Goal: Task Accomplishment & Management: Manage account settings

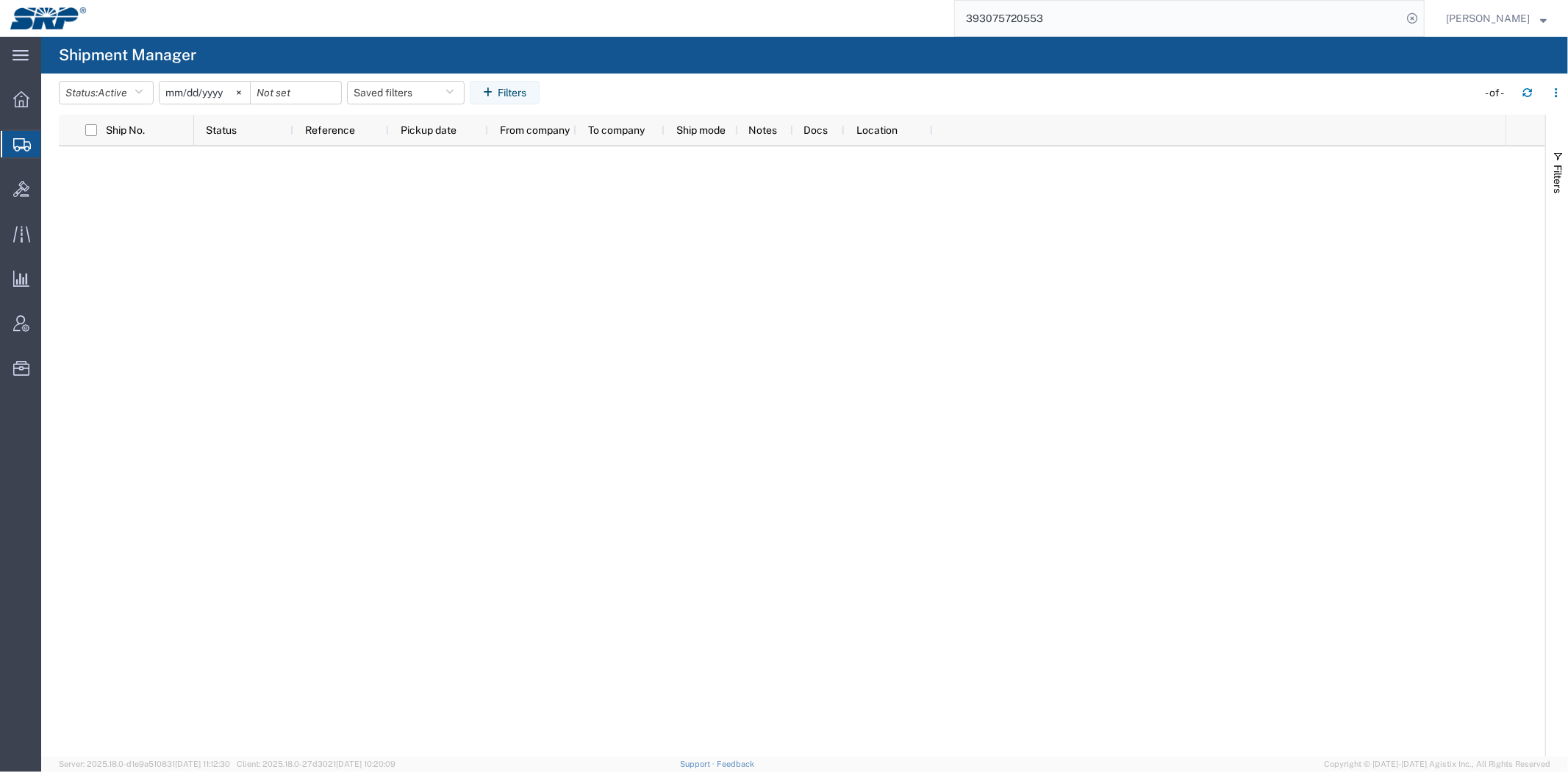
click at [244, 404] on div at bounding box center [849, 451] width 1311 height 610
click at [1093, 15] on input "393075720553" at bounding box center [1177, 18] width 447 height 35
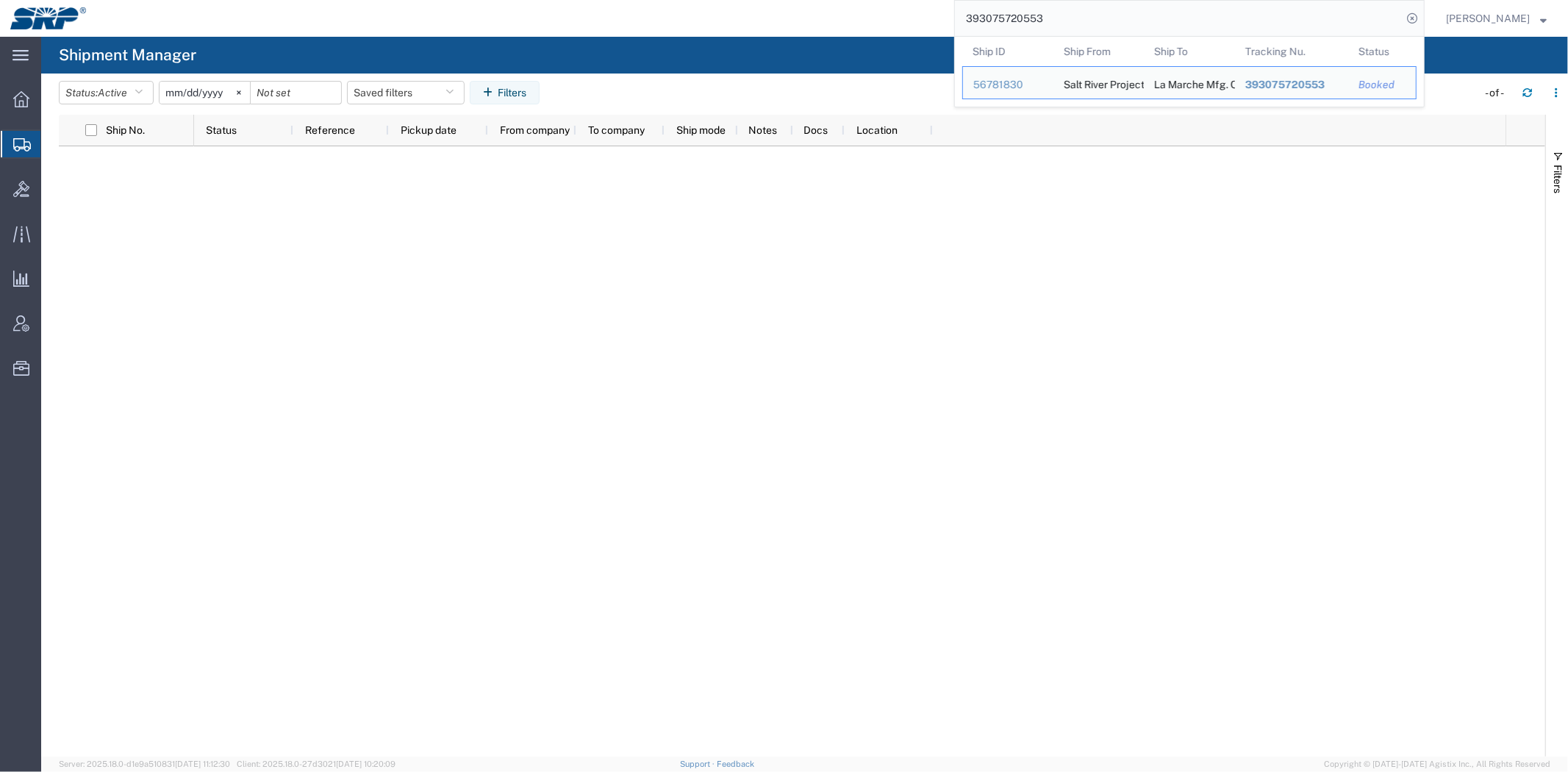
click at [1093, 15] on input "393075720553" at bounding box center [1177, 18] width 447 height 35
paste input "56704072"
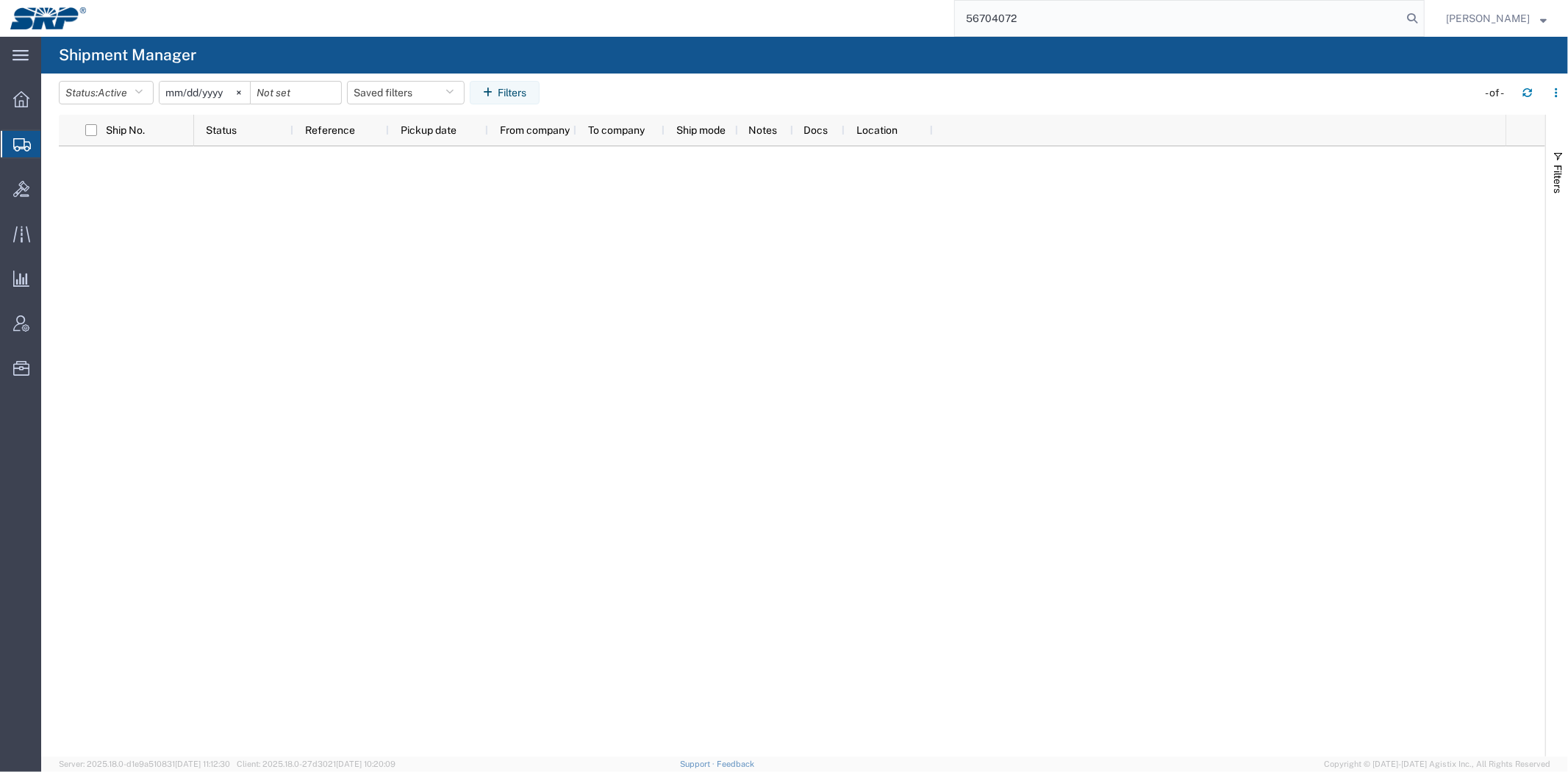
type input "56704072"
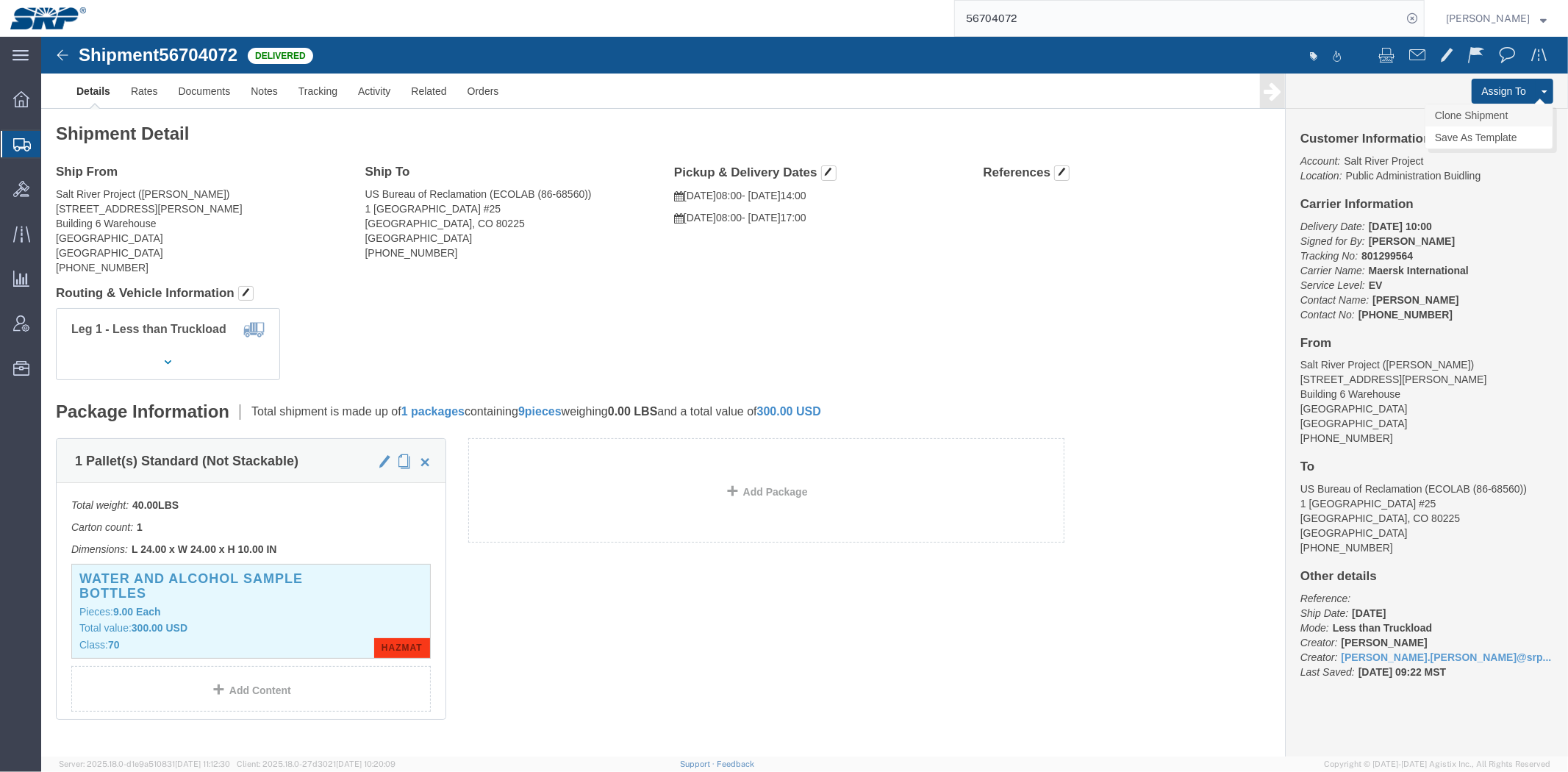
click link "Clone Shipment"
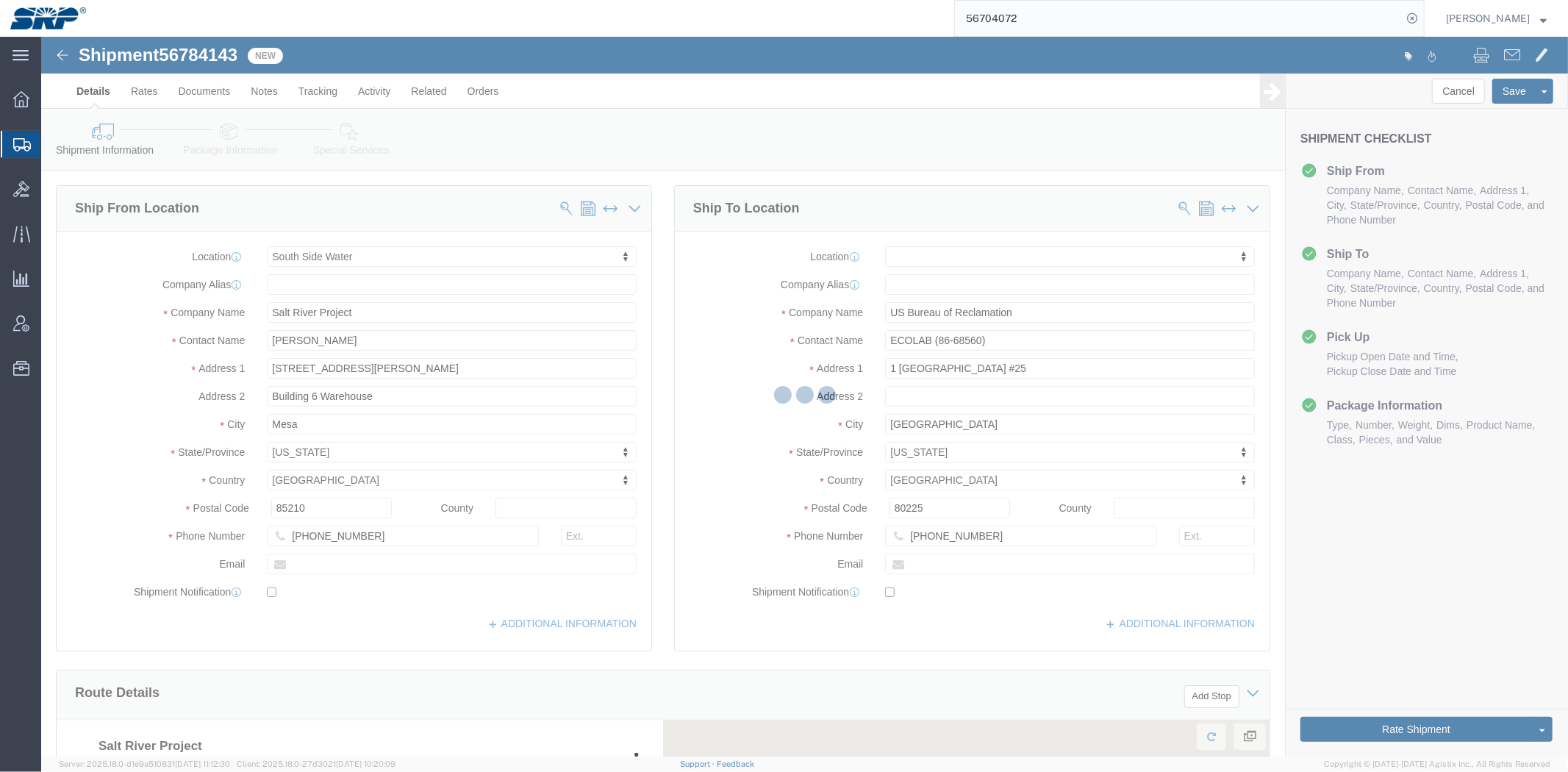
select select "58893"
select select
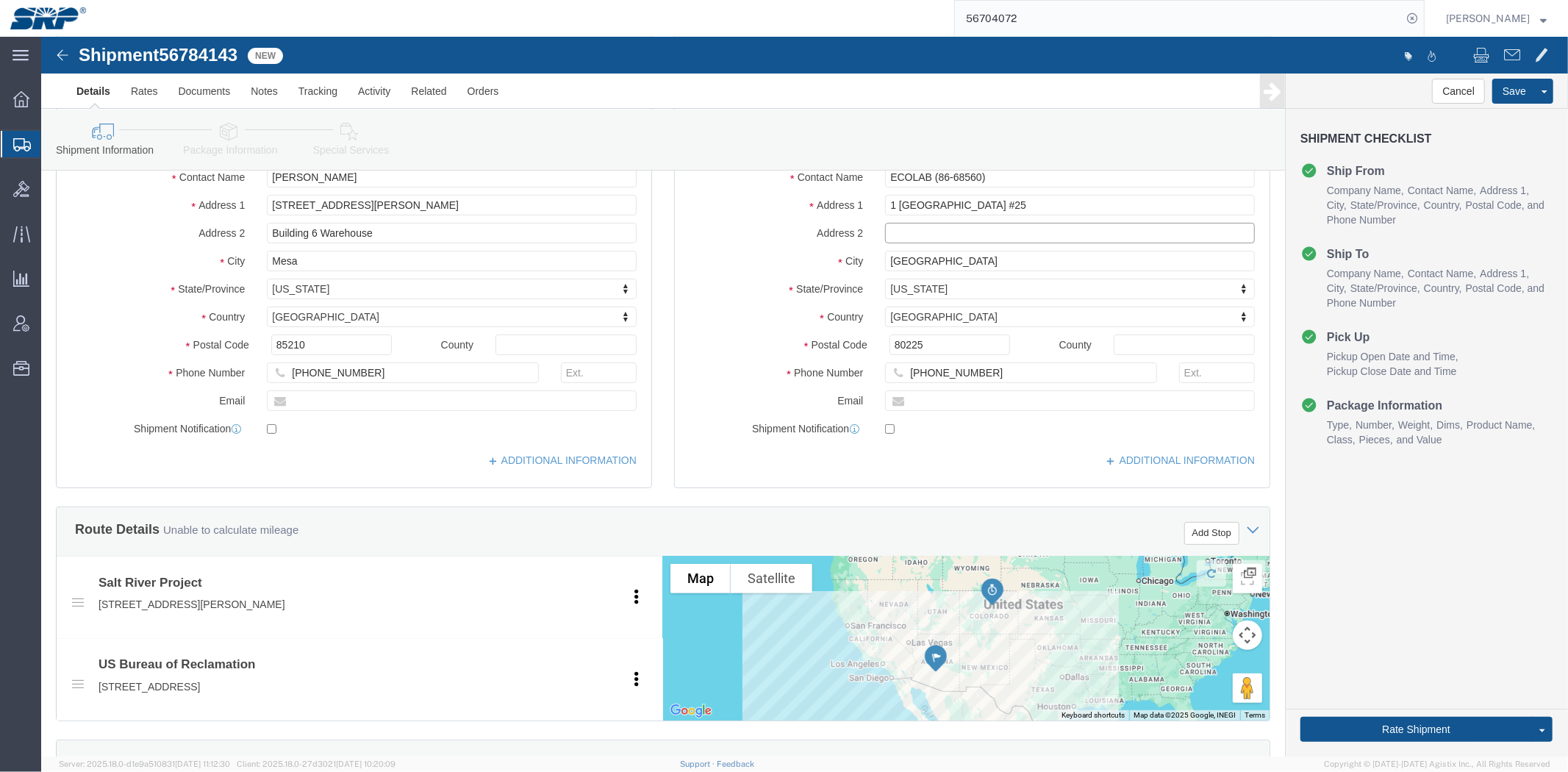
click input "text"
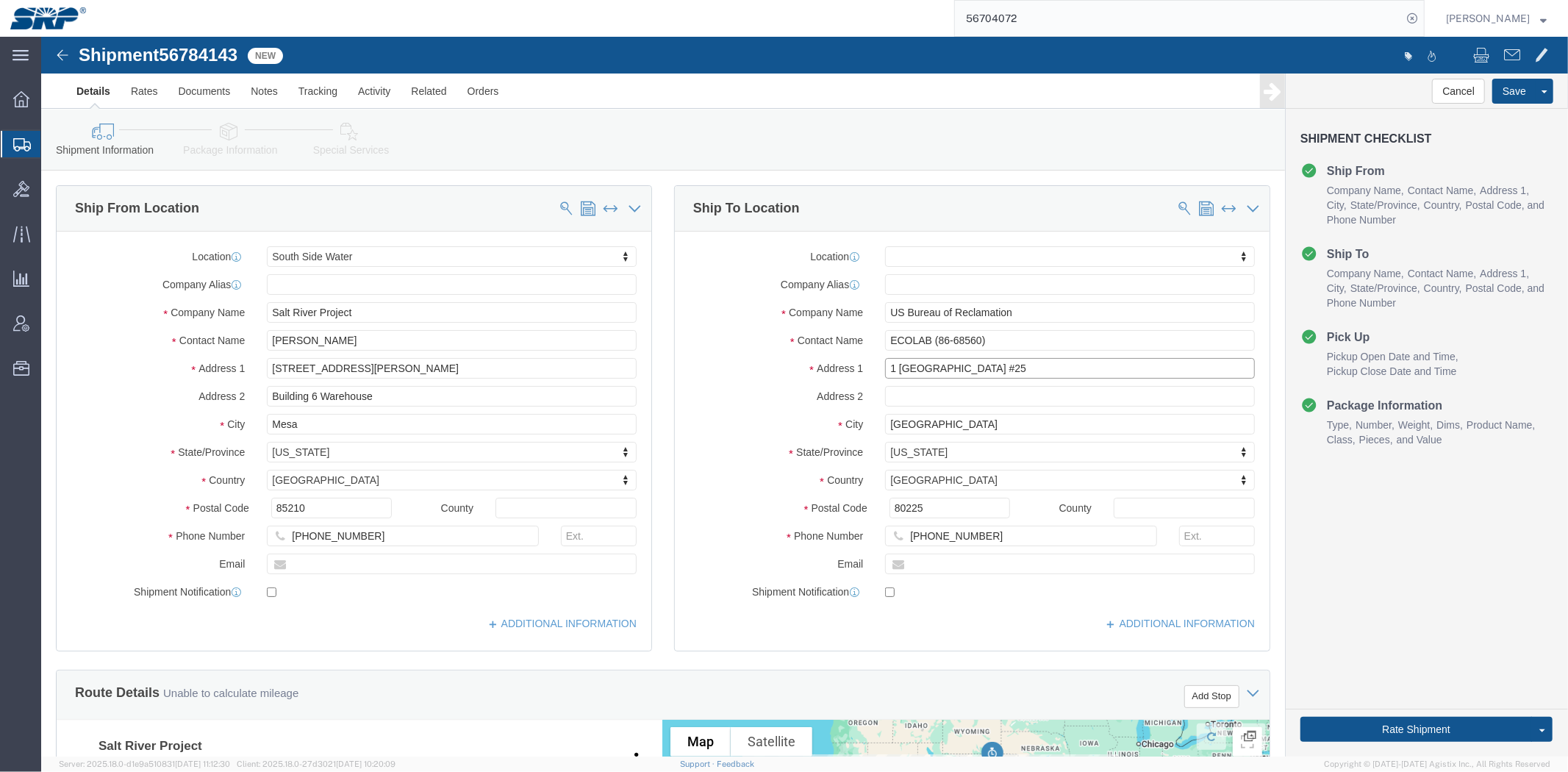
drag, startPoint x: 996, startPoint y: 328, endPoint x: 609, endPoint y: 344, distance: 387.3
click div "Ship From Location Location [GEOGRAPHIC_DATA] Water My Profile Location [GEOGRA…"
click input "ECOLAB (86-68560)"
drag, startPoint x: 974, startPoint y: 304, endPoint x: 591, endPoint y: 314, distance: 383.1
click div "Ship From Location Location [GEOGRAPHIC_DATA] Water My Profile Location [GEOGRA…"
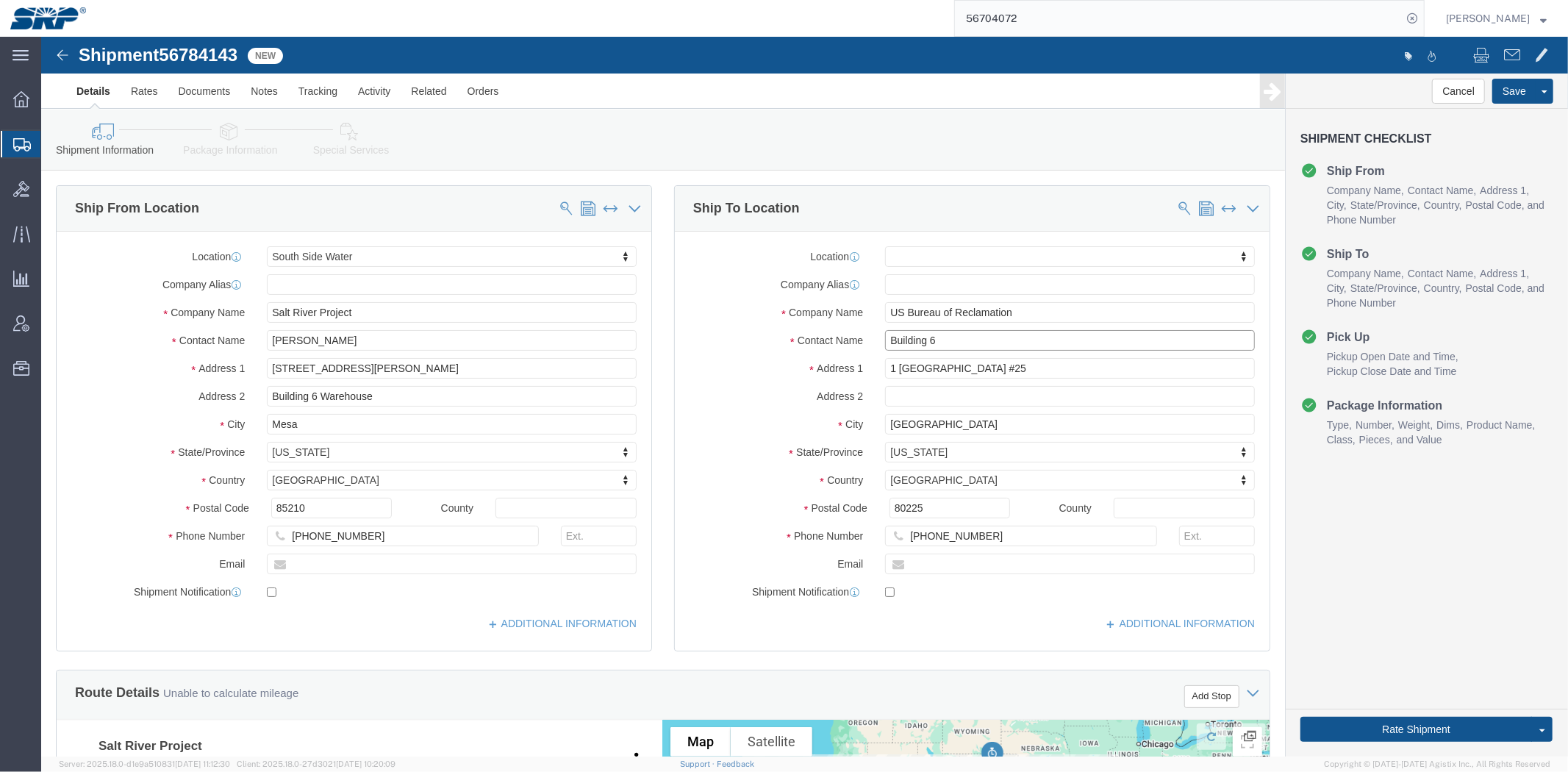
type input "Building 67"
drag, startPoint x: 915, startPoint y: 295, endPoint x: 551, endPoint y: 328, distance: 365.5
click div "Ship From Location Location [GEOGRAPHIC_DATA] Water My Profile Location [GEOGRA…"
click input "text"
paste input "Building 67"
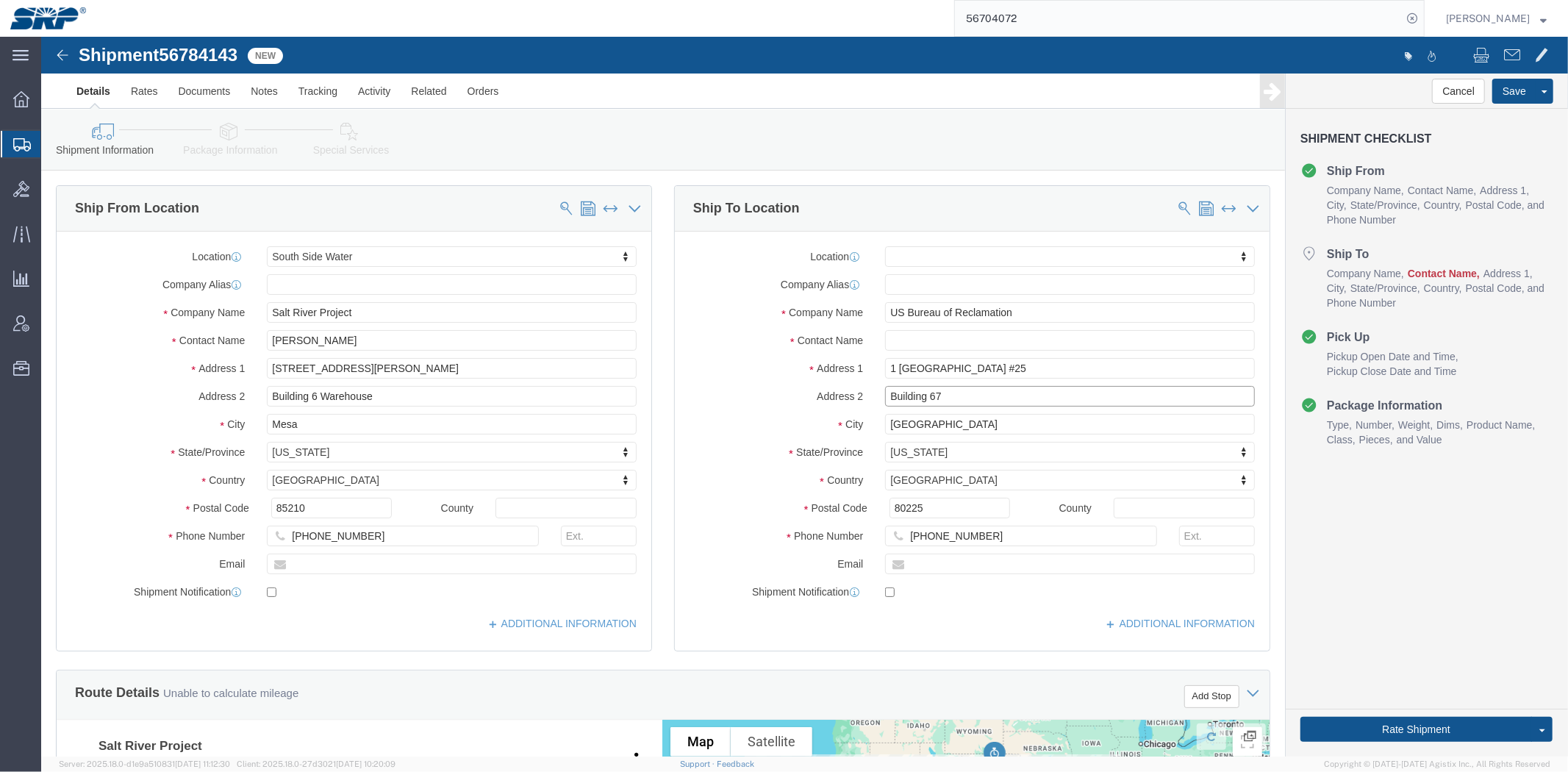
type input "Building 67"
click label "Address 2"
click input "text"
paste input "[PERSON_NAME]"
click input "[PERSON_NAME]"
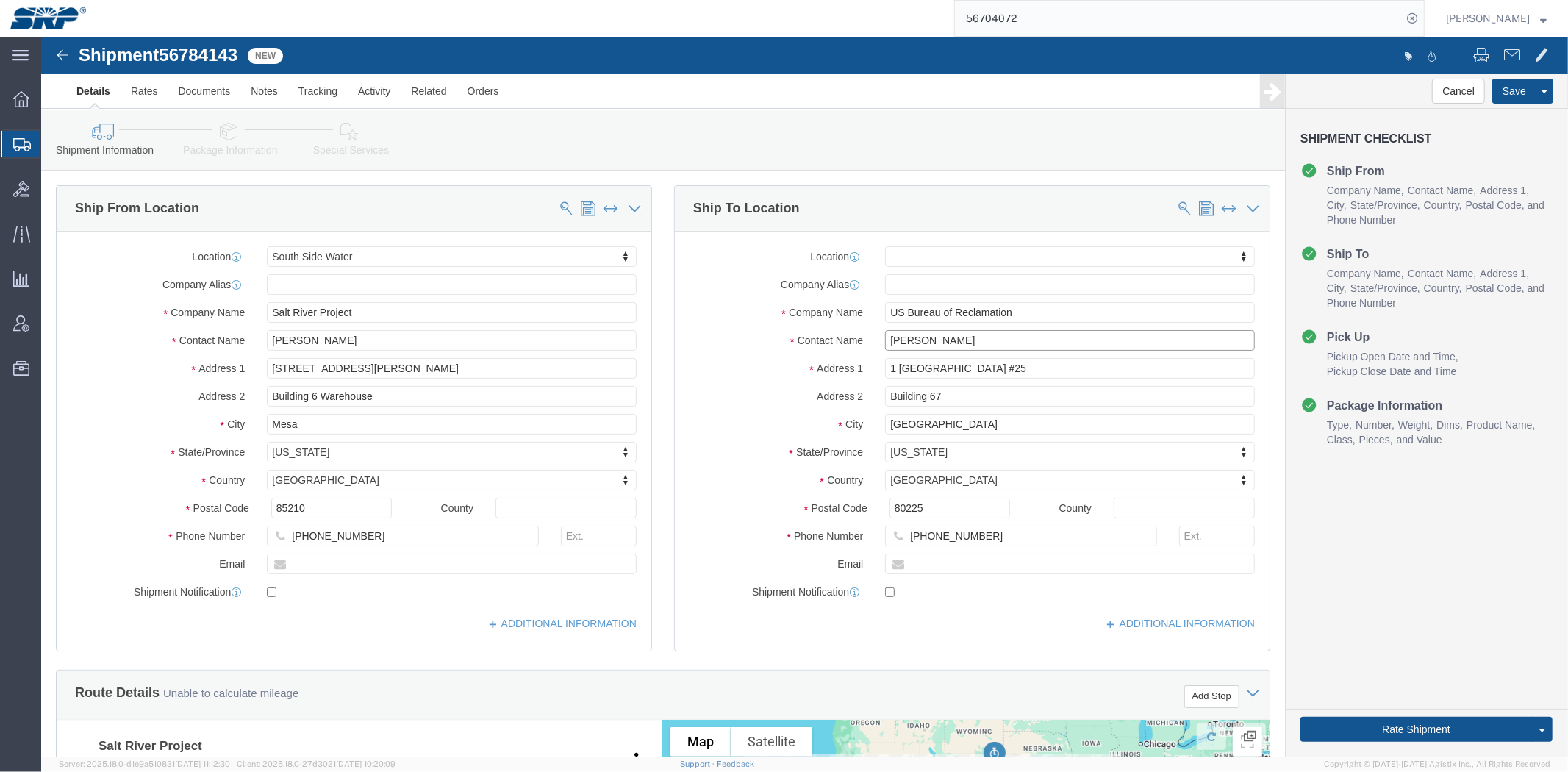
paste input "Pucherelli"
type input "[PERSON_NAME]"
drag, startPoint x: 968, startPoint y: 501, endPoint x: 724, endPoint y: 496, distance: 244.1
click div "Phone Number [PHONE_NUMBER]"
type input "3"
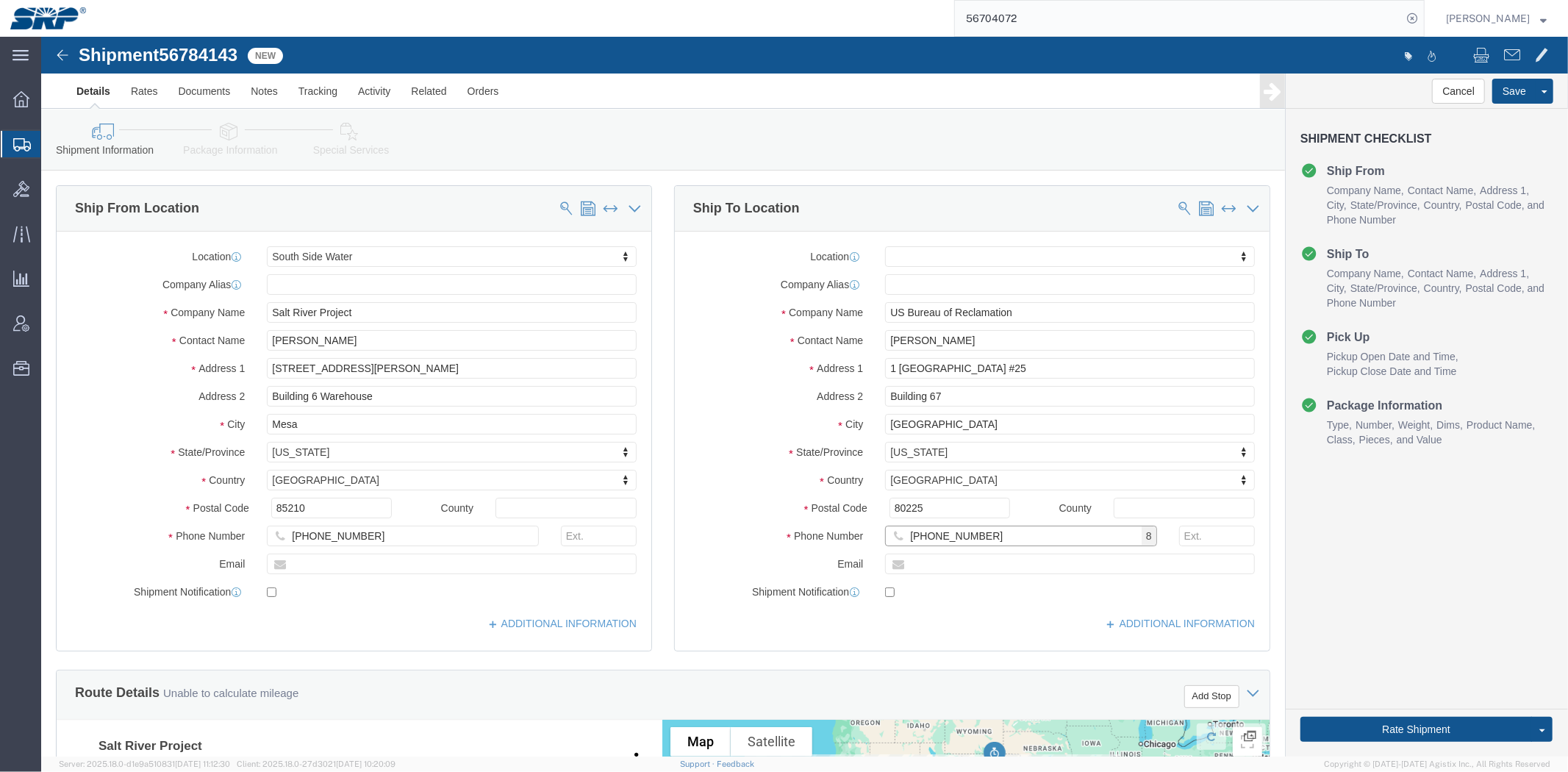
type input "[PHONE_NUMBER]"
click label "State/Province"
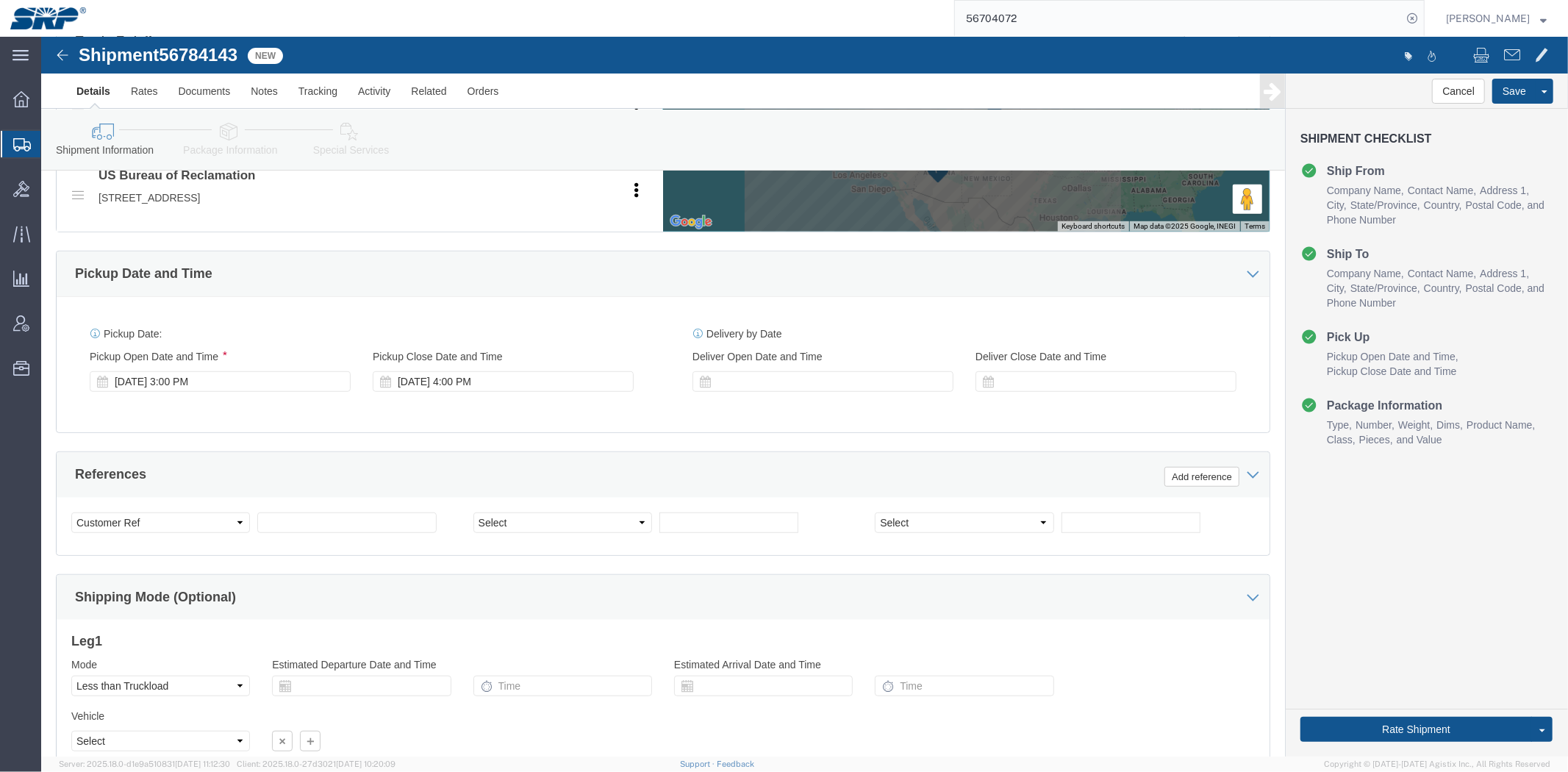
scroll to position [652, 0]
click div "[DATE] 3:00 PM"
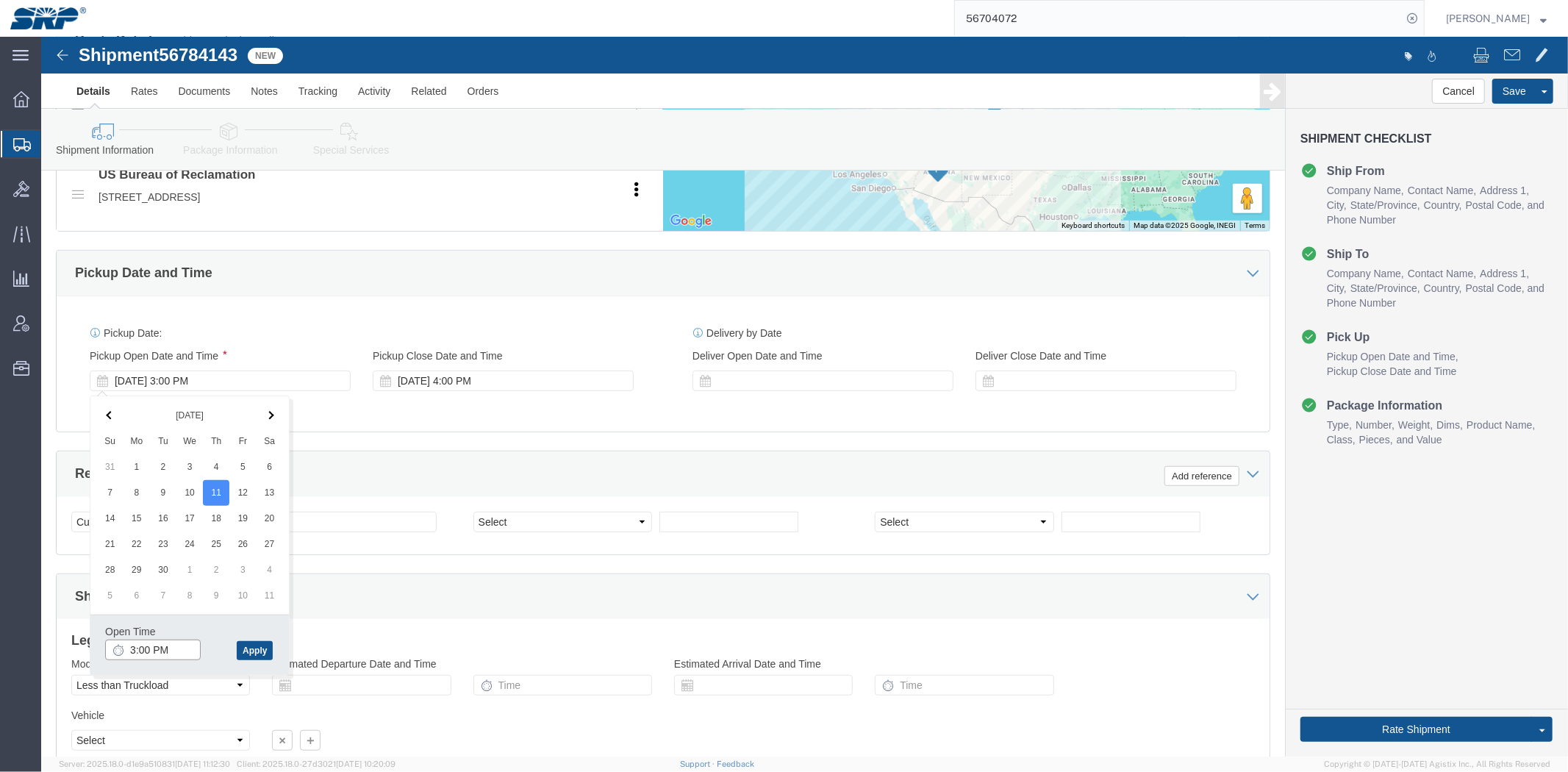
click input "3:00 PM"
type input "8:00 AM"
click button "Apply"
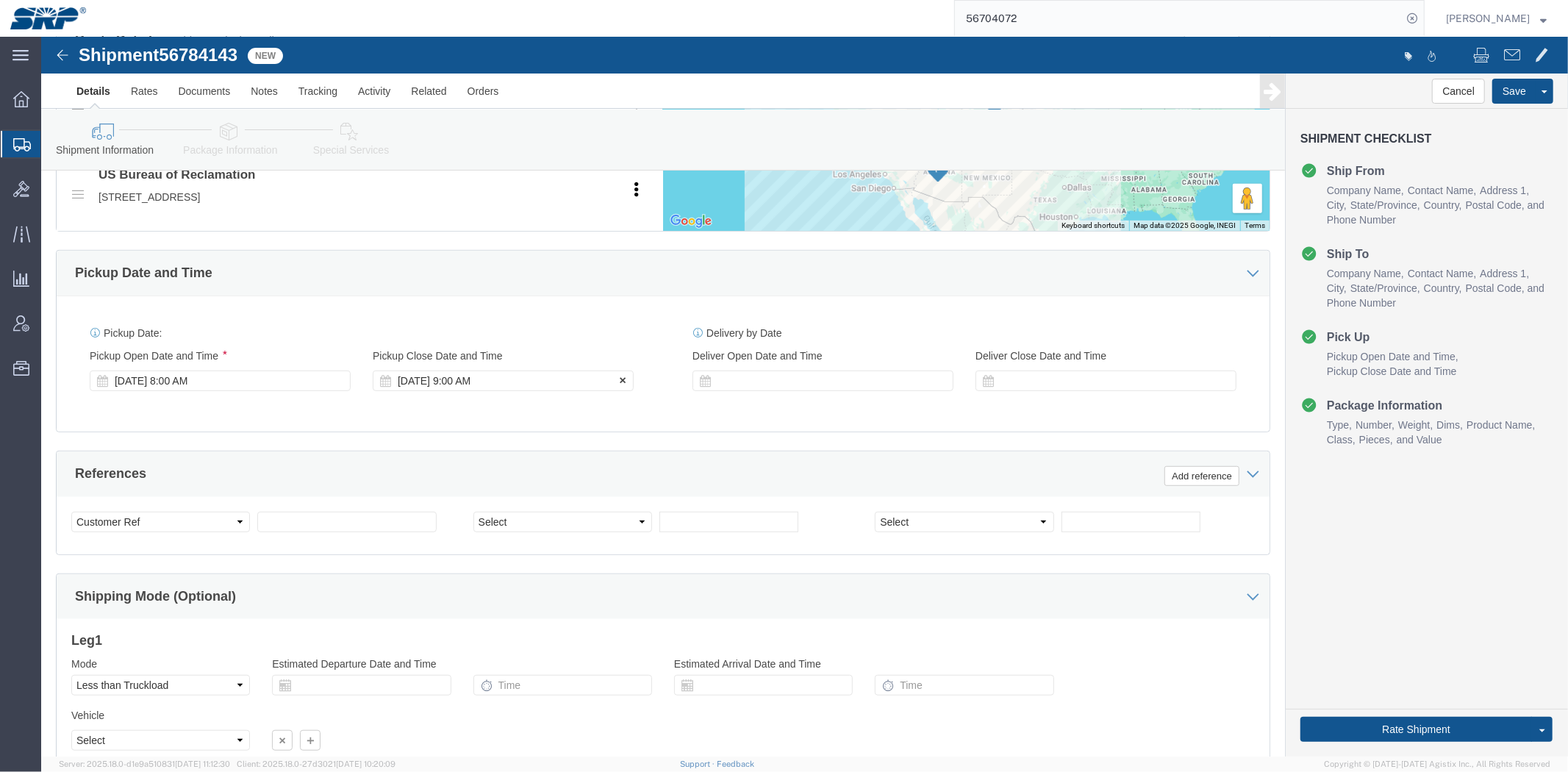
click div "[DATE] 9:00 AM"
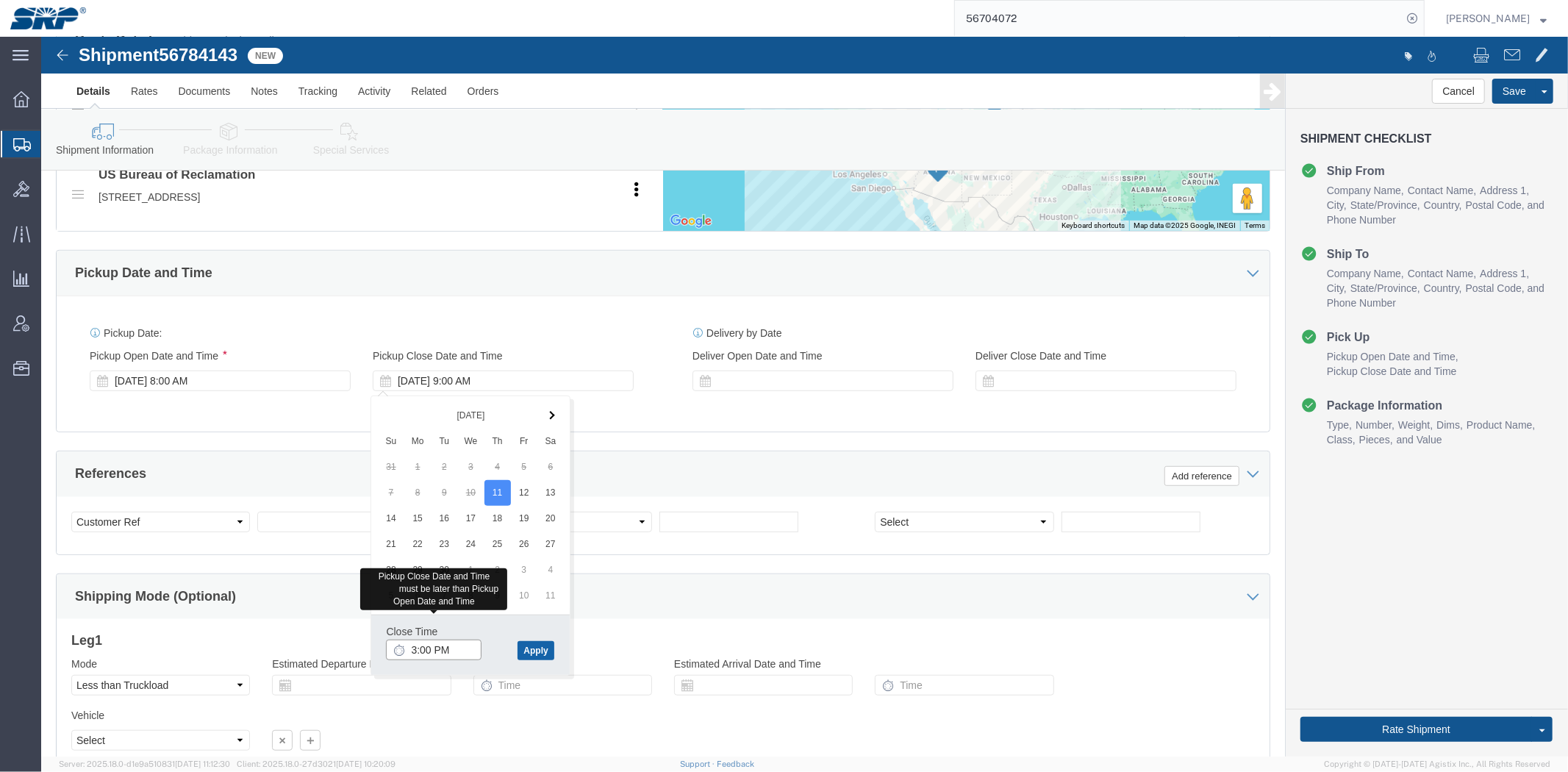
type input "3:00 PM"
click button "Apply"
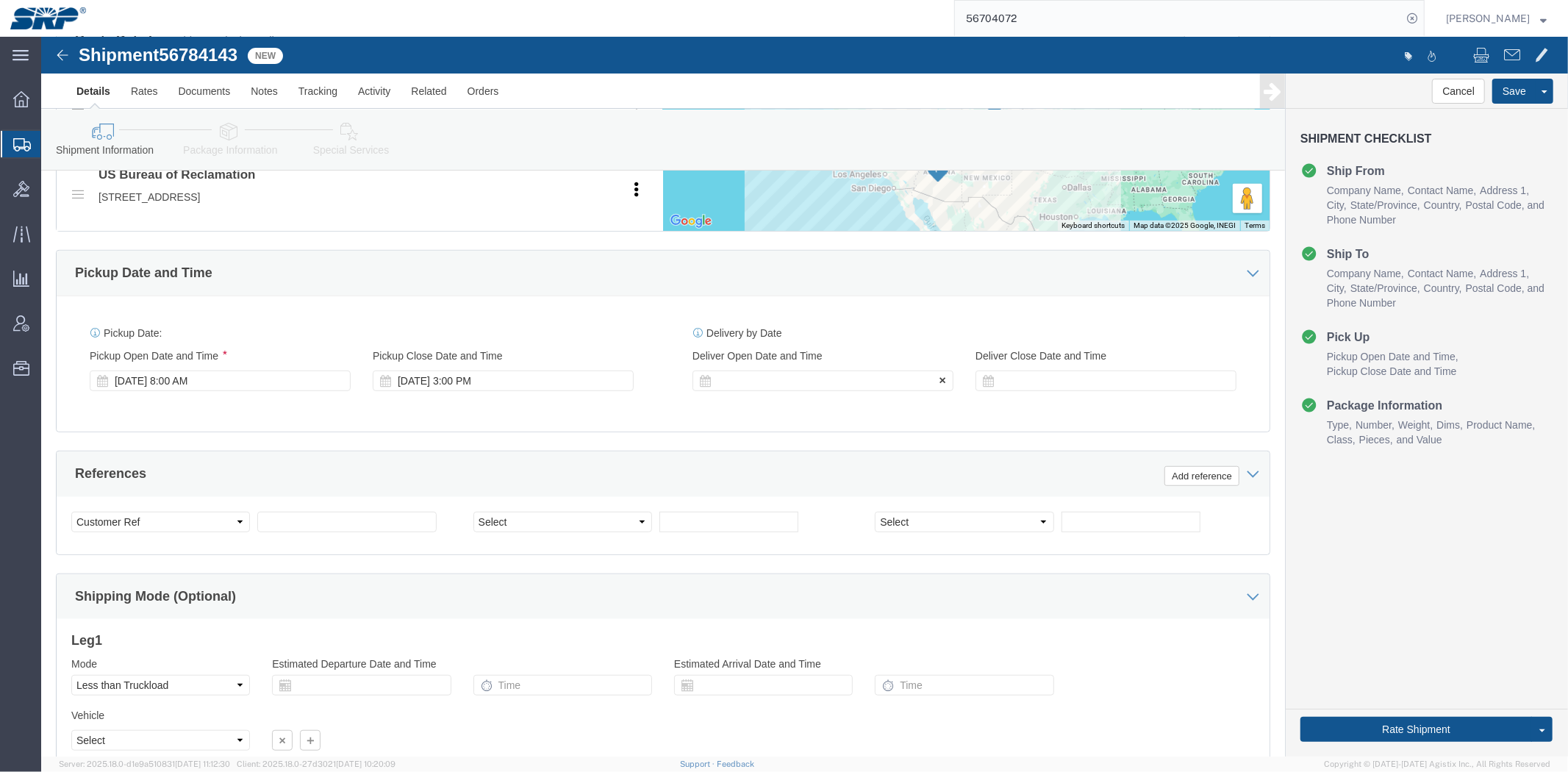
click div "Delivery Start Date Delivery Start Time Deliver Open Date and Time"
click div
type input "8:00 AM"
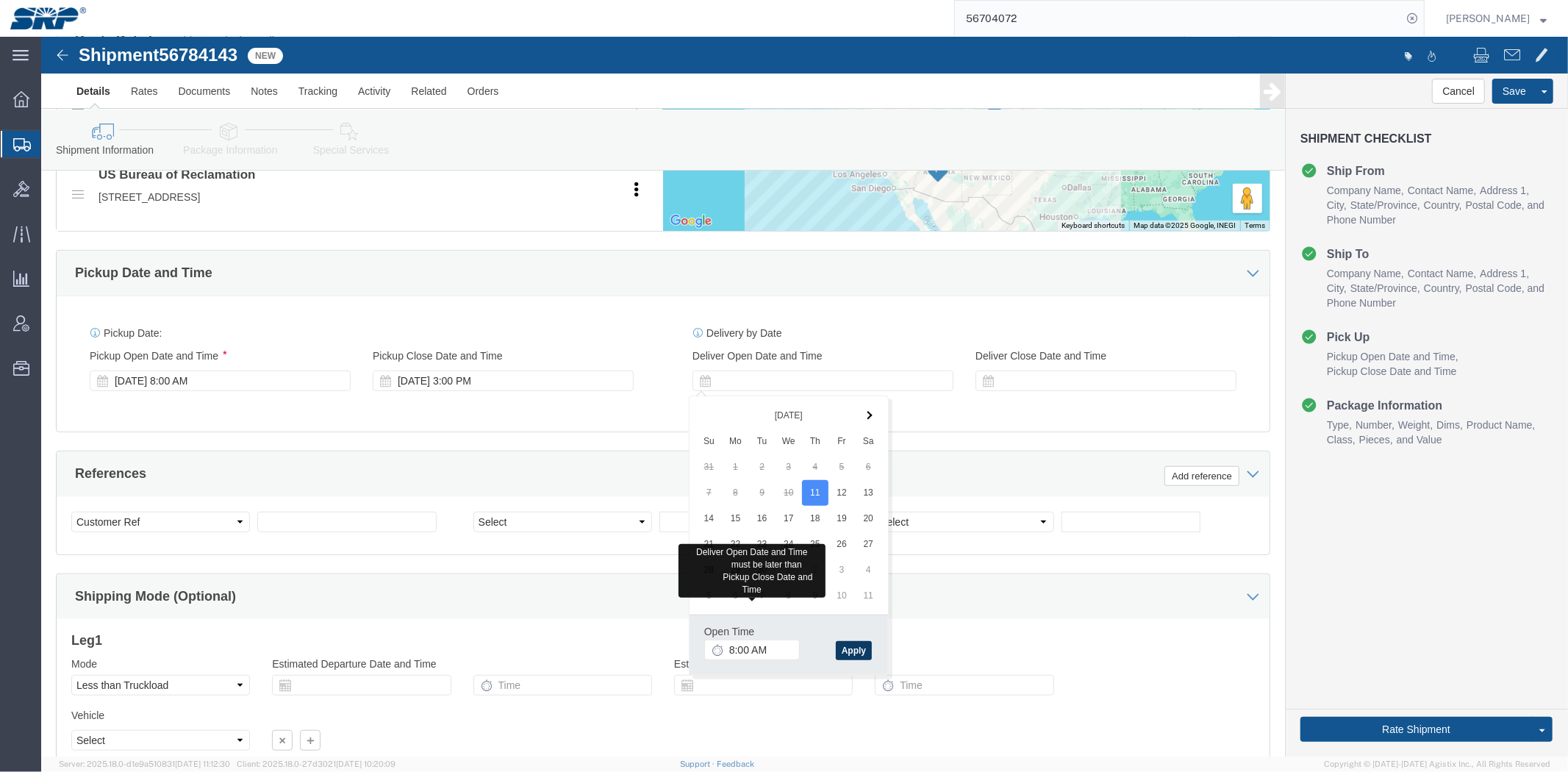
click button "Apply"
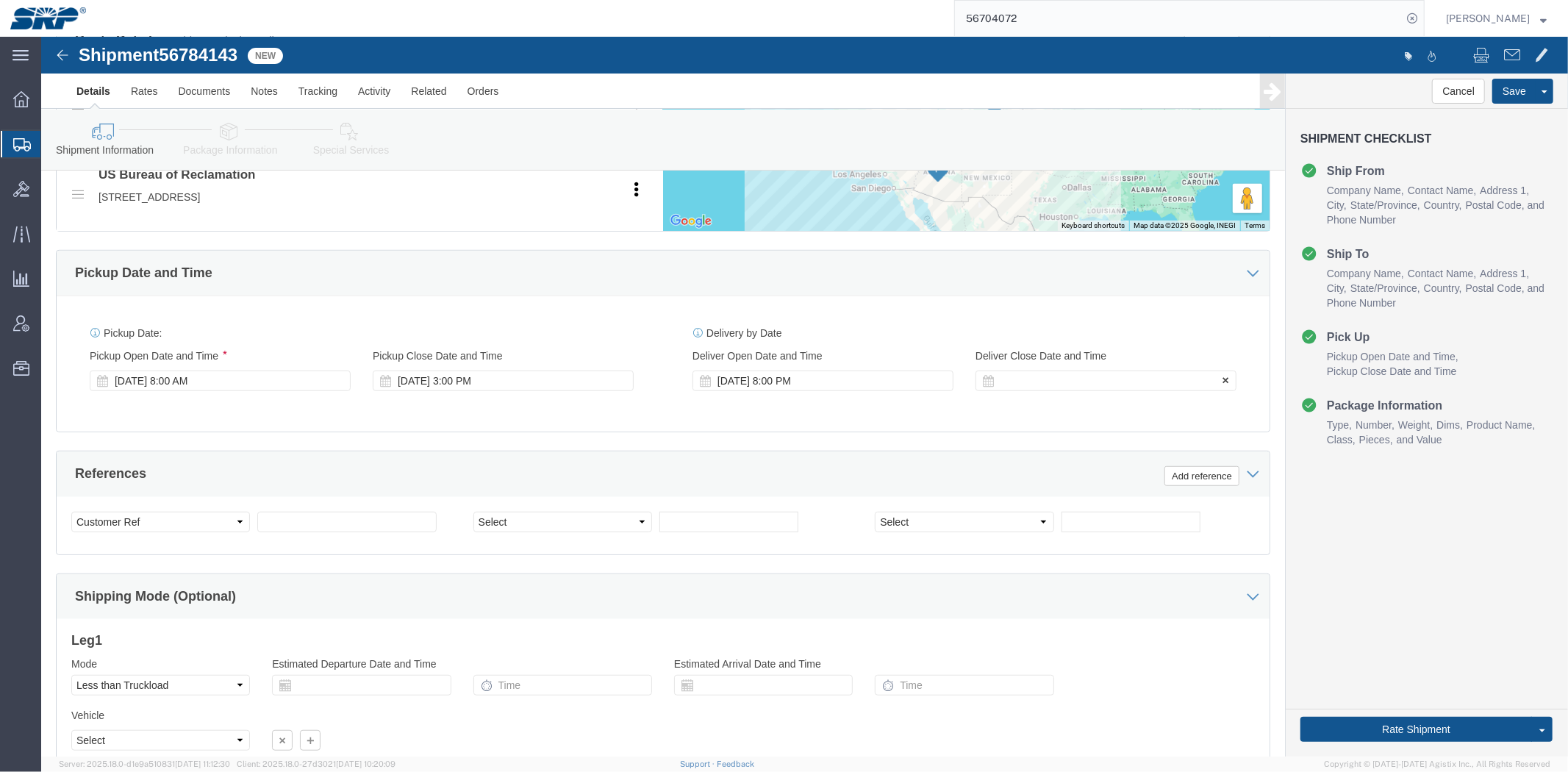
click div
type input "5:00 PM"
click div "[DATE] 8:00 PM"
click div "Open Time 8:00 AM [DATE] 8:00 PM - [DATE] 8:00 PM Cancel Apply"
click button "Apply"
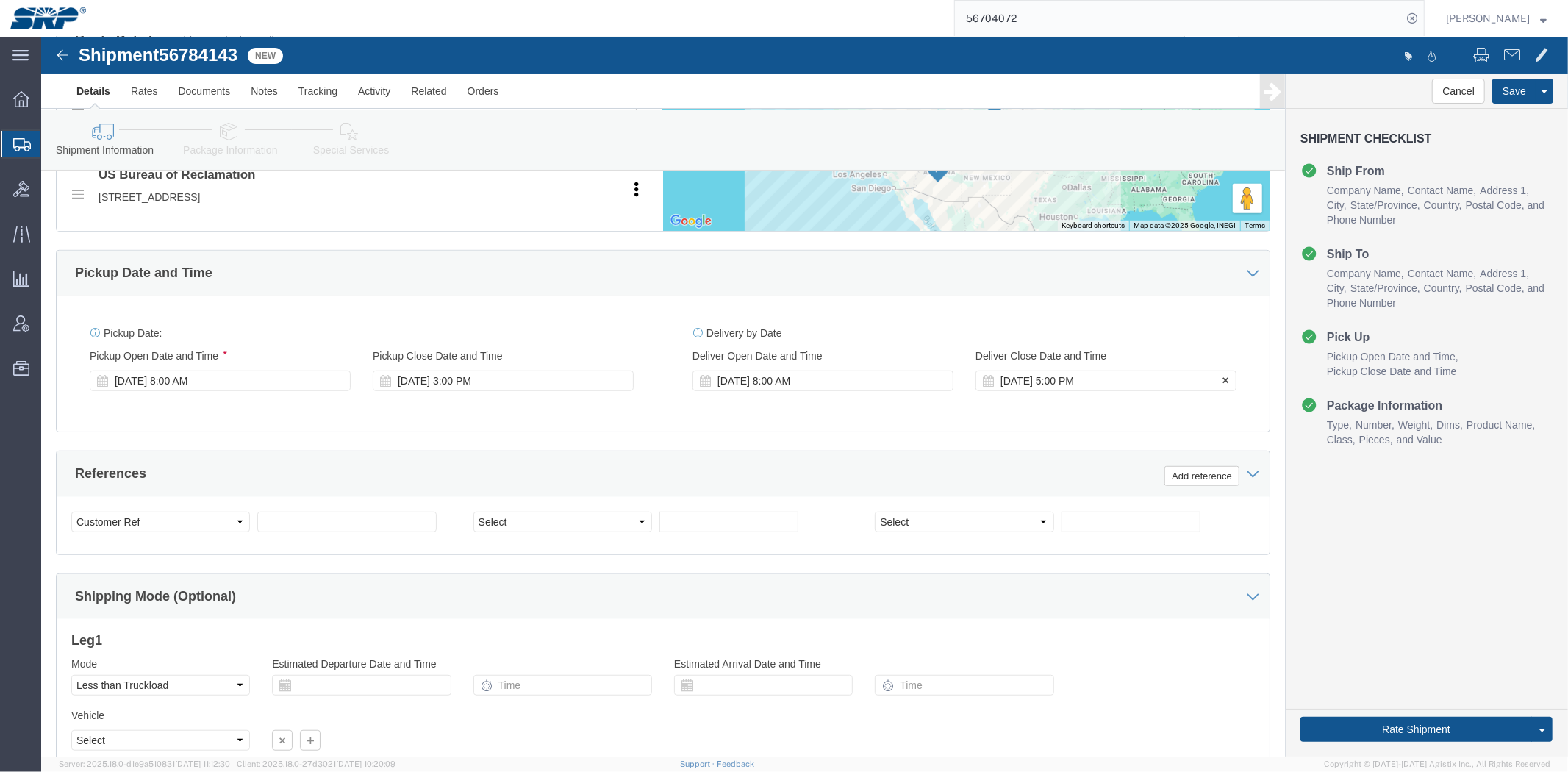
click div "[DATE] 5:00 PM"
click div "References Add reference"
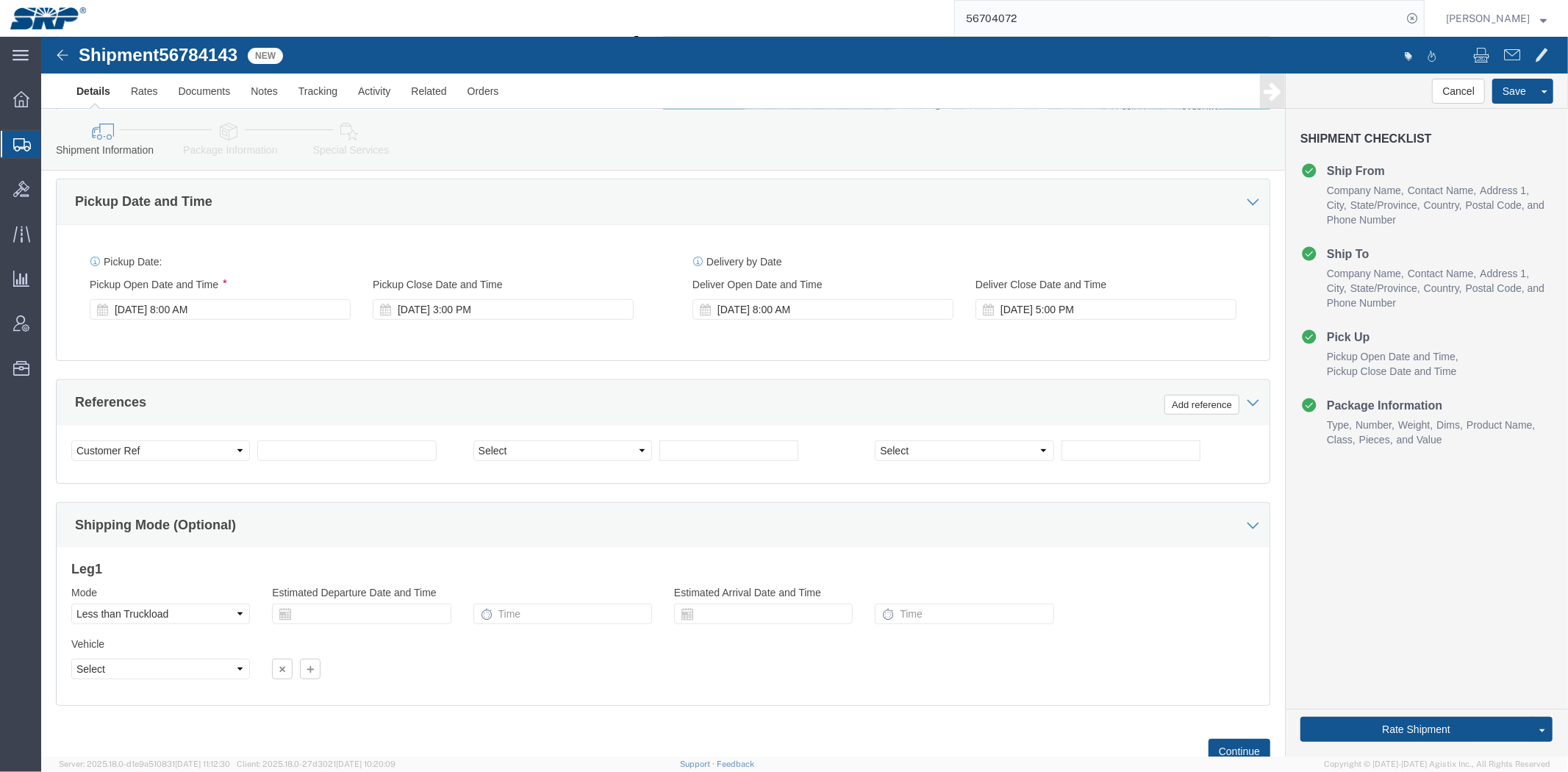
scroll to position [780, 0]
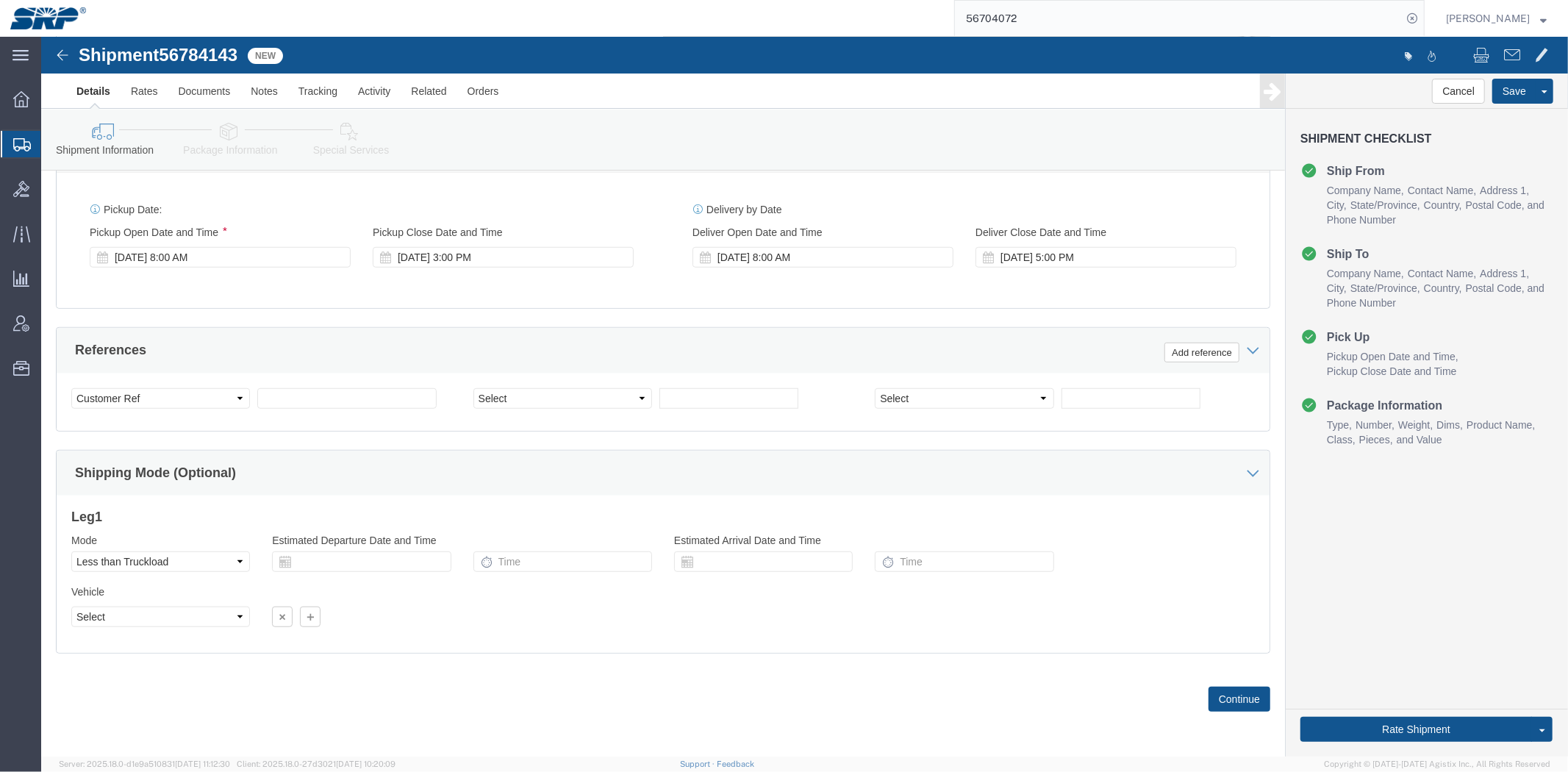
click div "Select Account Type Activity ID Airline Appointment Number ASN Batch Request # …"
click input "text"
paste input "ECOLAB (86-68560)"
type input "ECOLAB (86-68560)"
click div "References Add reference"
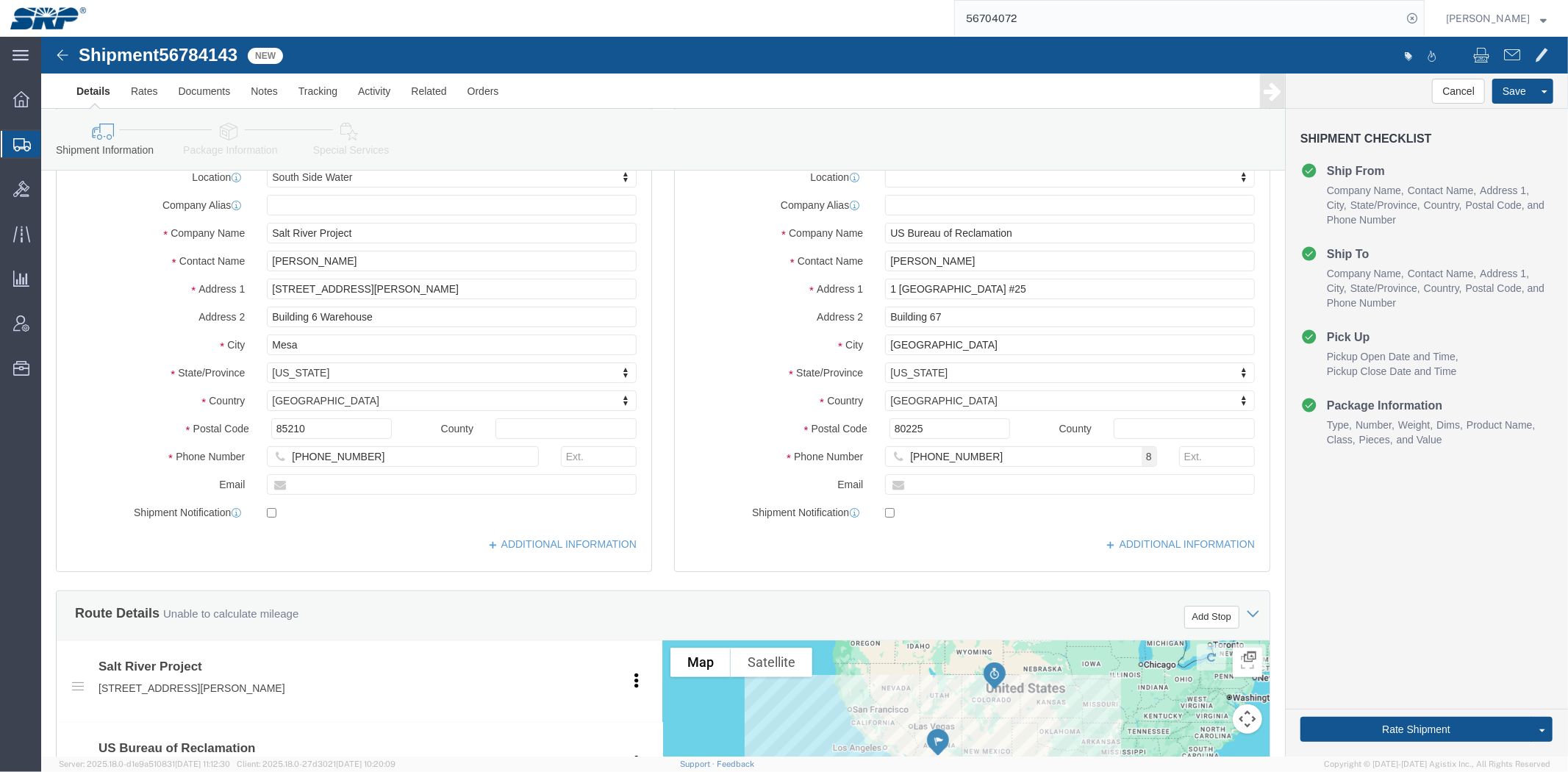
scroll to position [0, 0]
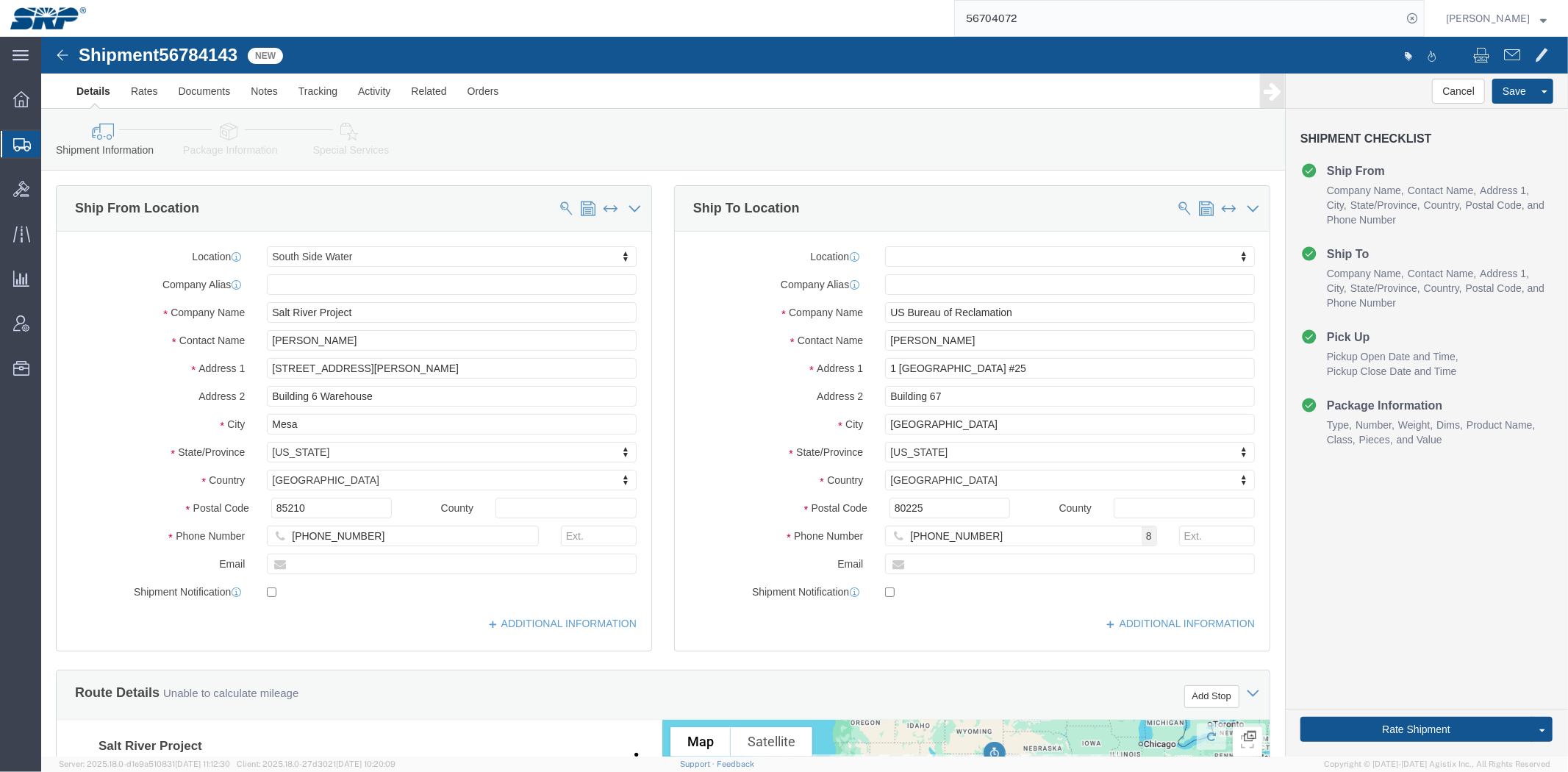
drag, startPoint x: 609, startPoint y: 321, endPoint x: 446, endPoint y: -11, distance: 369.9
click link "Package Information"
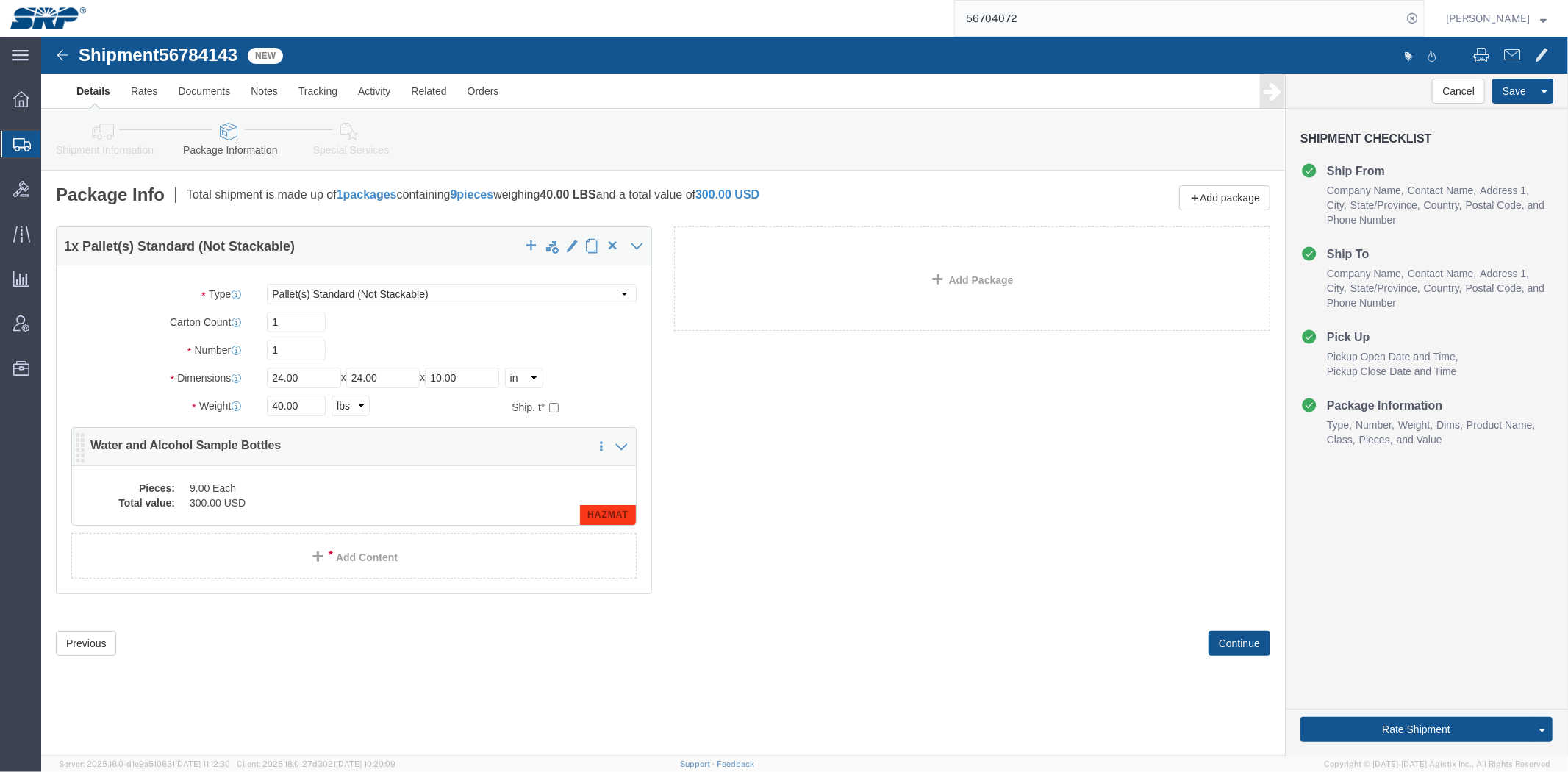
click dd "300.00 USD"
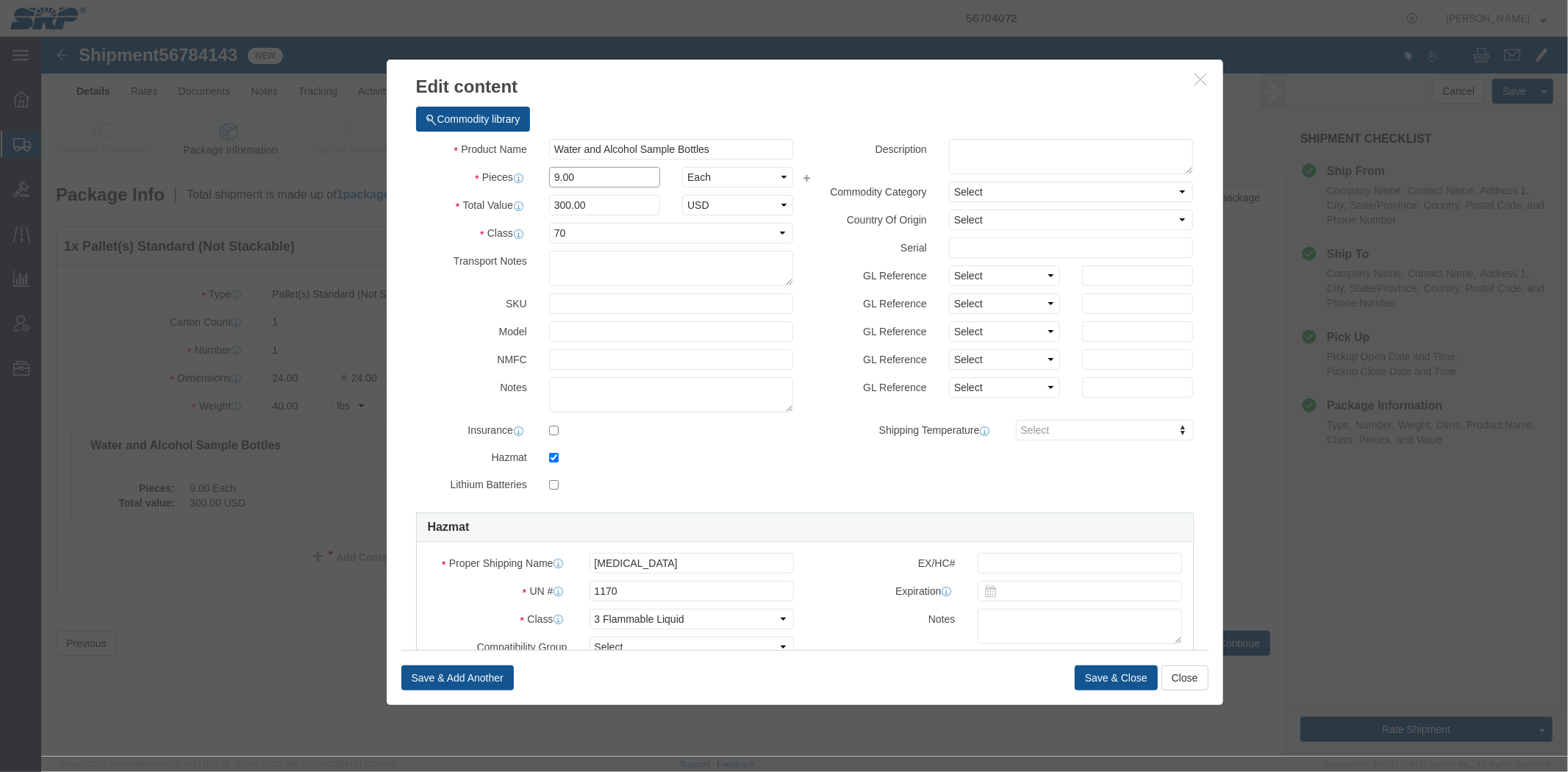
drag, startPoint x: 557, startPoint y: 145, endPoint x: 433, endPoint y: 142, distance: 124.0
click div "Pieces 9.00 Select Bag Barrels 100Board Feet Bottle Box Blister Pack Carats Can…"
type input "6"
type input "200"
click label "Pieces"
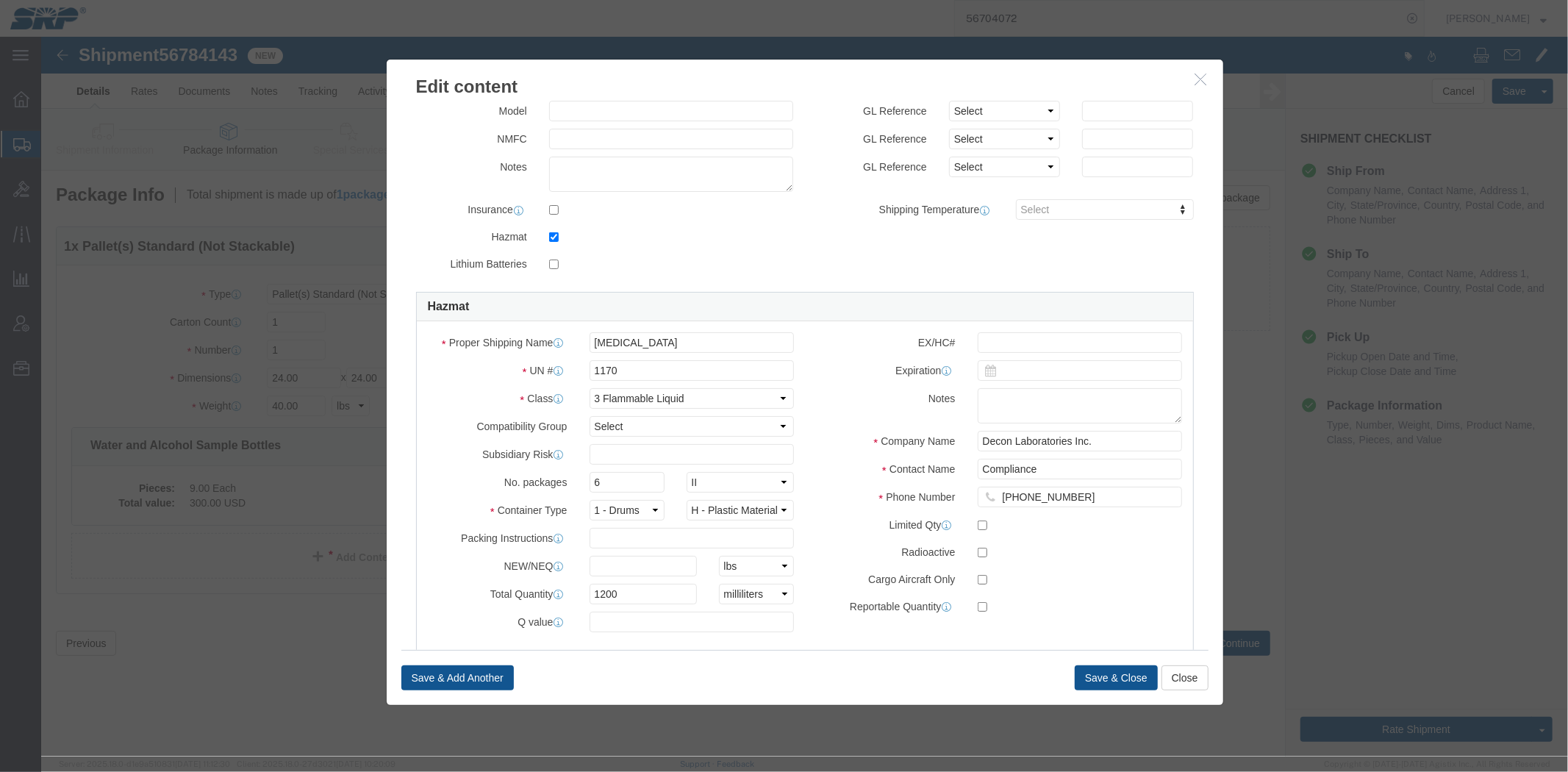
scroll to position [256, 0]
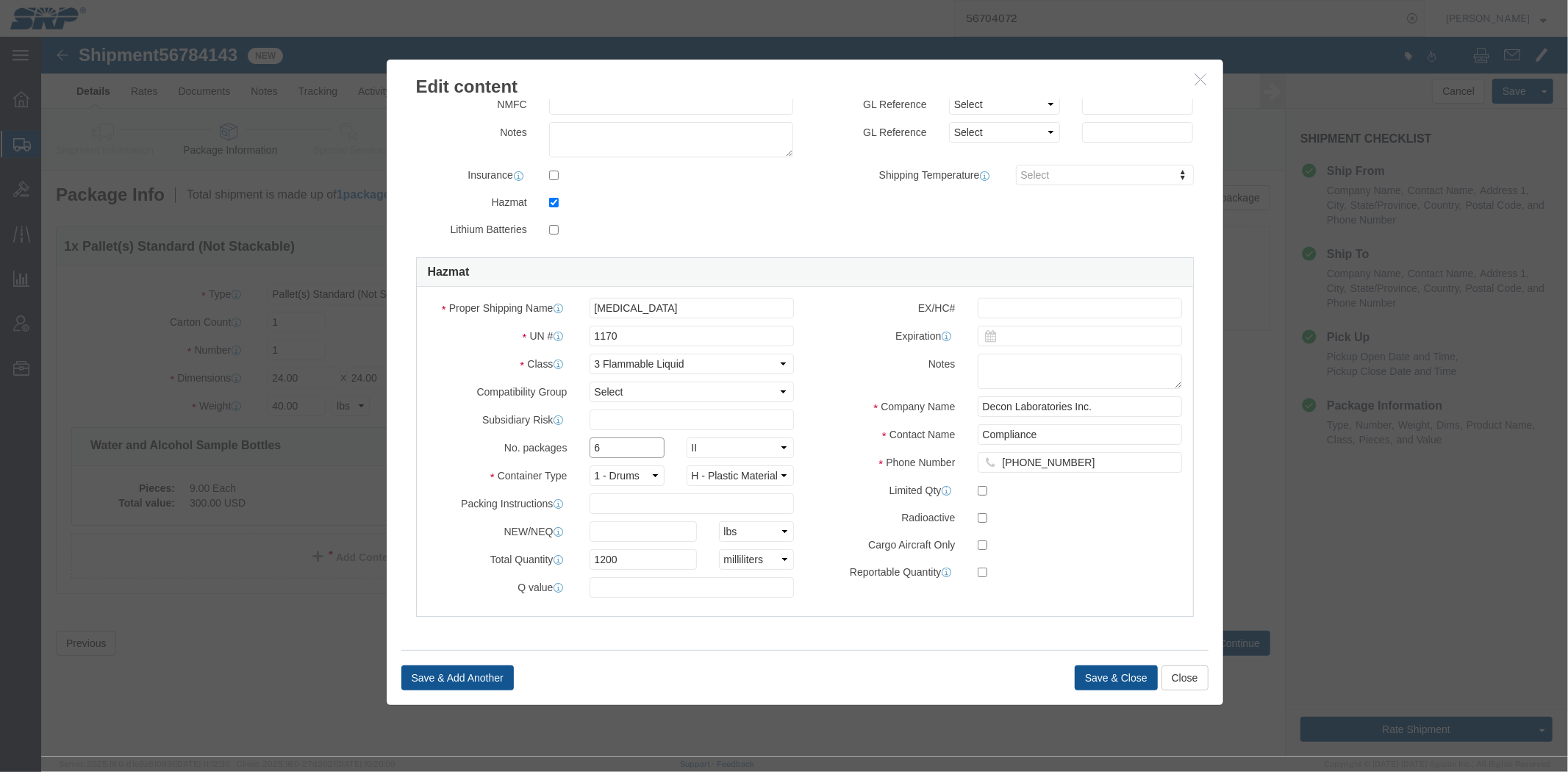
drag, startPoint x: 579, startPoint y: 418, endPoint x: 439, endPoint y: 420, distance: 140.0
click div "No. packages 6 Packaging Group Packaging Group I II III"
type input "4"
drag, startPoint x: 576, startPoint y: 524, endPoint x: 418, endPoint y: 503, distance: 159.4
click div "Proper Shipping Name [MEDICAL_DATA] UN # 1170 Class Select 1 Explosive 1.1 Expl…"
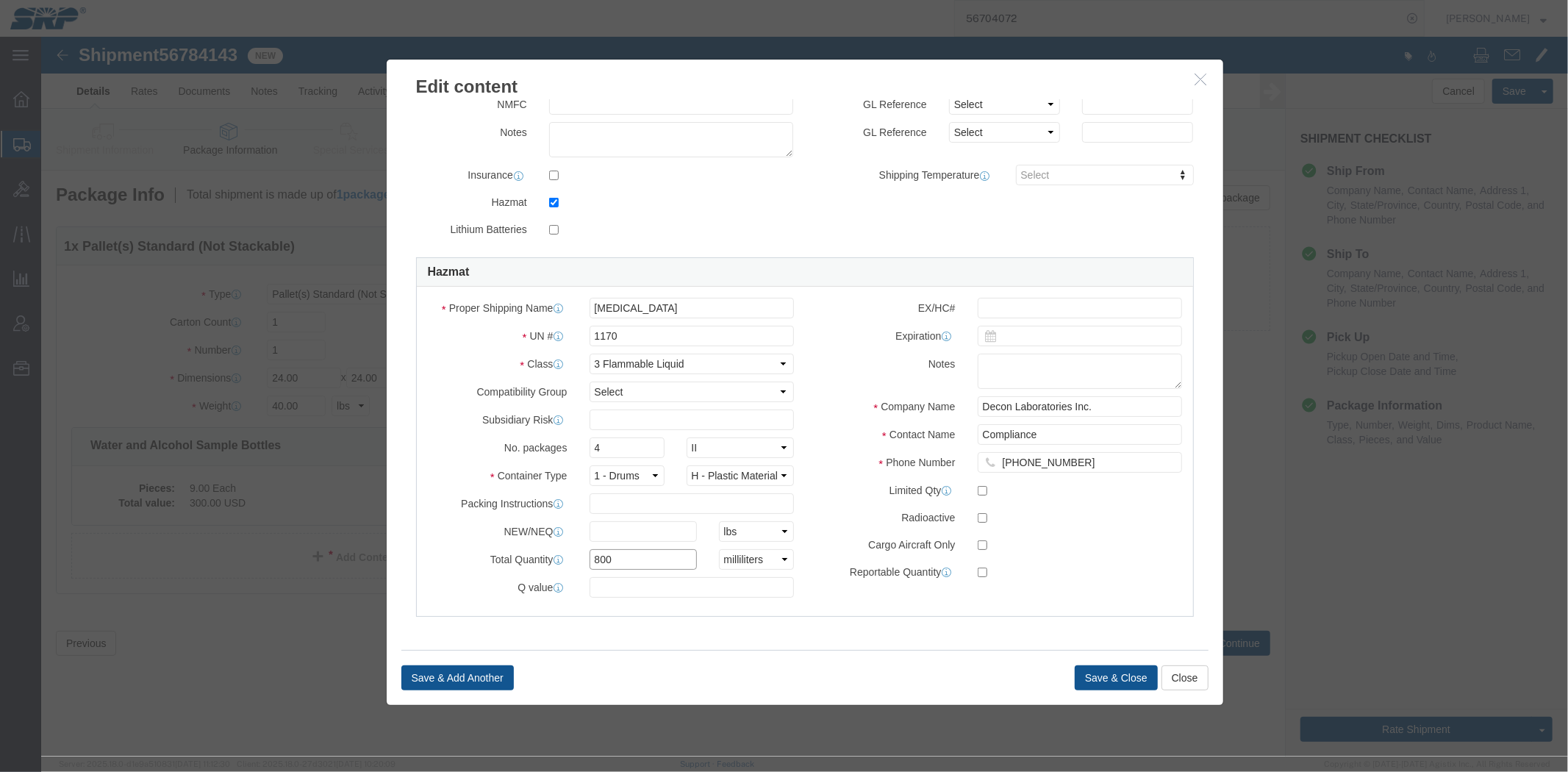
type input "800"
click label "No. packages"
click button "Save & Close"
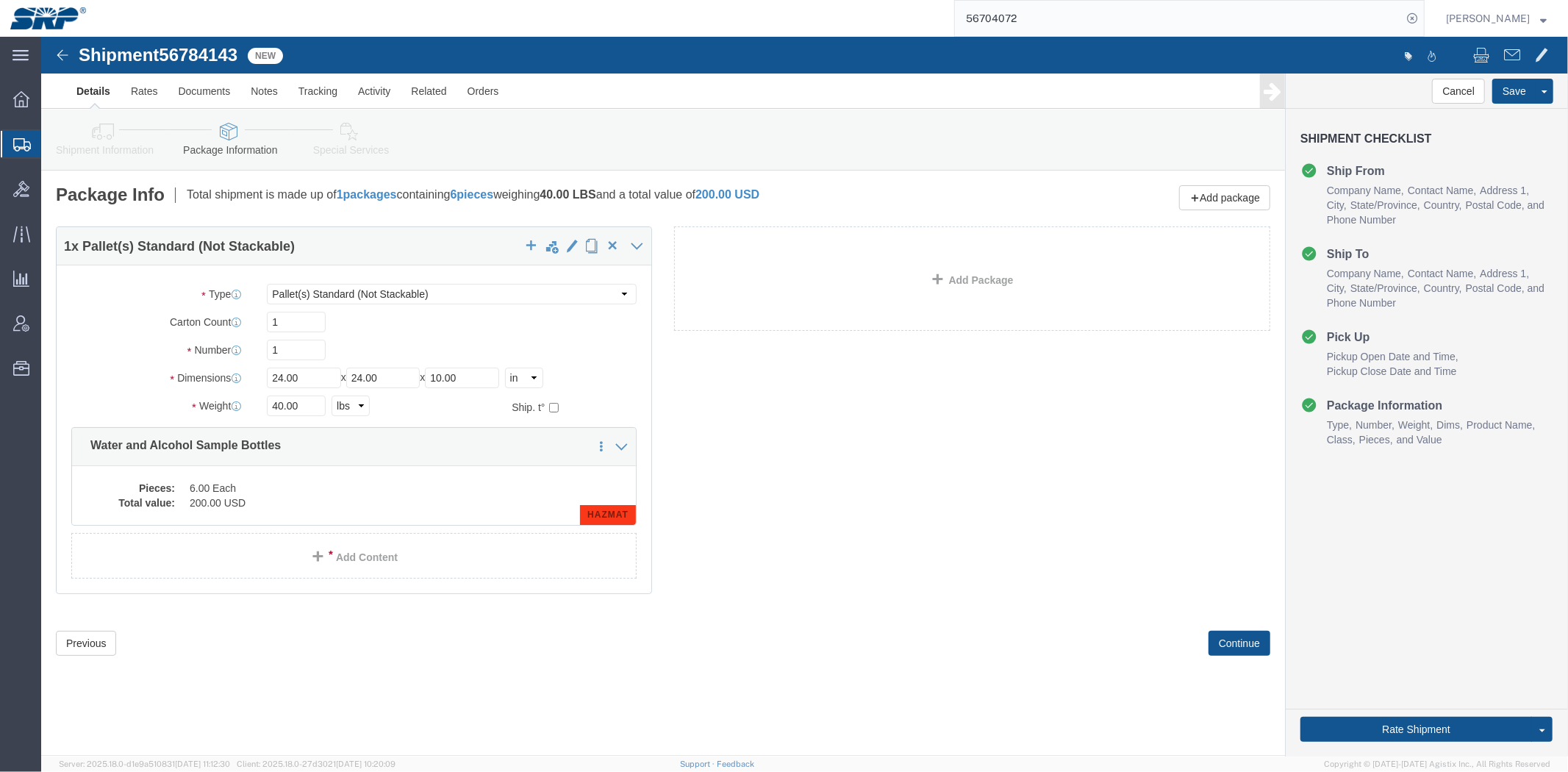
click link "Shipment Information"
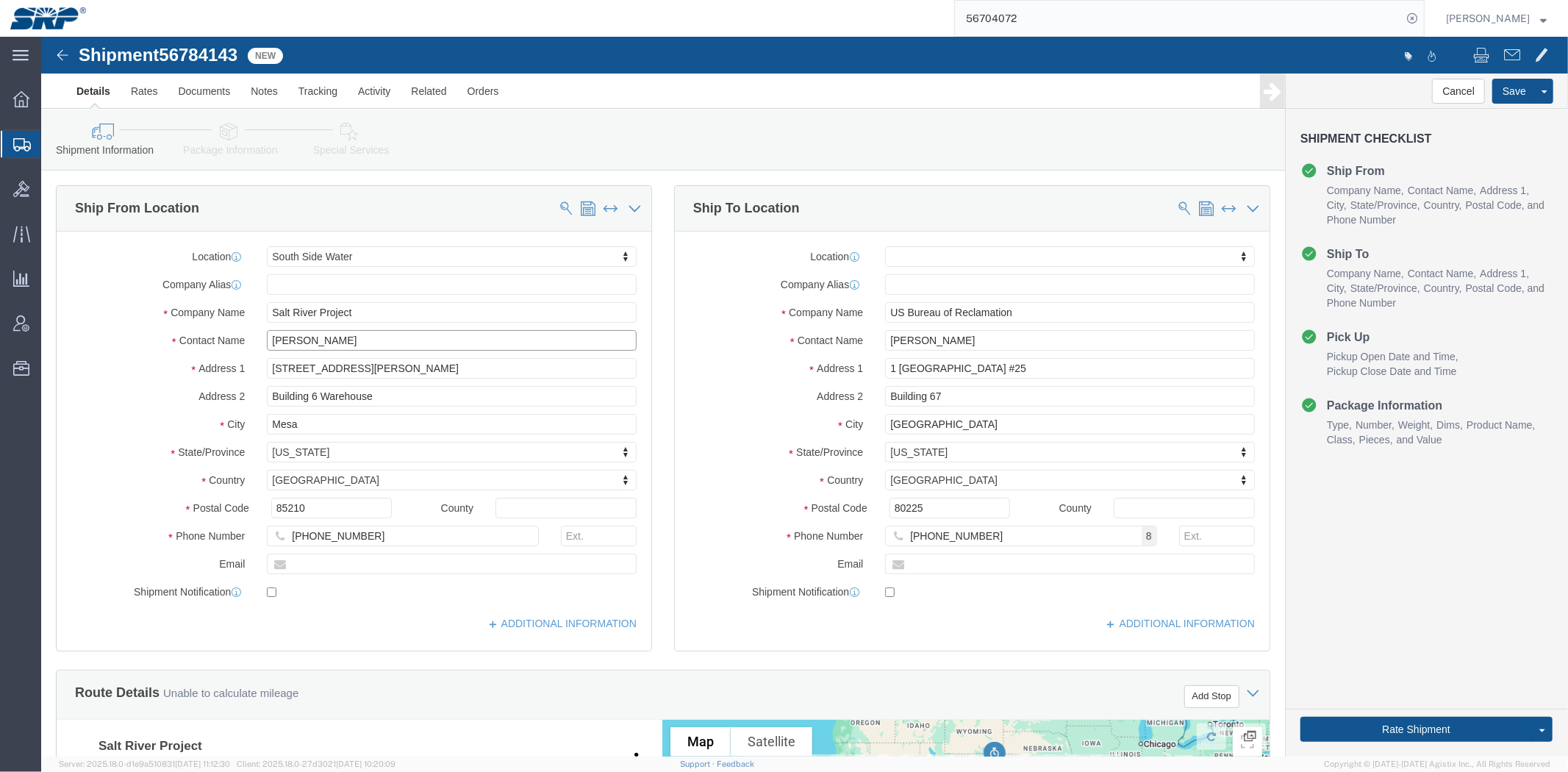
drag, startPoint x: 280, startPoint y: 304, endPoint x: -41, endPoint y: 298, distance: 321.1
click html "Shipment 56784143 New Details Rates Documents Notes Tracking Activity Related O…"
paste input "[PERSON_NAME]"
type input "[PERSON_NAME]"
click input "[PHONE_NUMBER]"
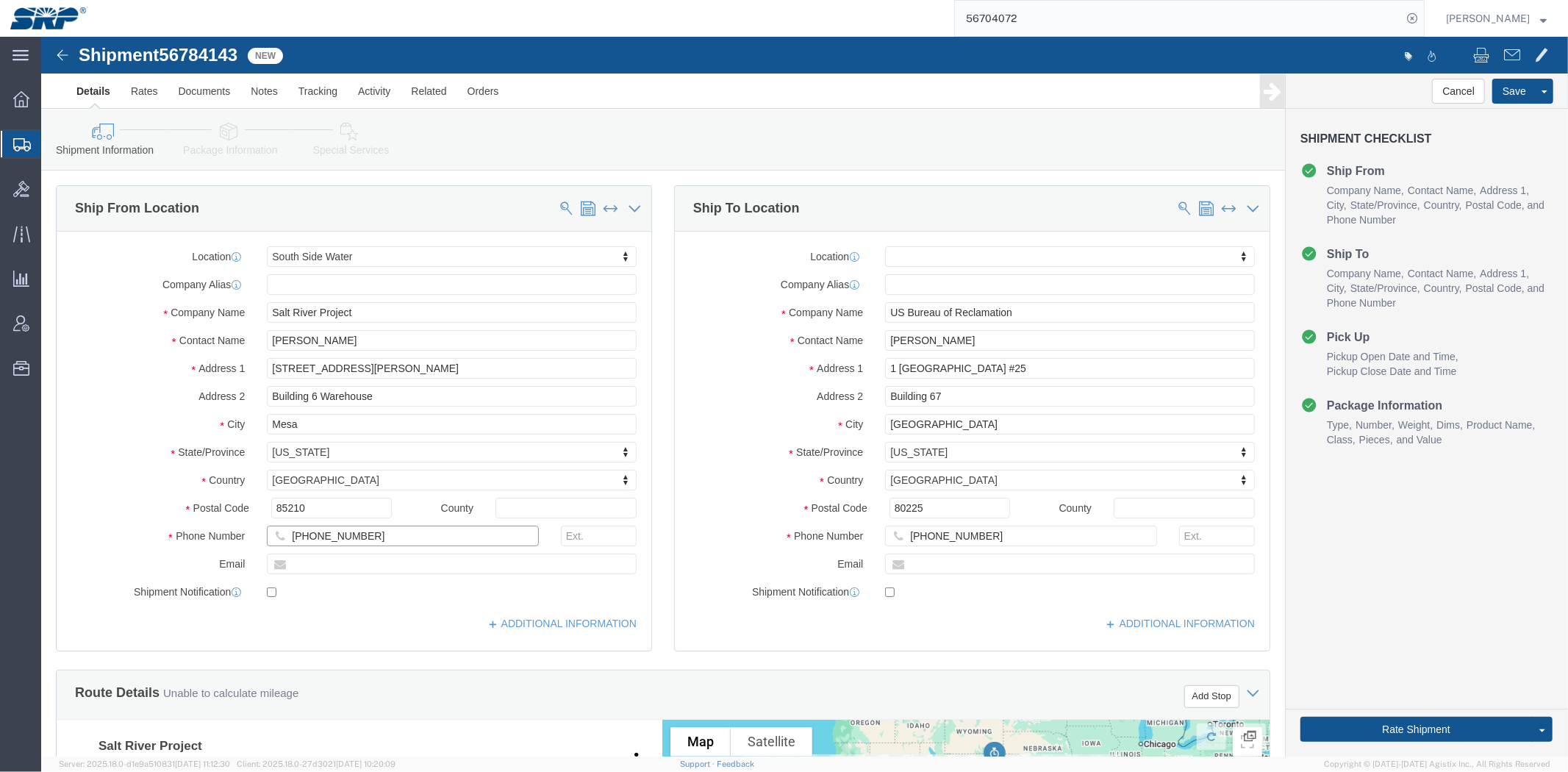
drag, startPoint x: 334, startPoint y: 494, endPoint x: -41, endPoint y: 502, distance: 375.1
click html "Shipment 56784143 New Details Rates Documents Notes Tracking Activity Related O…"
paste input "549-0740"
type input "[PHONE_NUMBER]"
click label "City"
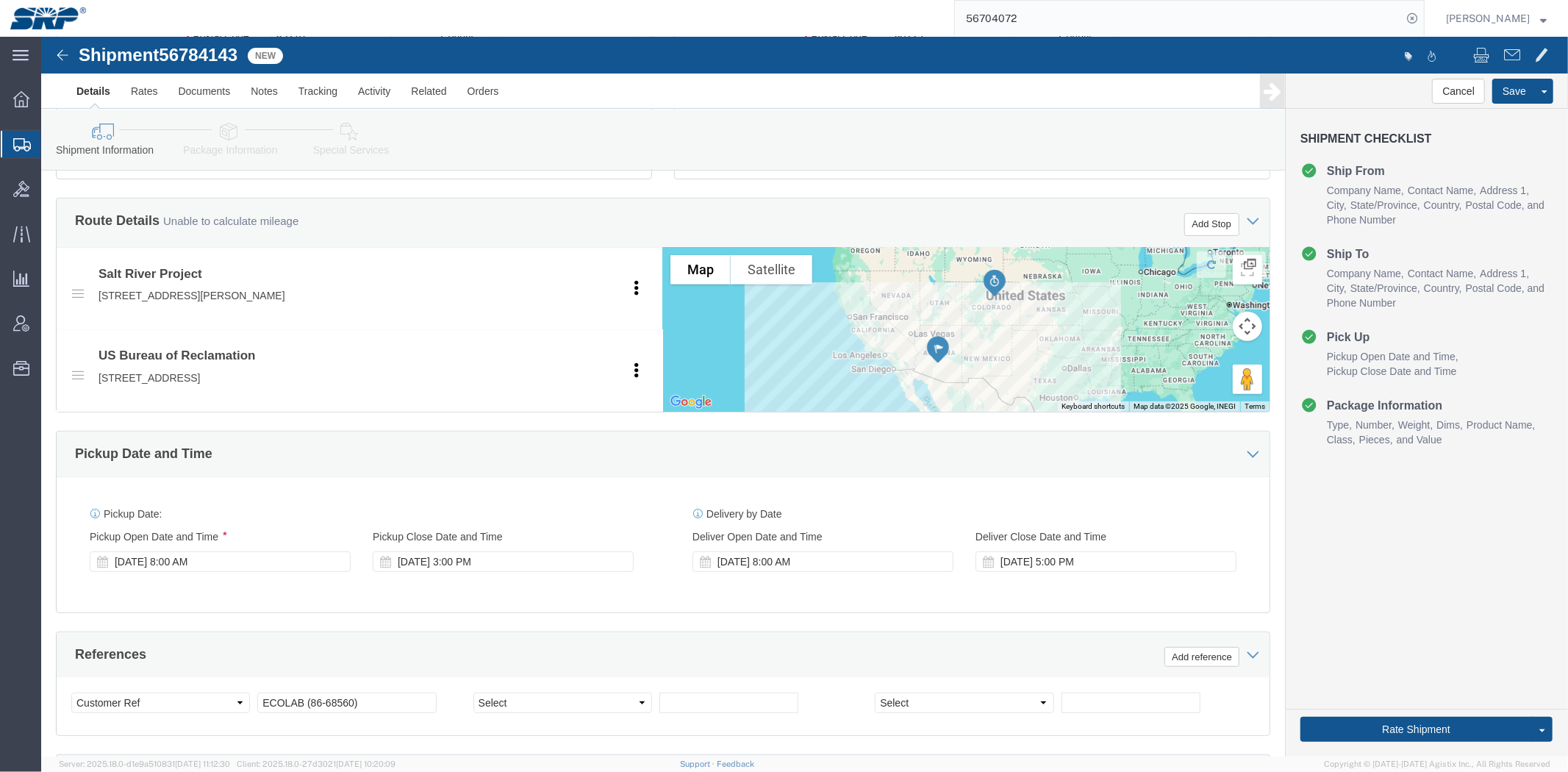
drag, startPoint x: 663, startPoint y: 392, endPoint x: 672, endPoint y: 480, distance: 88.5
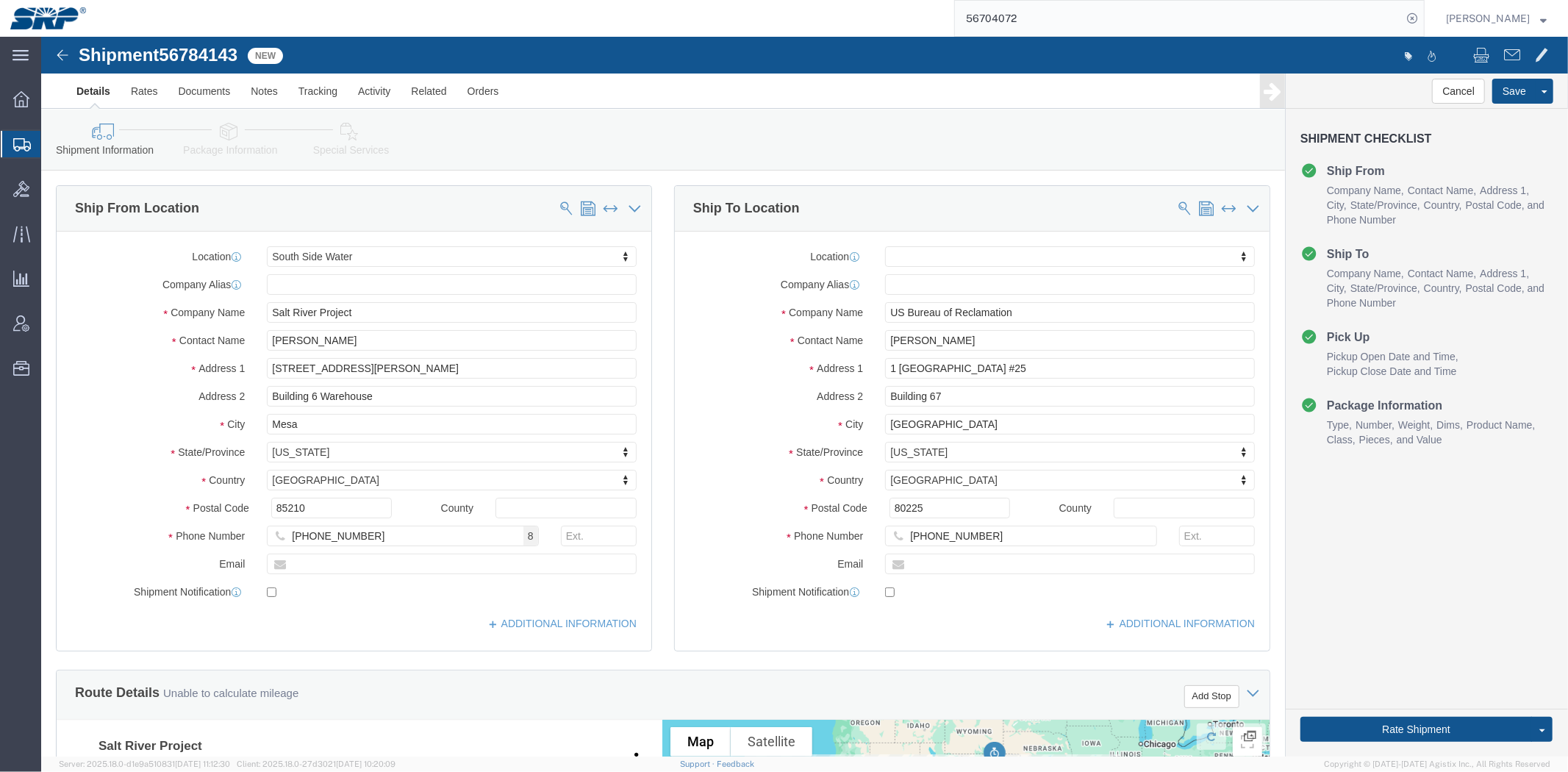
drag, startPoint x: 390, startPoint y: 479, endPoint x: 341, endPoint y: 191, distance: 292.1
click icon
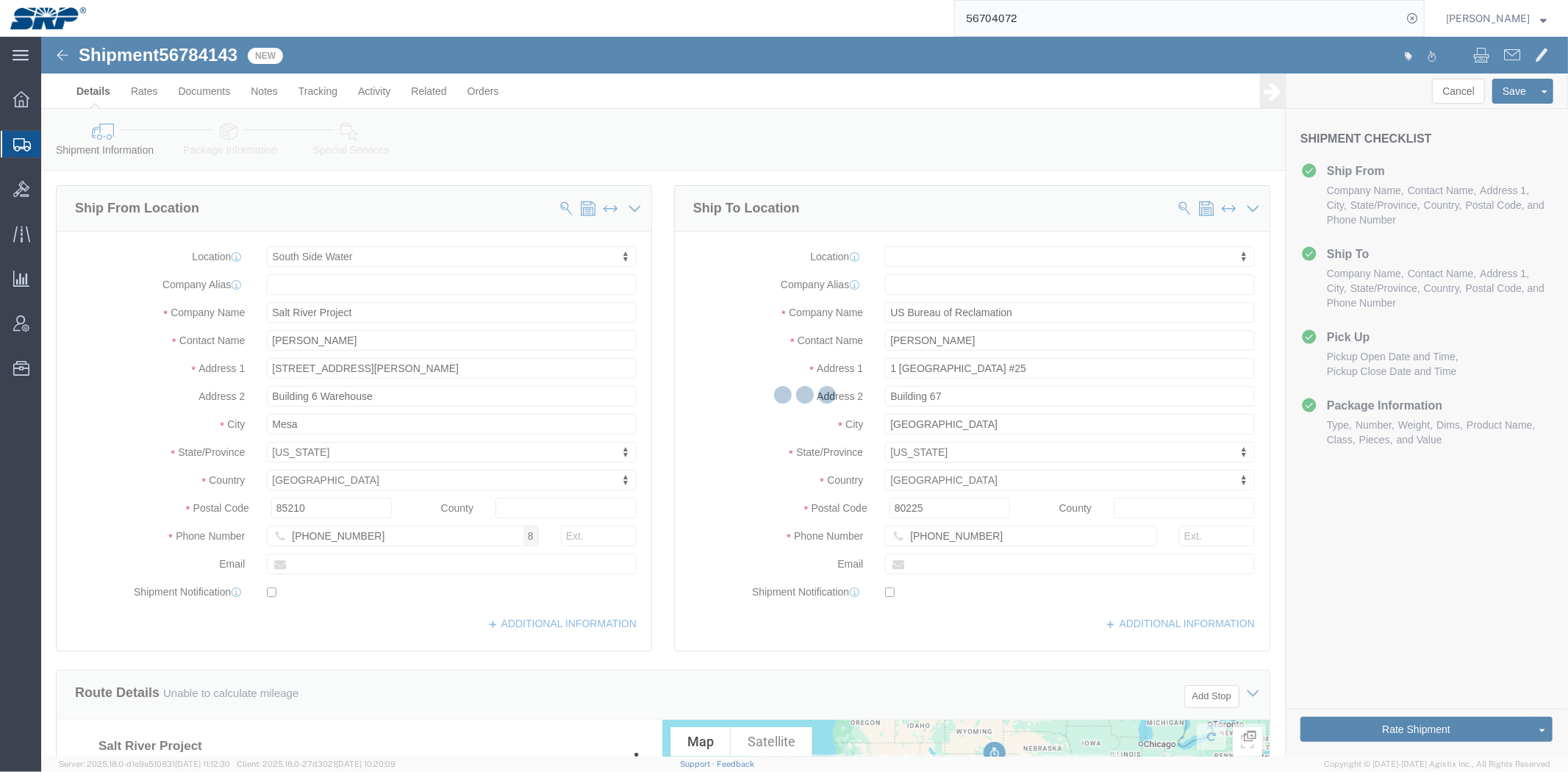
select select
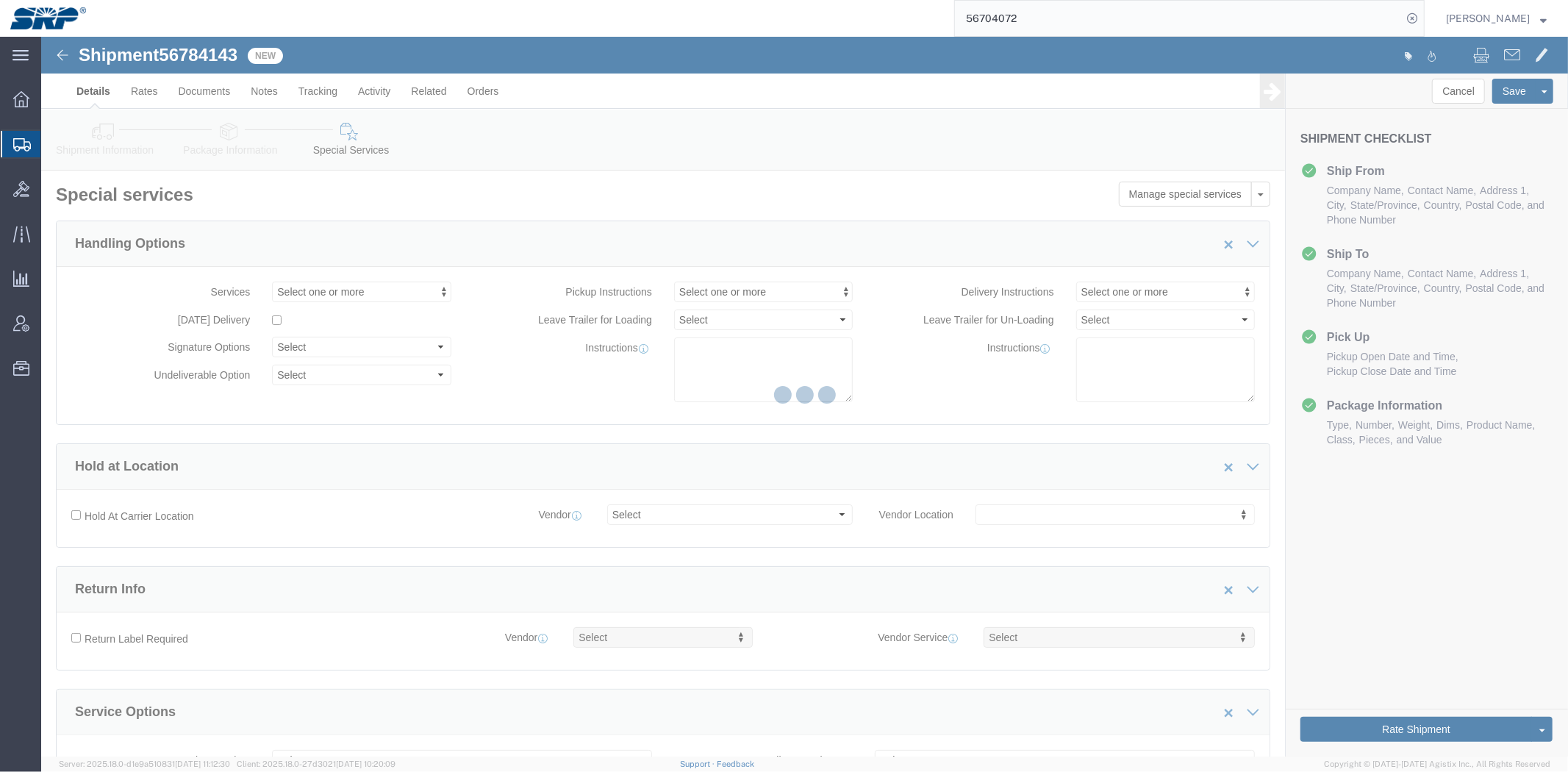
select select "COSTCENTER"
select select "66852"
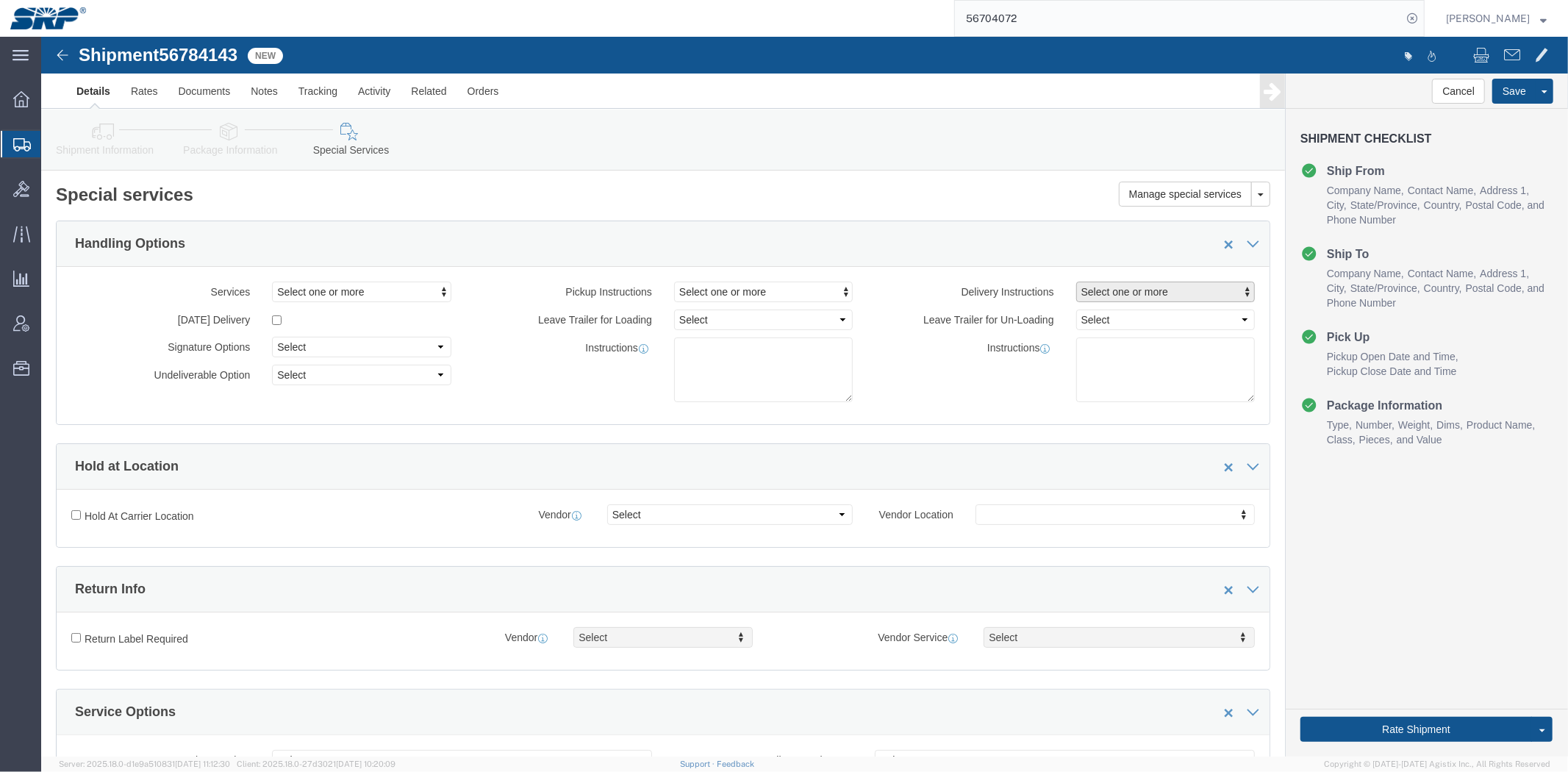
click span "Select one or more"
click div "Delivery Instructions Select one or more Crane Required Delivery Limited Access…"
drag, startPoint x: 1048, startPoint y: 317, endPoint x: 1062, endPoint y: 311, distance: 15.2
click textarea
type textarea "Deliver to mail room at [GEOGRAPHIC_DATA]"
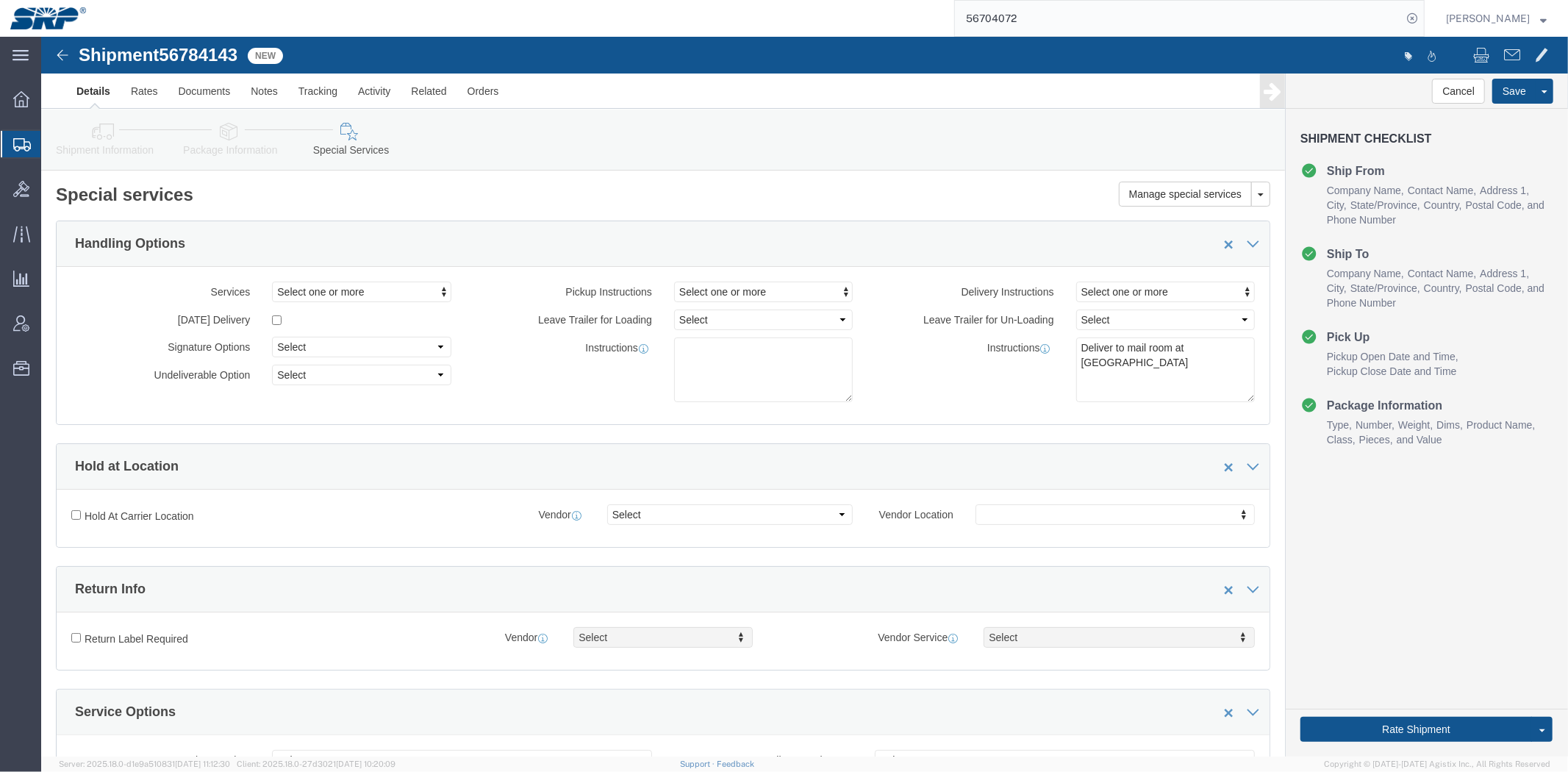
click div "Services Select one or more Air Ride Truck Blanket Wrap Carnet Consolidated Shi…"
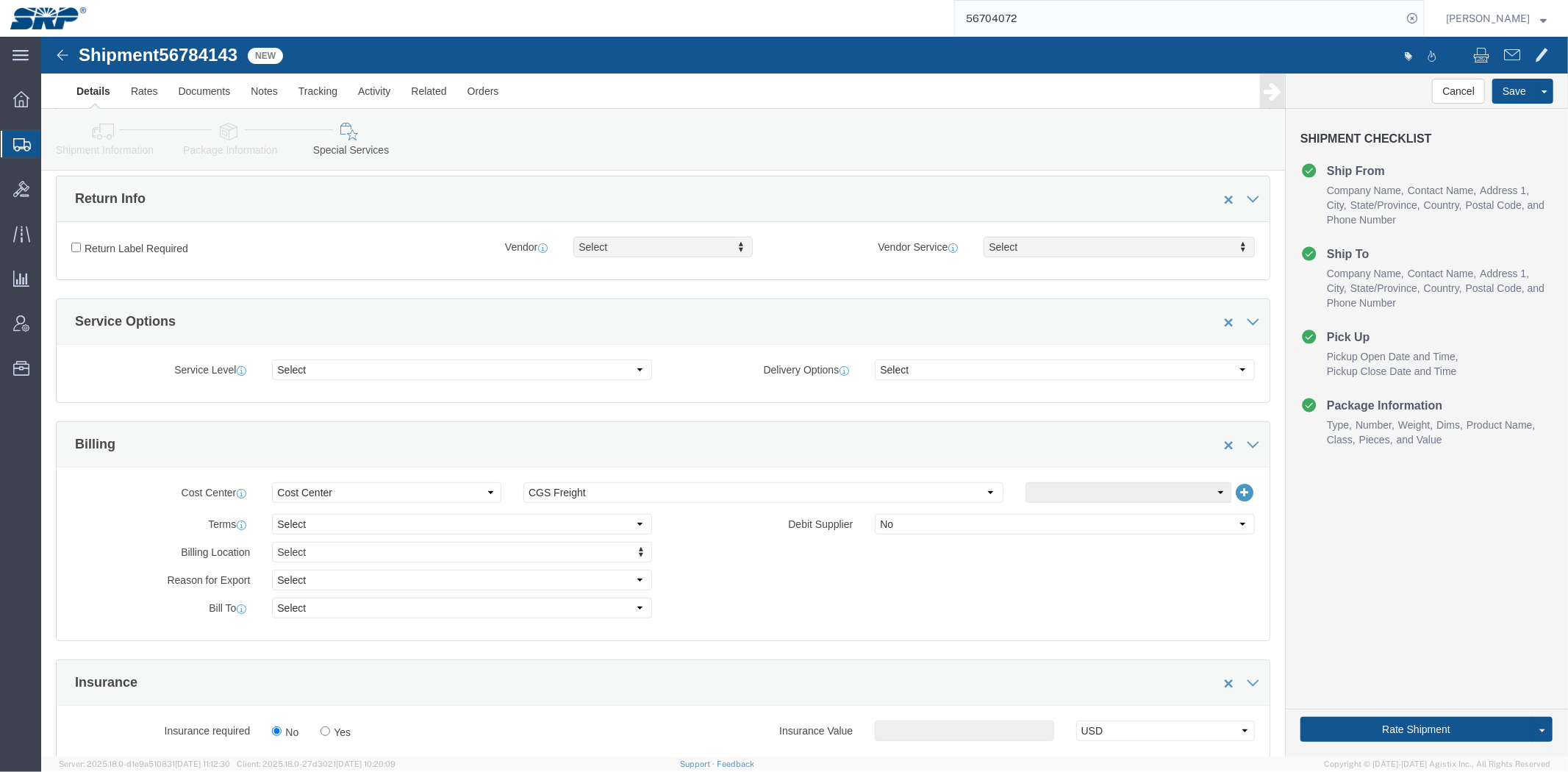
scroll to position [577, 0]
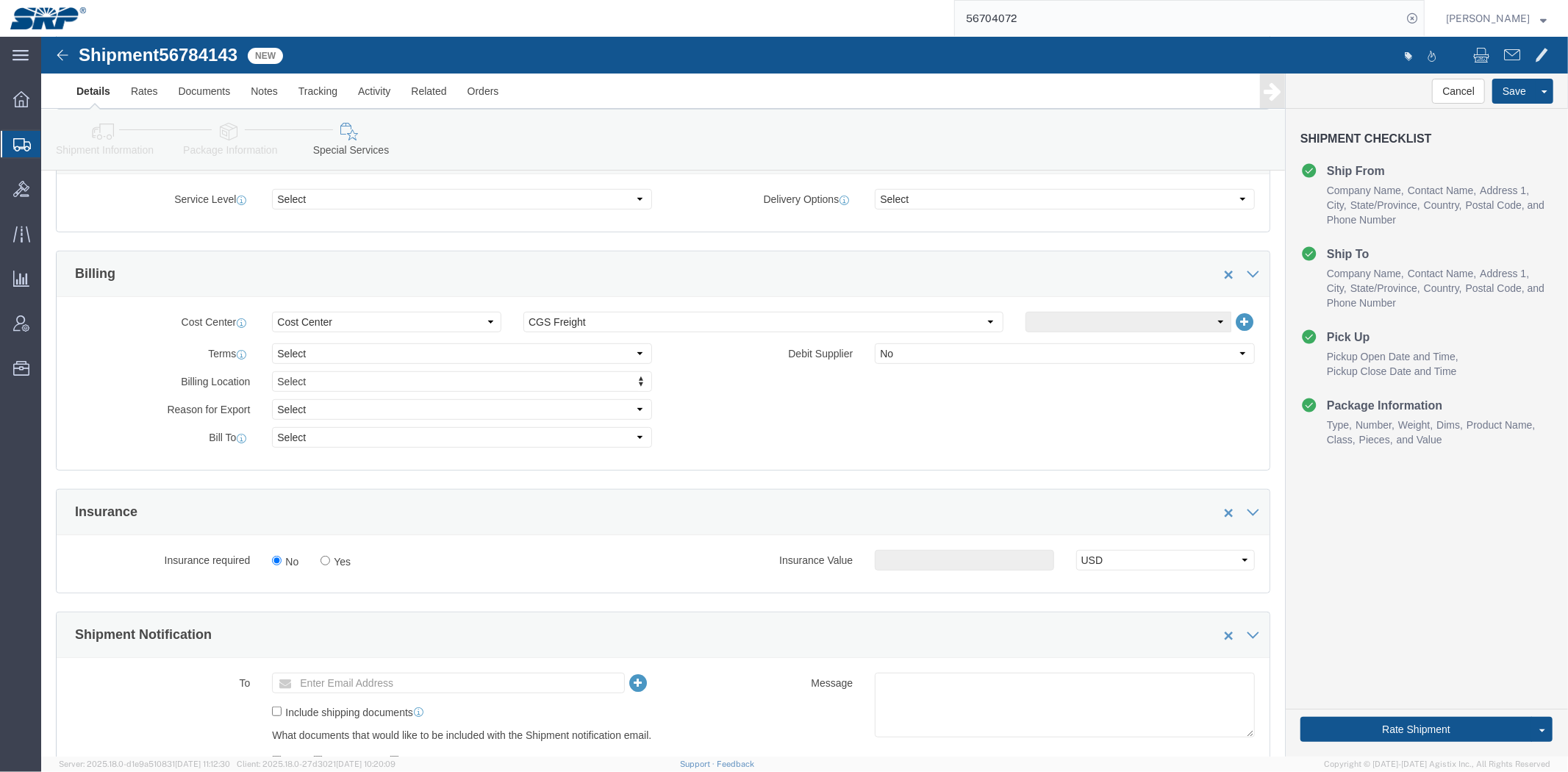
drag, startPoint x: 439, startPoint y: 233, endPoint x: 431, endPoint y: 327, distance: 94.3
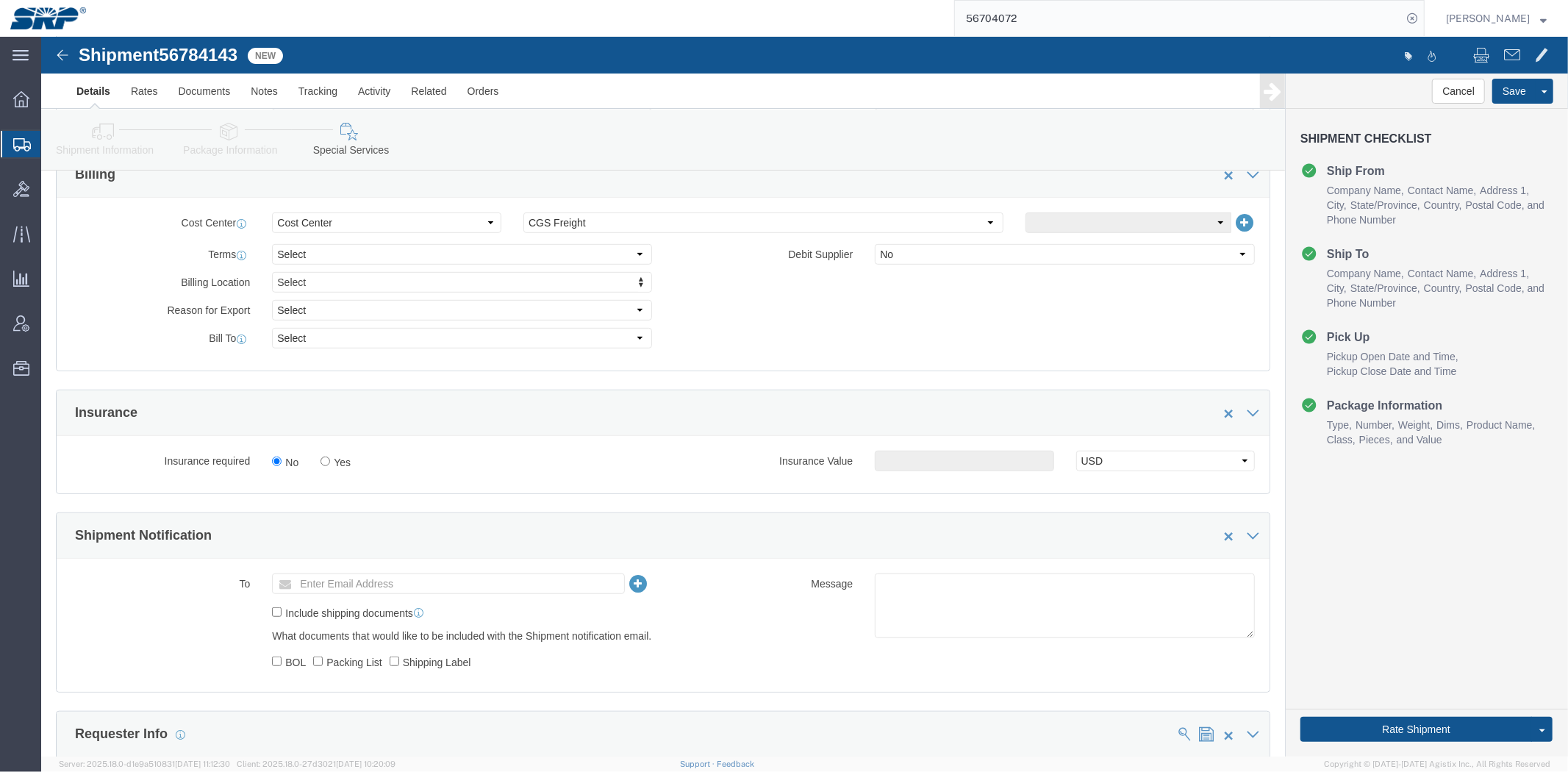
scroll to position [659, 0]
click select "Select CGS Freight NGS Freight Valley Freight"
select select "66851"
click select "Select CGS Freight NGS Freight Valley Freight"
click div "Billing Location Select Select My Profile Location [GEOGRAPHIC_DATA] Facility 2…"
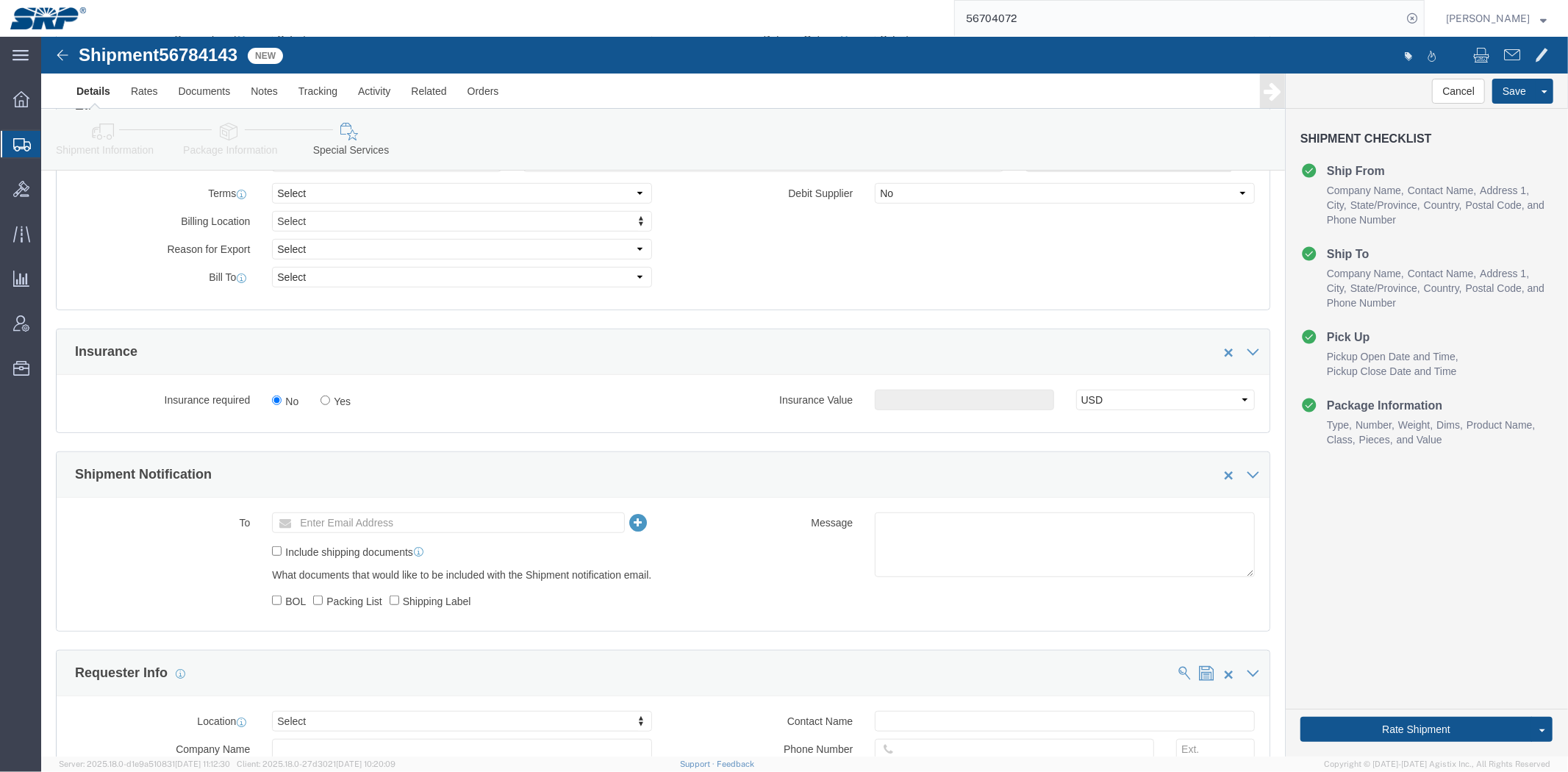
scroll to position [0, 0]
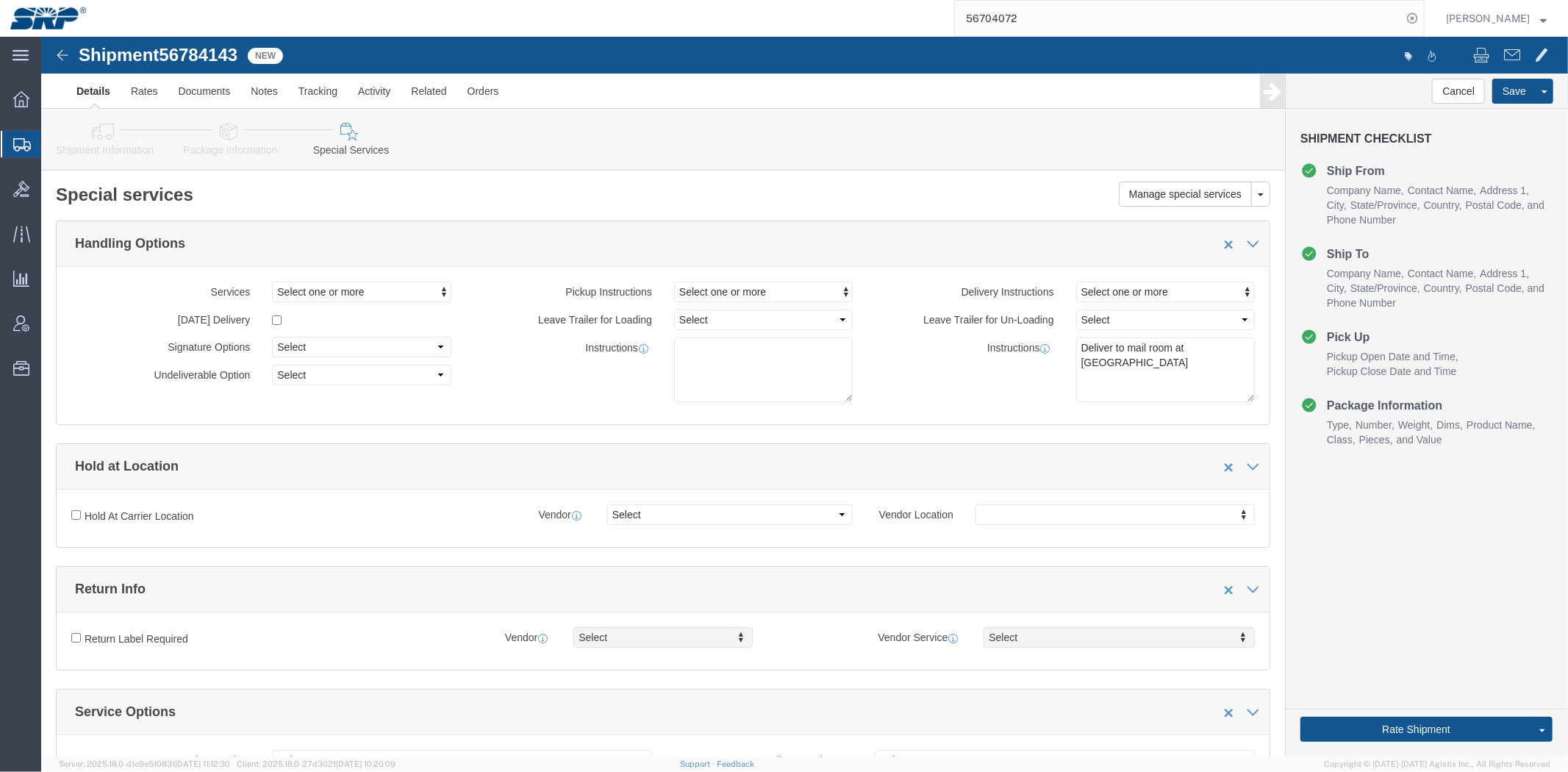
drag, startPoint x: 696, startPoint y: 318, endPoint x: 520, endPoint y: 19, distance: 347.0
click link "Shipment Information"
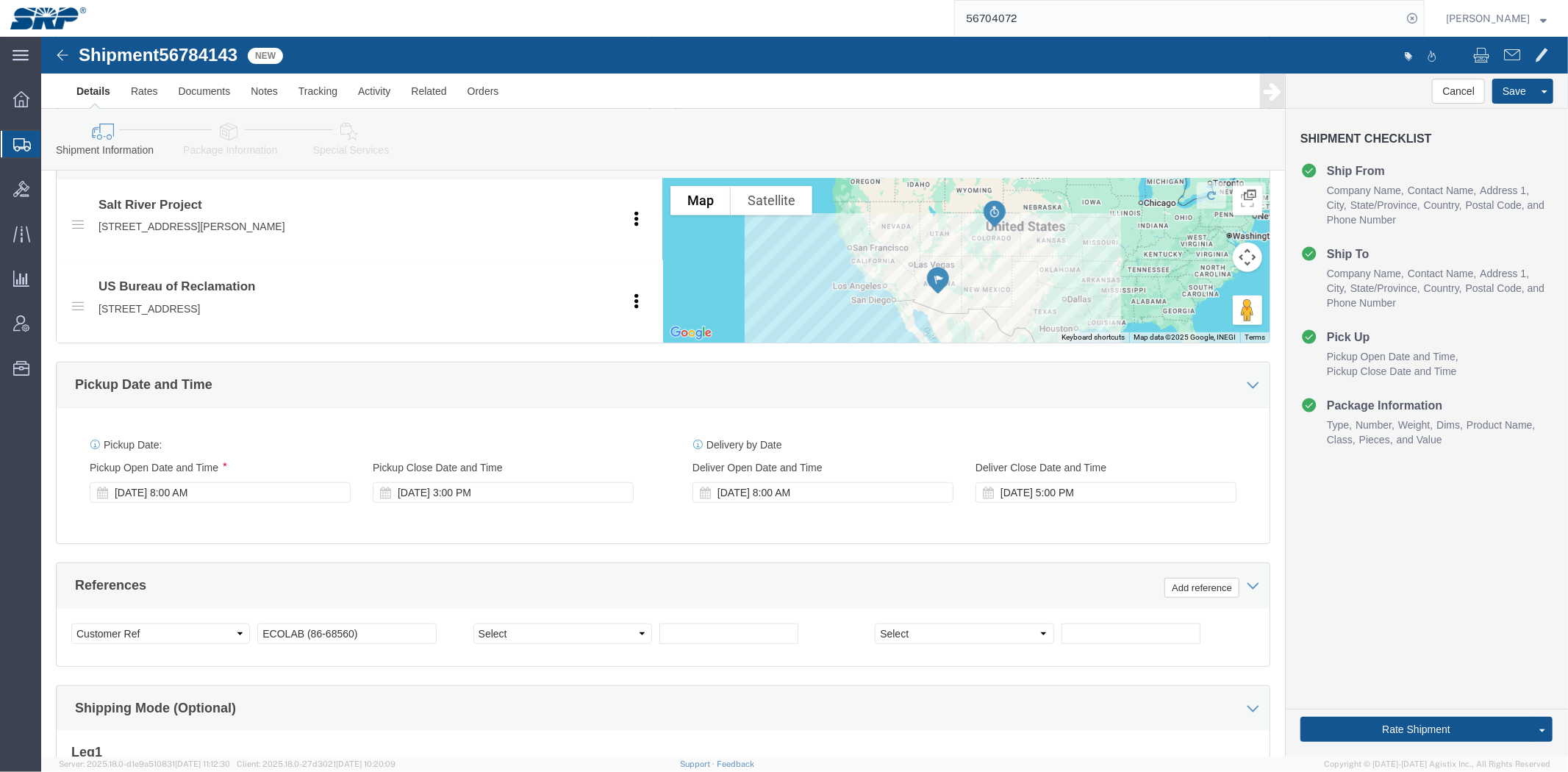
scroll to position [733, 0]
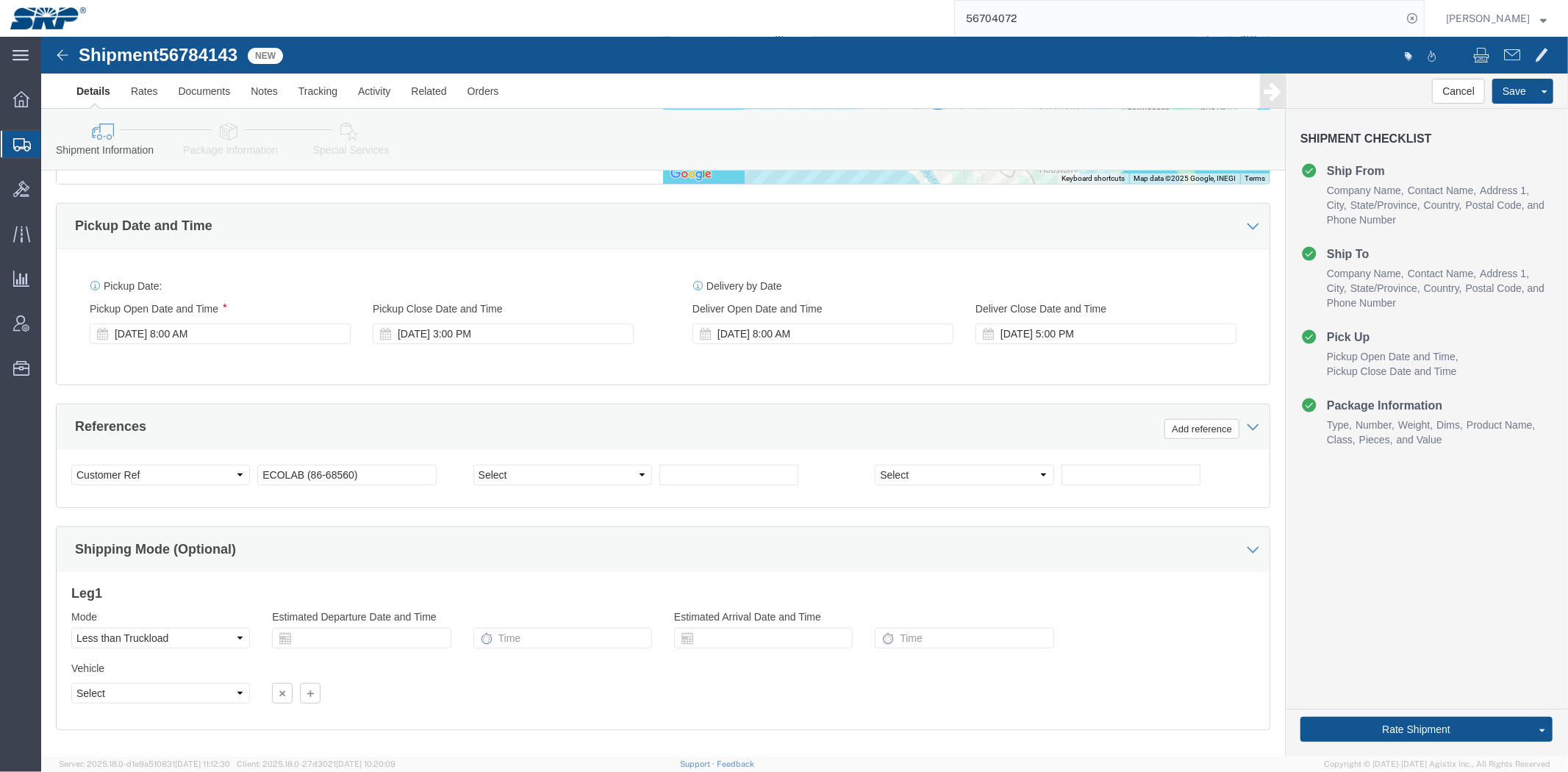
drag, startPoint x: 616, startPoint y: 173, endPoint x: 614, endPoint y: 259, distance: 86.0
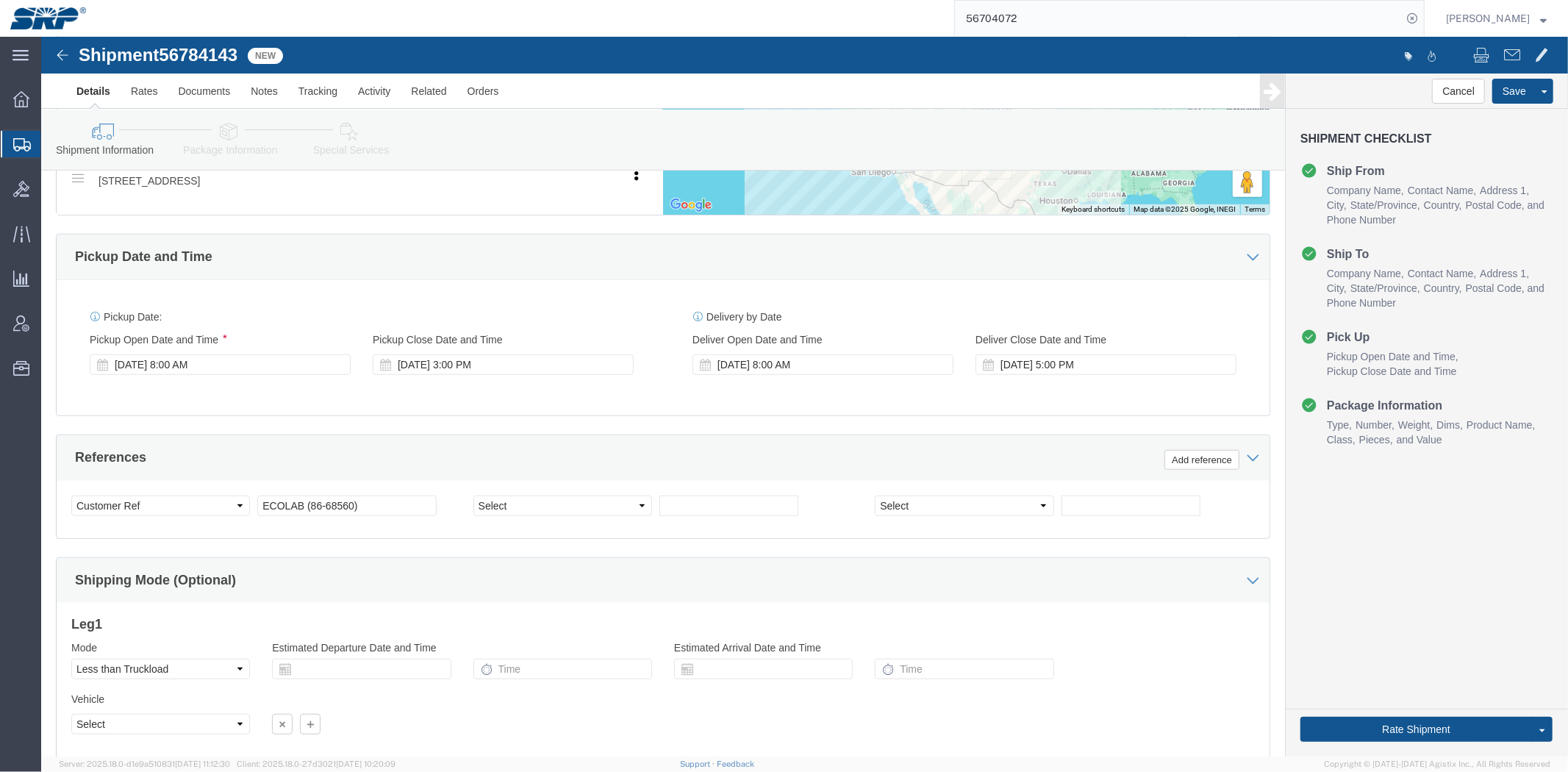
scroll to position [0, 0]
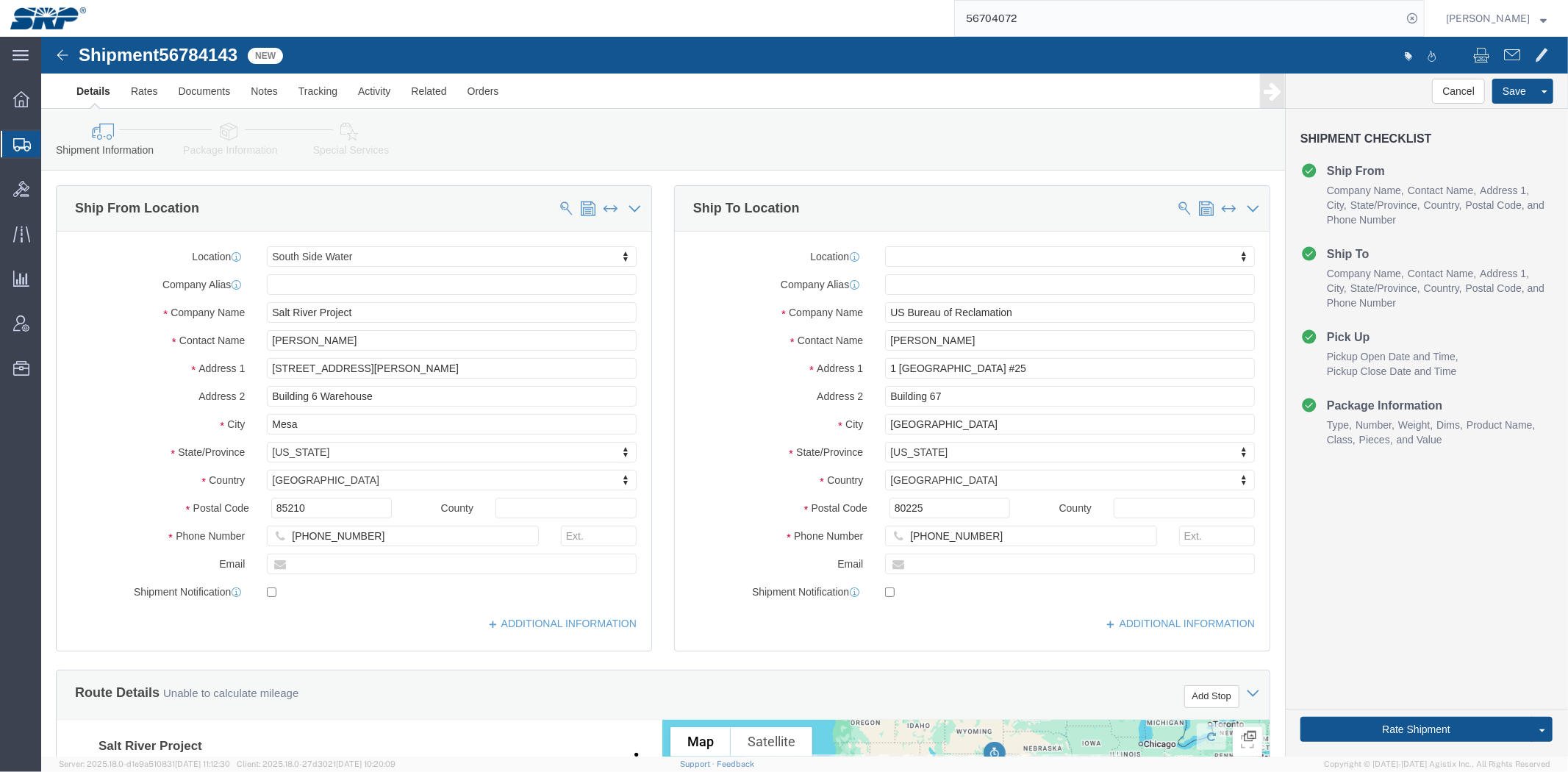
drag, startPoint x: 750, startPoint y: 348, endPoint x: 691, endPoint y: 144, distance: 212.4
drag, startPoint x: 1027, startPoint y: 335, endPoint x: 1162, endPoint y: 292, distance: 141.7
click input "1 [GEOGRAPHIC_DATA] #25"
type input "1 [GEOGRAPHIC_DATA]"
select select
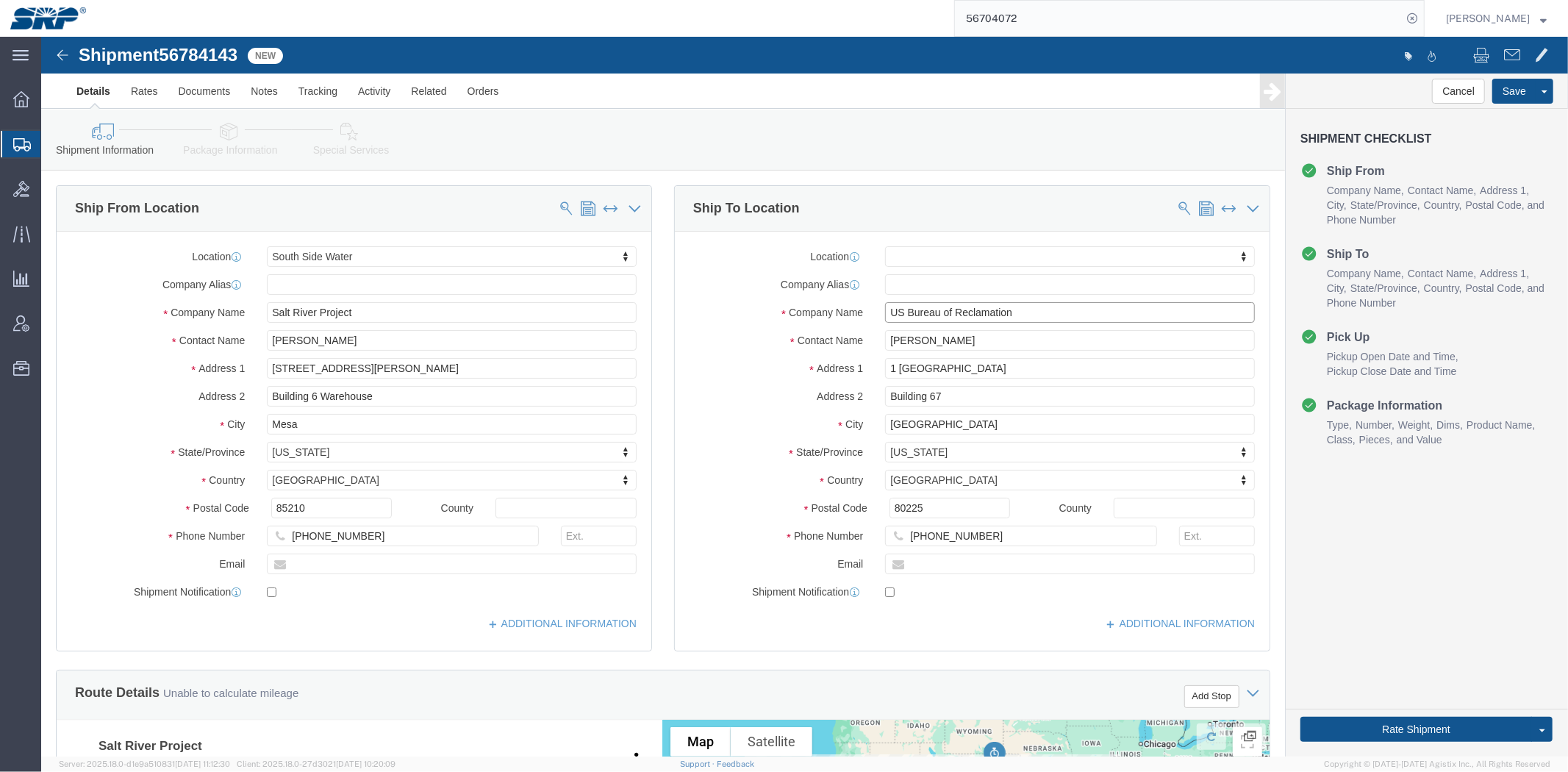
drag, startPoint x: 974, startPoint y: 273, endPoint x: 519, endPoint y: 210, distance: 459.3
click div "Ship From Location Location [GEOGRAPHIC_DATA] Water My Profile Location [GEOGRA…"
click input "1 [GEOGRAPHIC_DATA]"
drag, startPoint x: 968, startPoint y: 330, endPoint x: 608, endPoint y: 265, distance: 365.8
click div "Ship From Location Location [GEOGRAPHIC_DATA] Water My Profile Location [GEOGRA…"
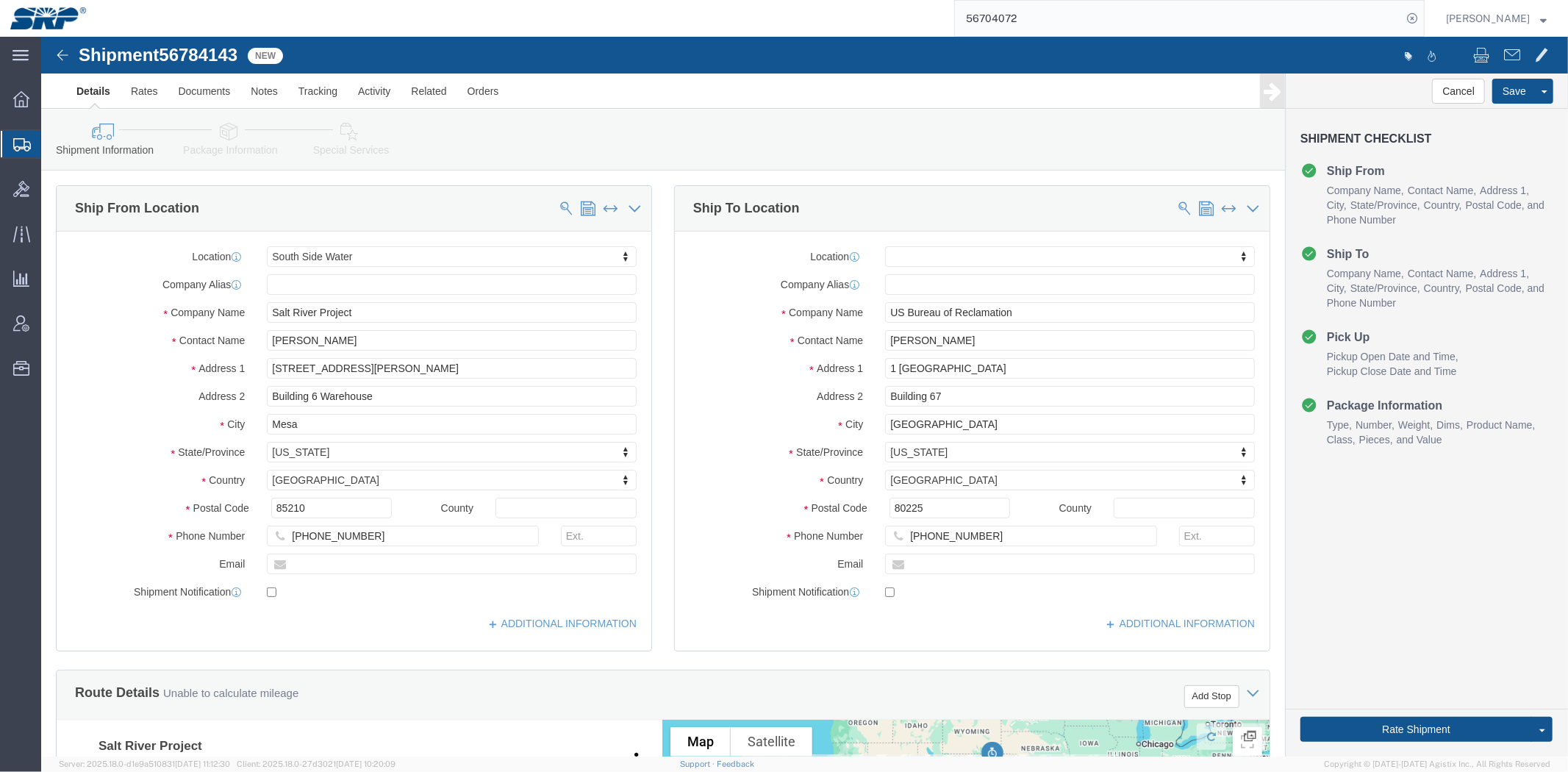
click label "City"
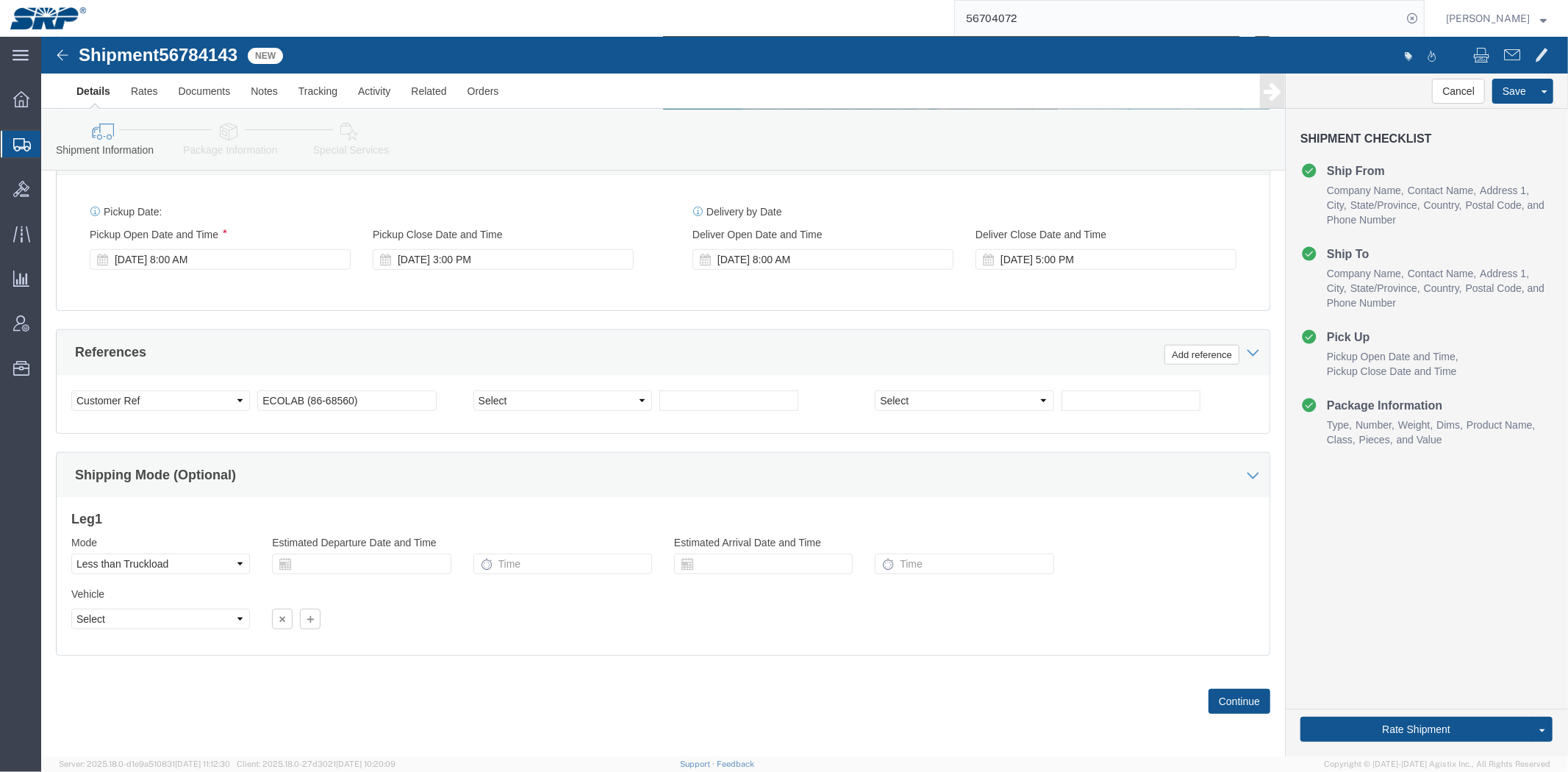
scroll to position [780, 0]
drag, startPoint x: 520, startPoint y: 649, endPoint x: 306, endPoint y: 0, distance: 683.4
click link "Package Information"
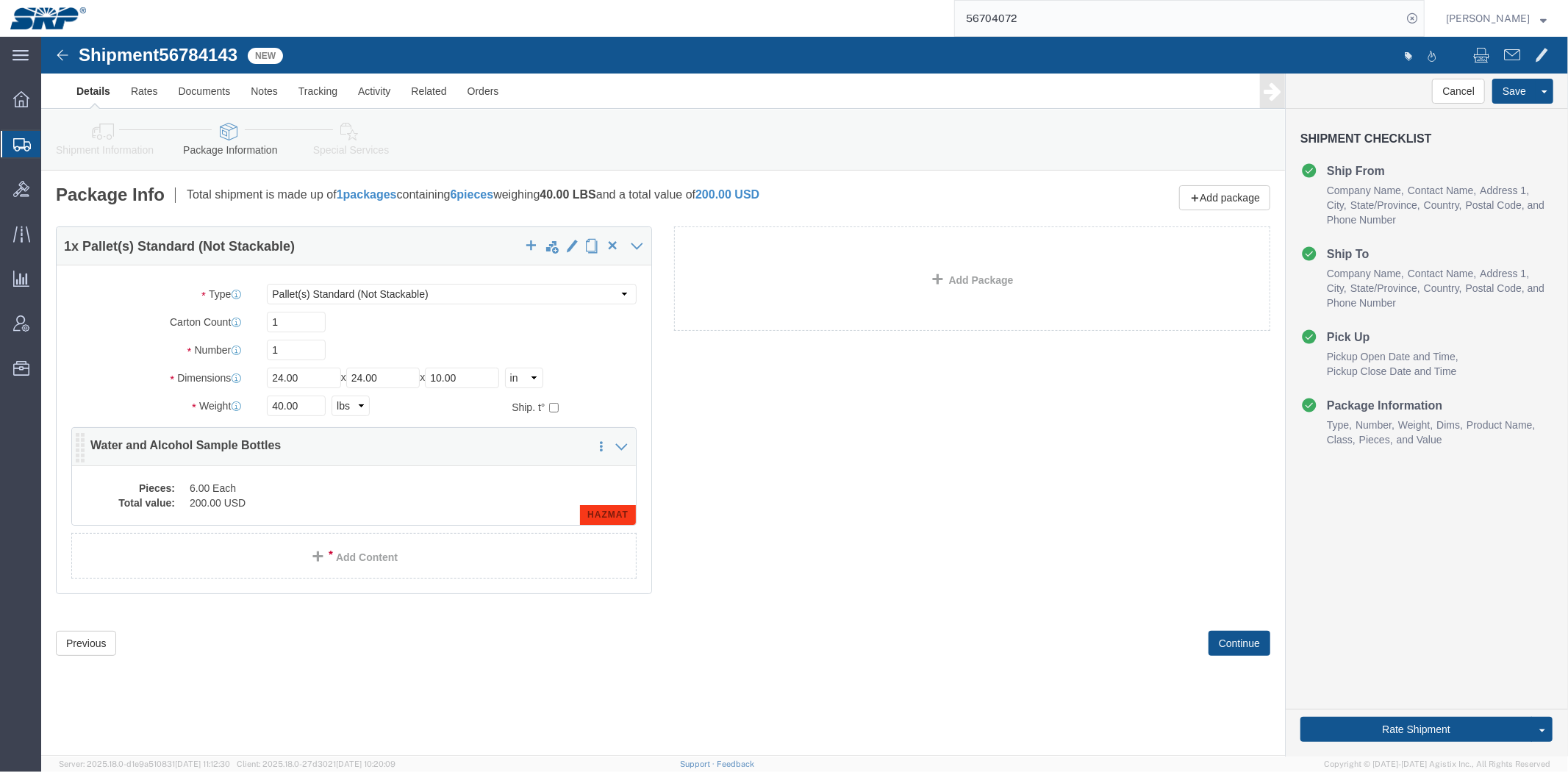
click dd "200.00 USD"
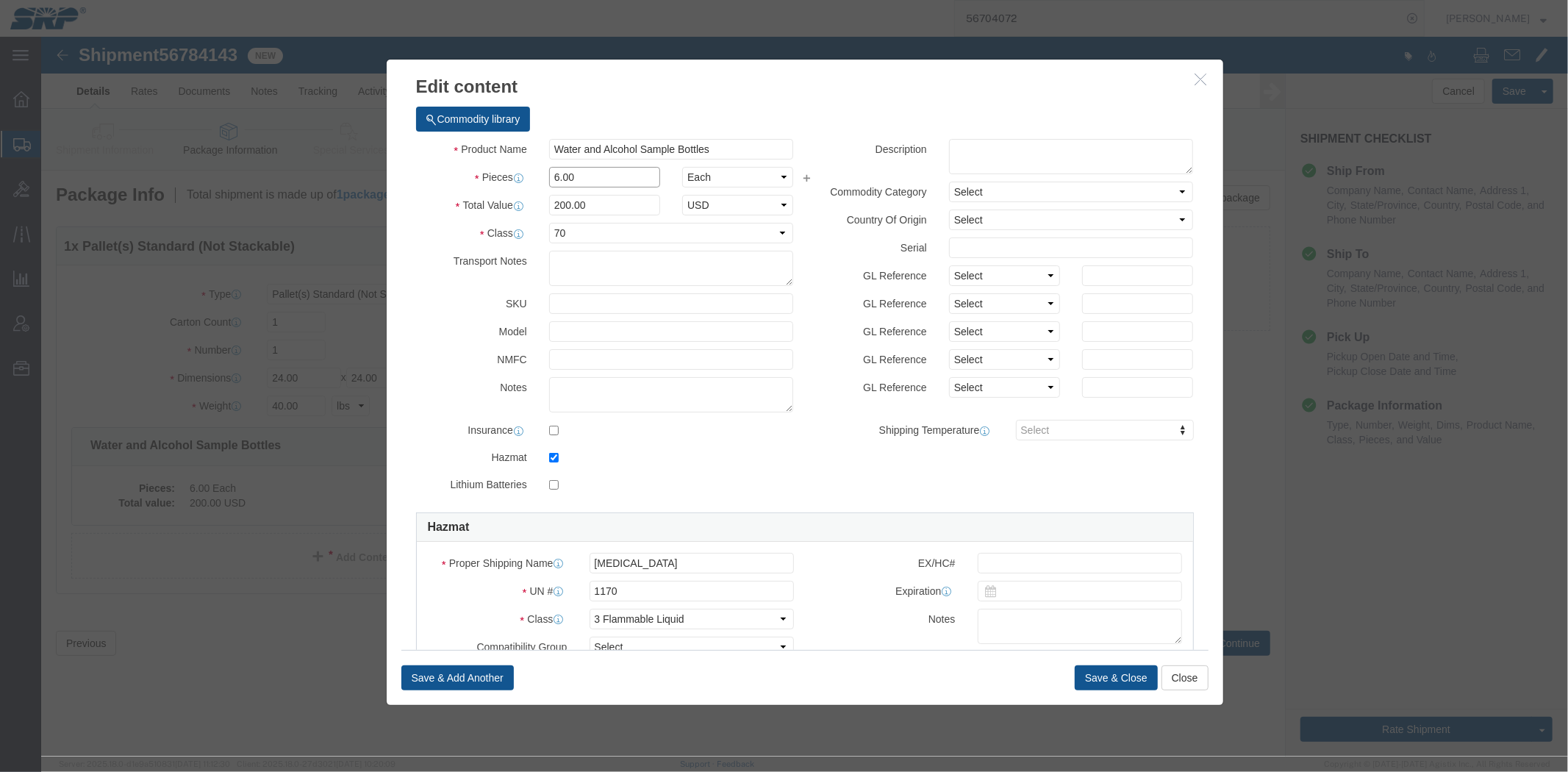
drag, startPoint x: 552, startPoint y: 141, endPoint x: 317, endPoint y: 137, distance: 235.0
click div "Edit content Commodity library Product Name Water and Alcohol Sample Bottles Pi…"
type input "6"
type input "200"
click label
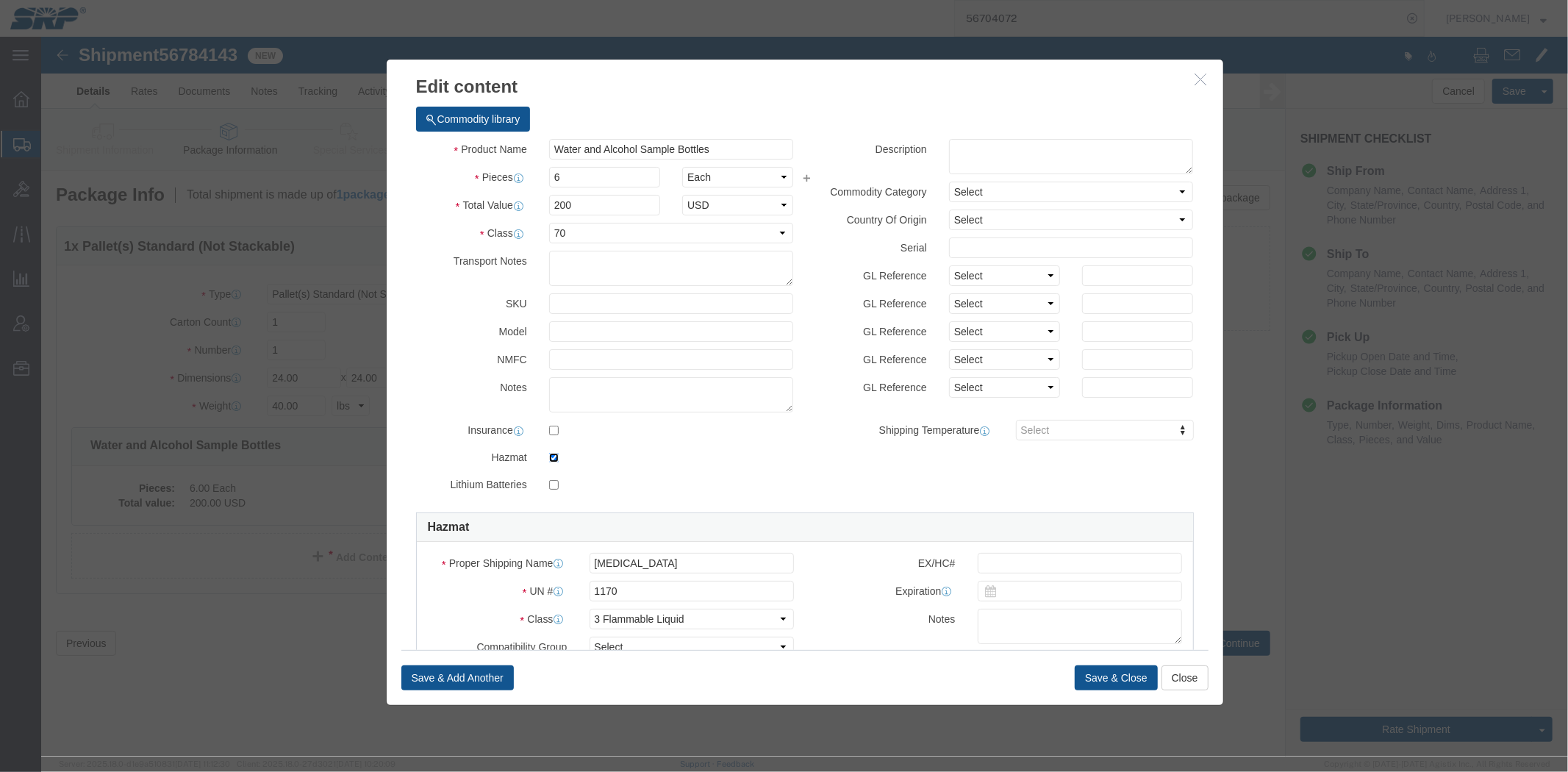
click input "checkbox"
checkbox input "false"
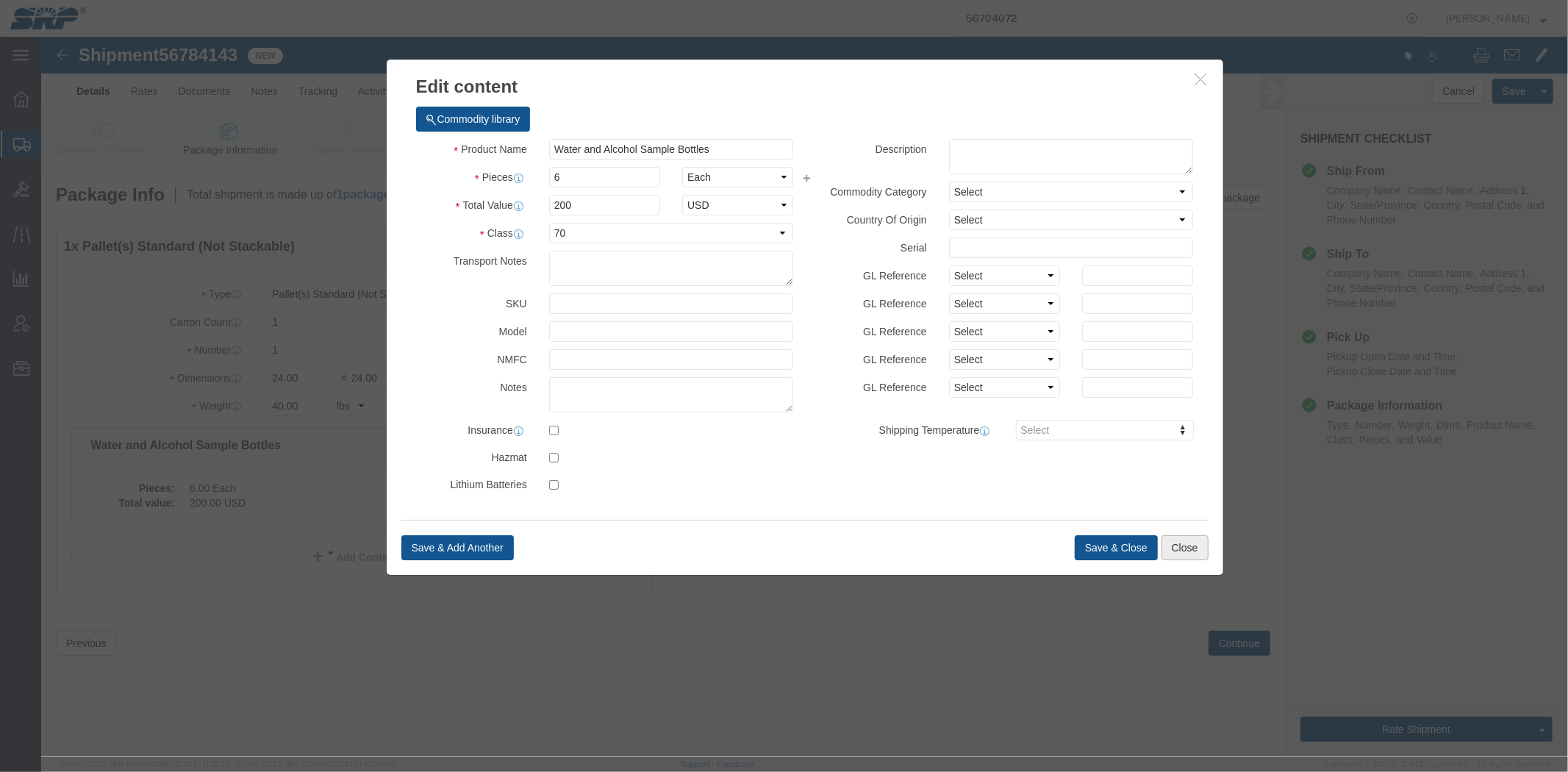
click button "Close"
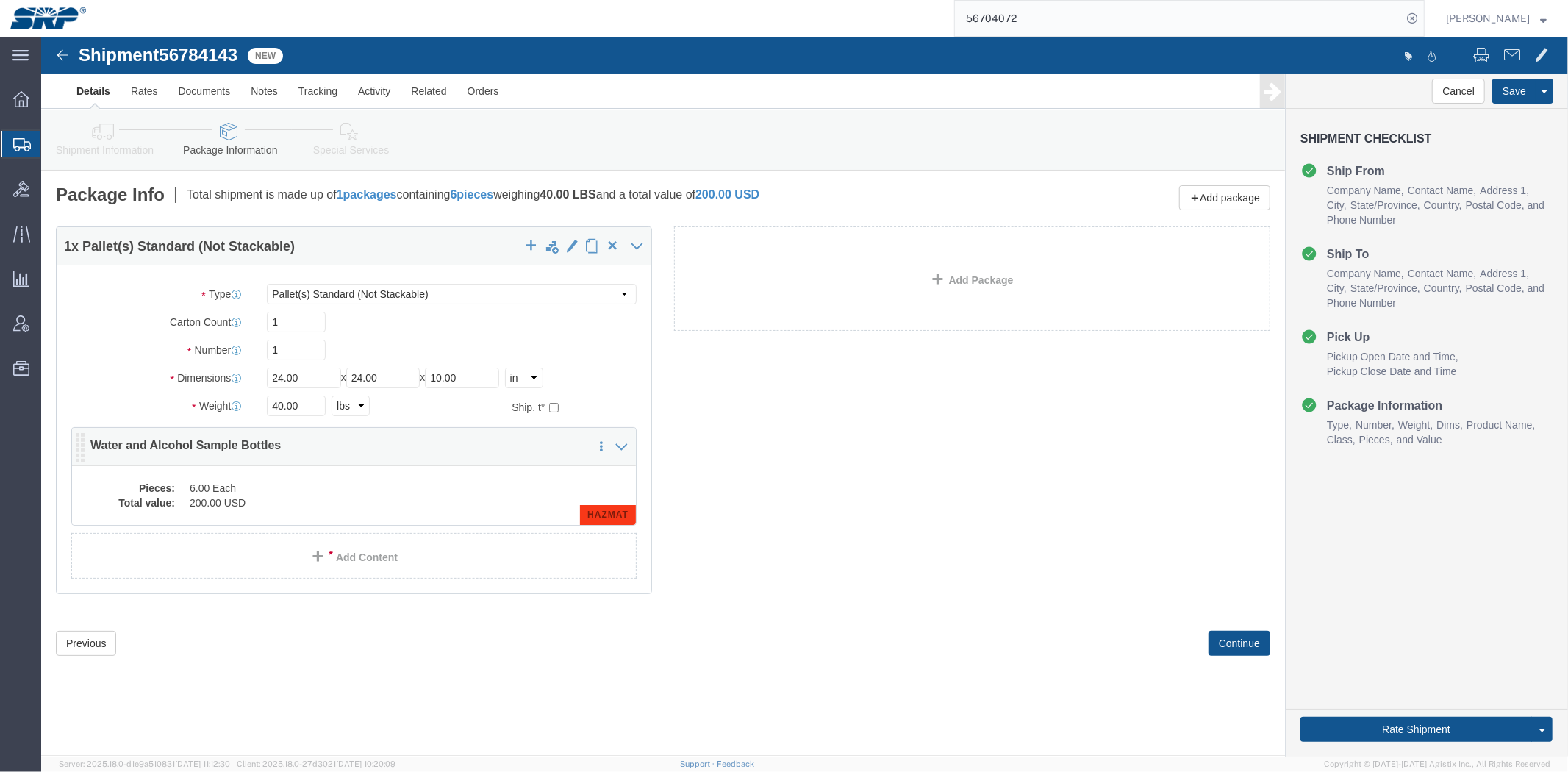
click div "Pieces: 6.00 Each Total value: 200.00 USD HAZMAT"
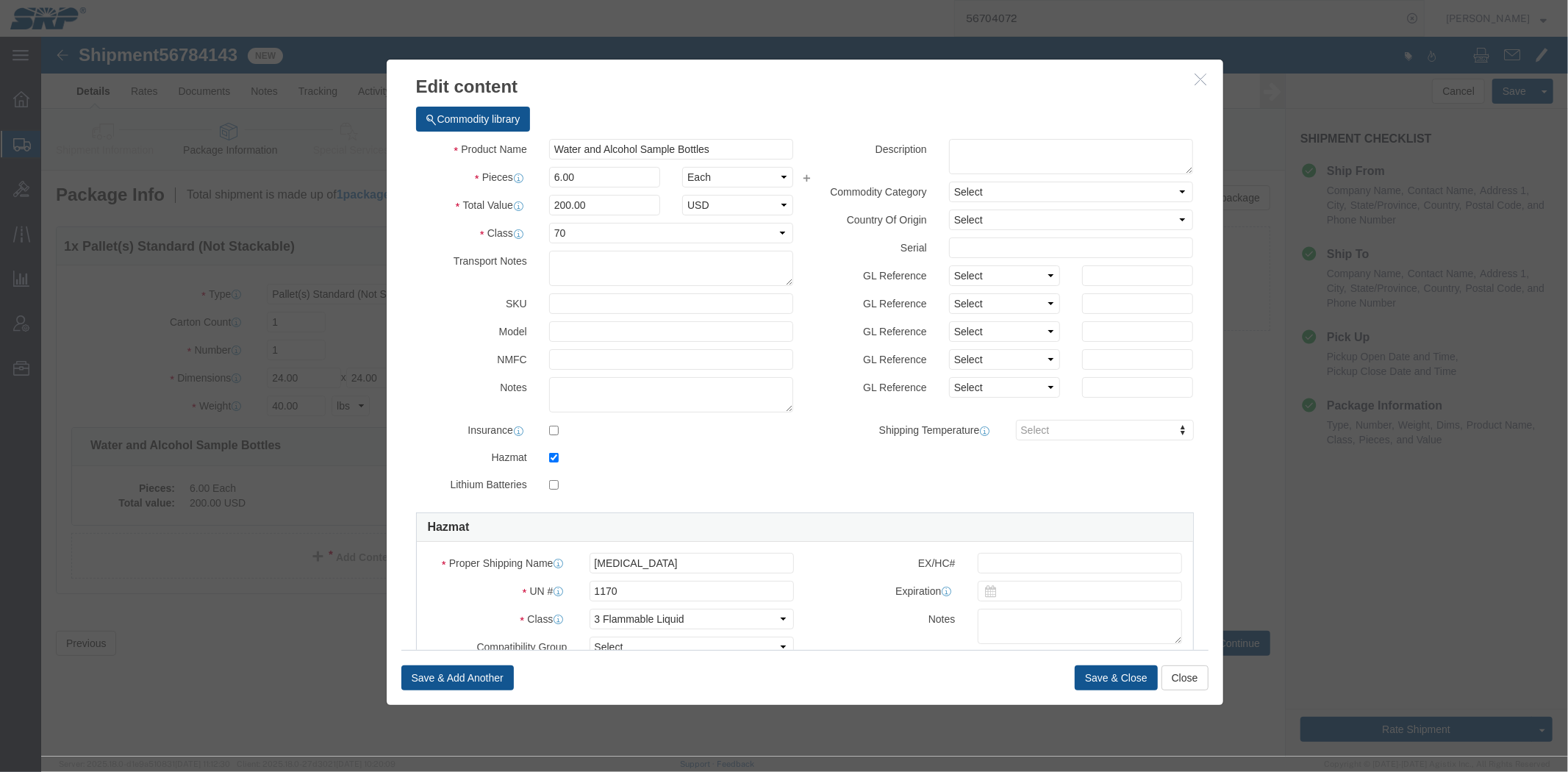
scroll to position [256, 0]
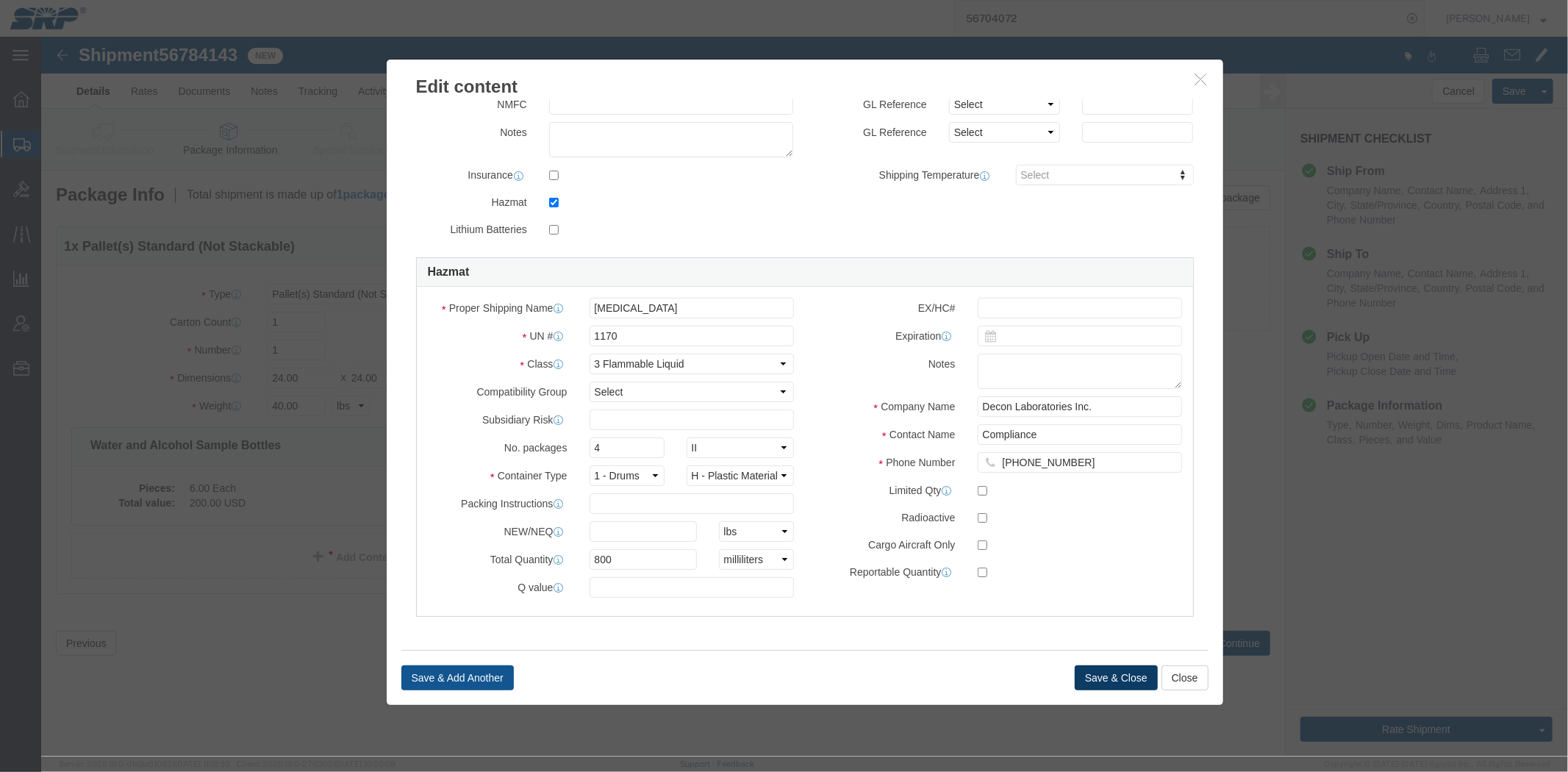
click button "Save & Close"
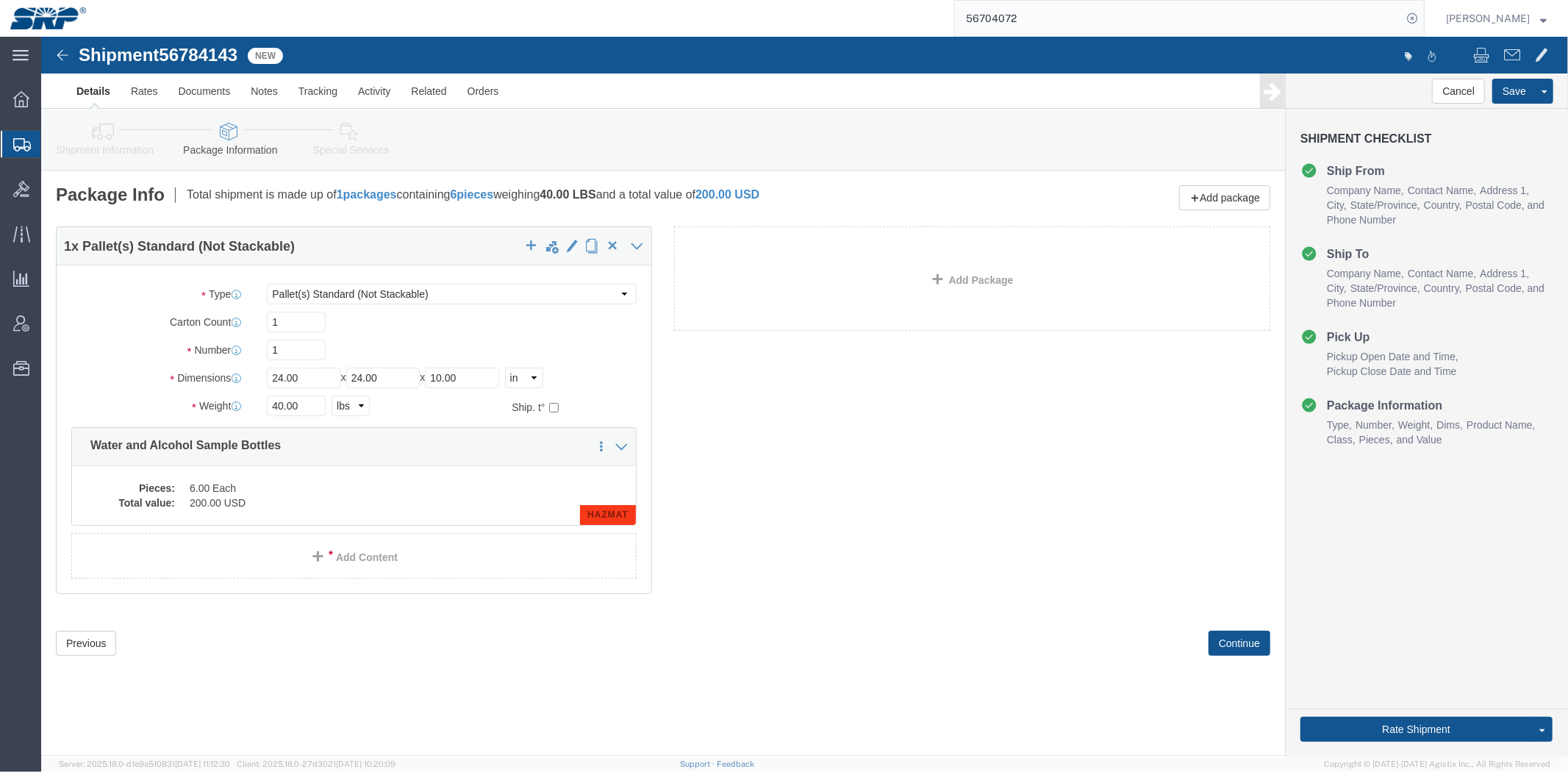
click link "Shipment Information"
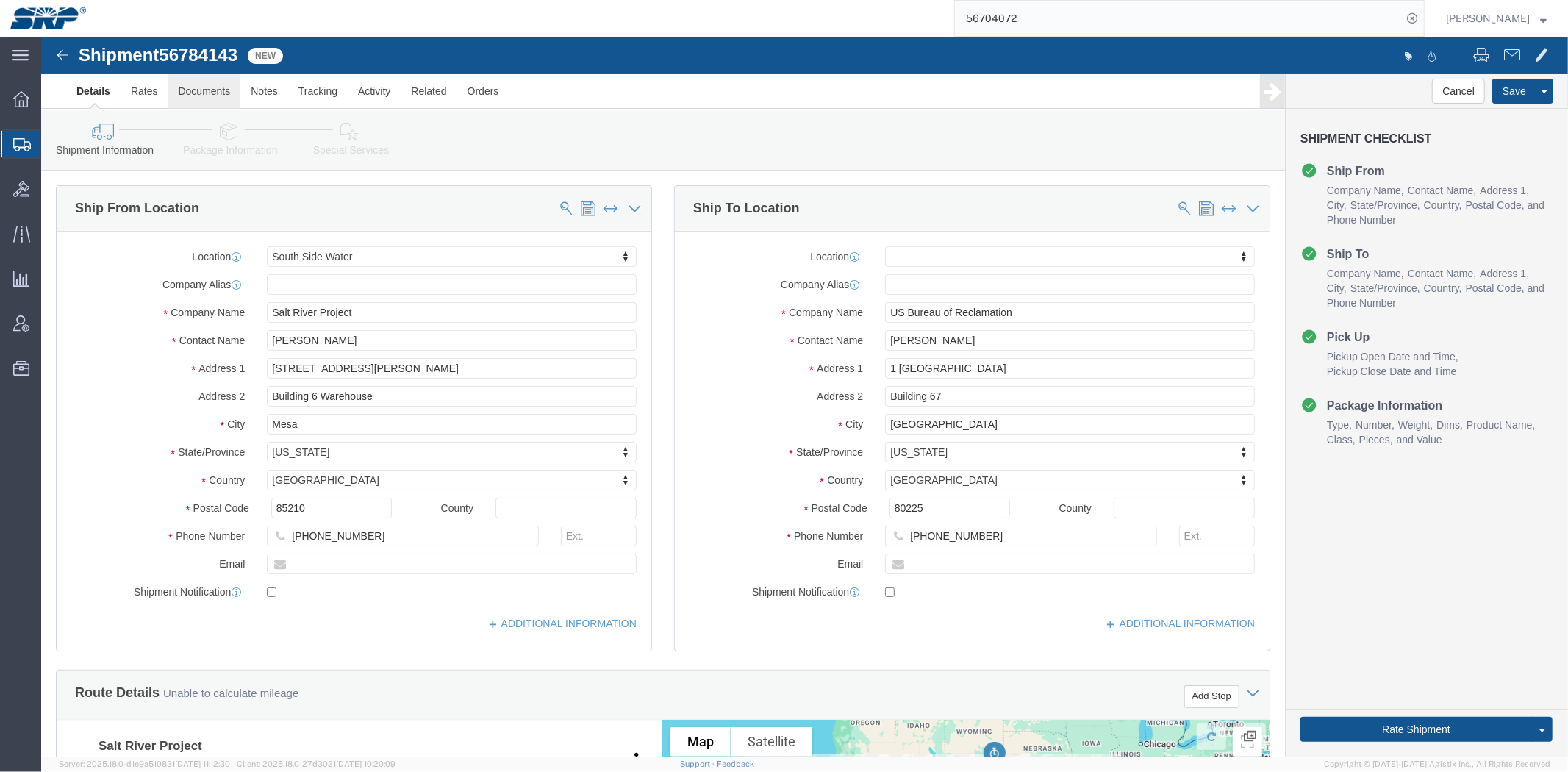
click link "Documents"
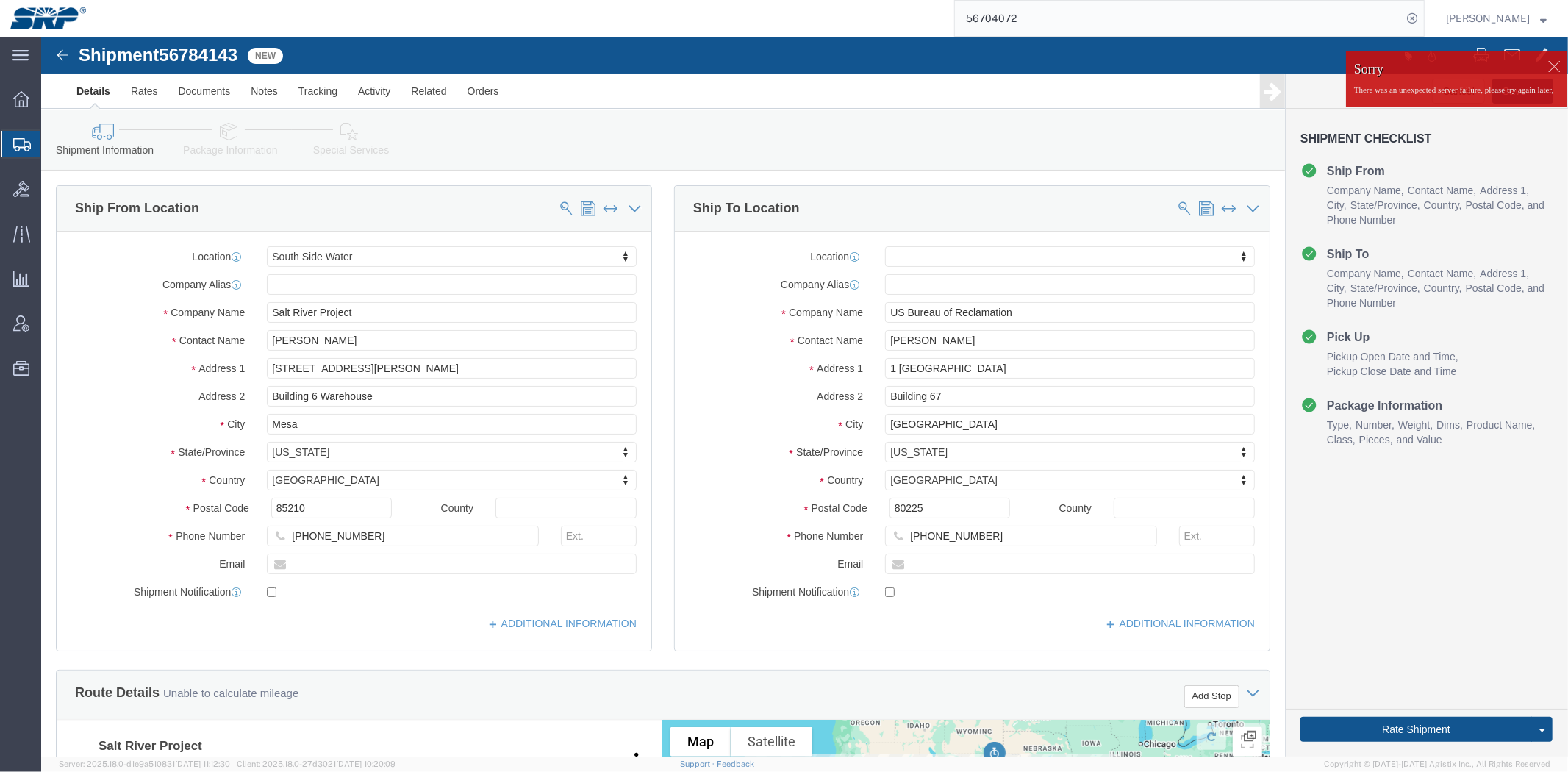
click div
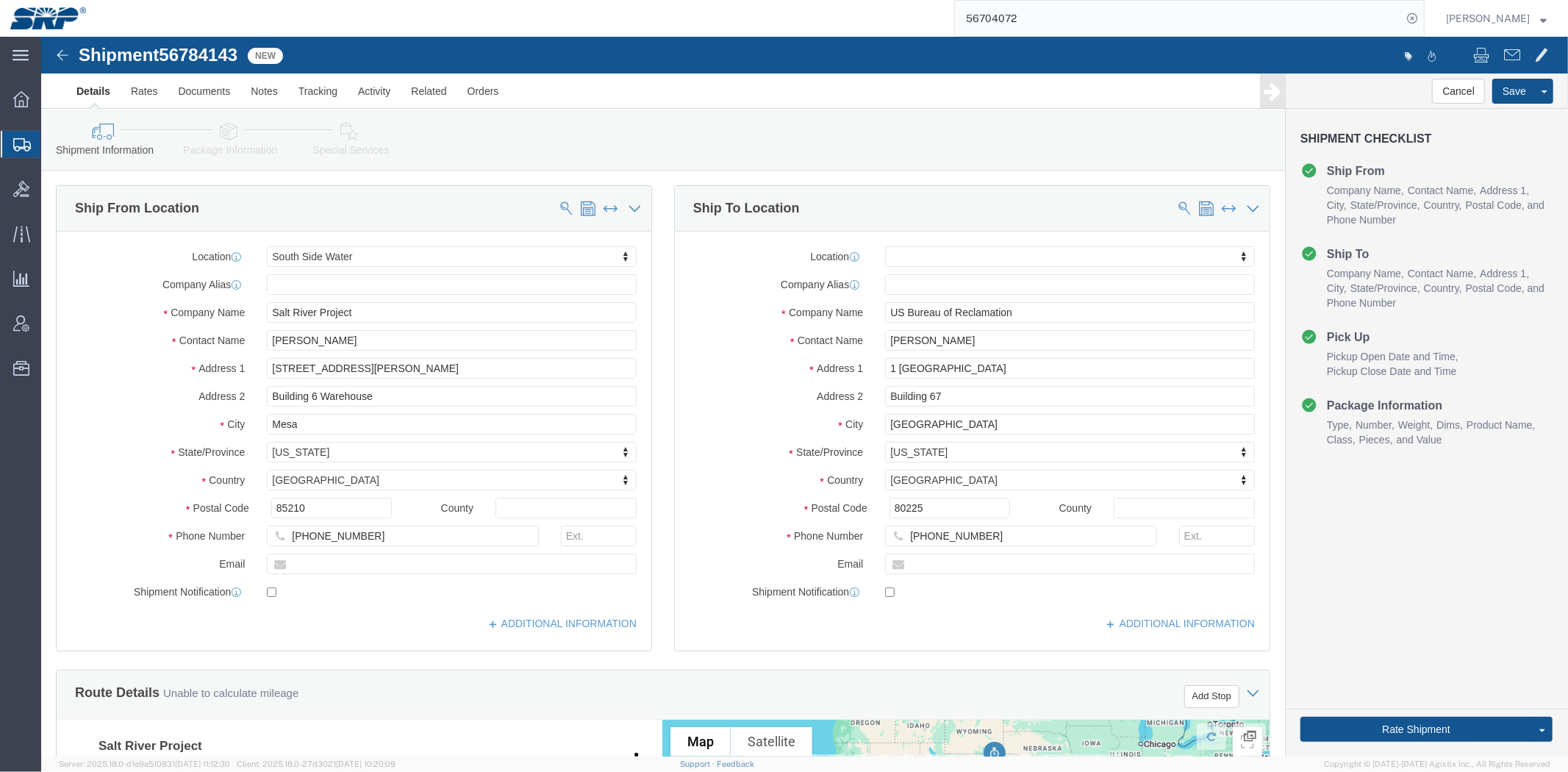
click body "Shipment 56784143 New Details Rates Documents Notes Tracking Activity Related O…"
click button "Save"
drag, startPoint x: 622, startPoint y: 412, endPoint x: 600, endPoint y: 129, distance: 283.9
click div
click link "Documents"
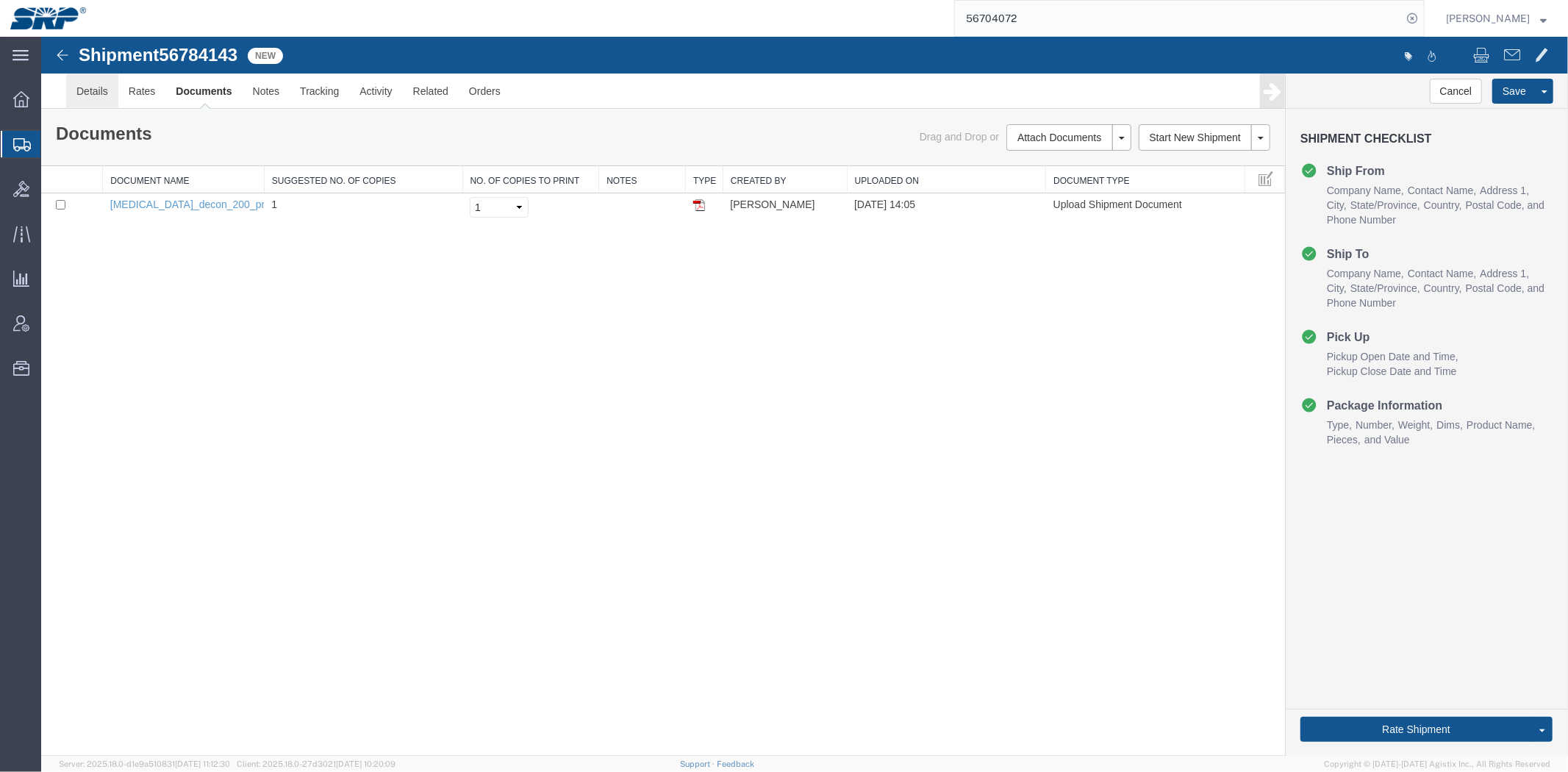
click at [98, 92] on link "Details" at bounding box center [90, 89] width 52 height 35
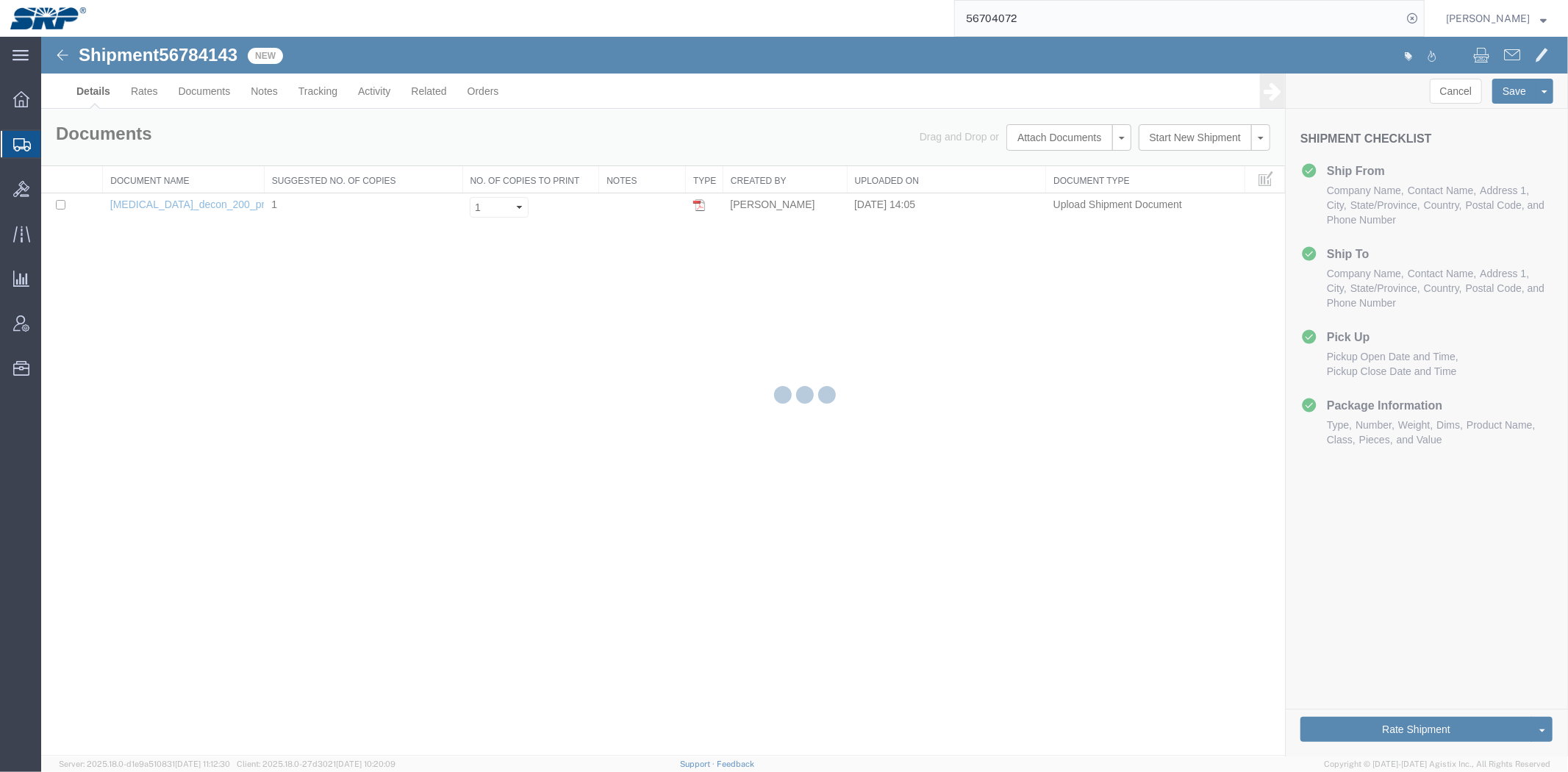
select select "58893"
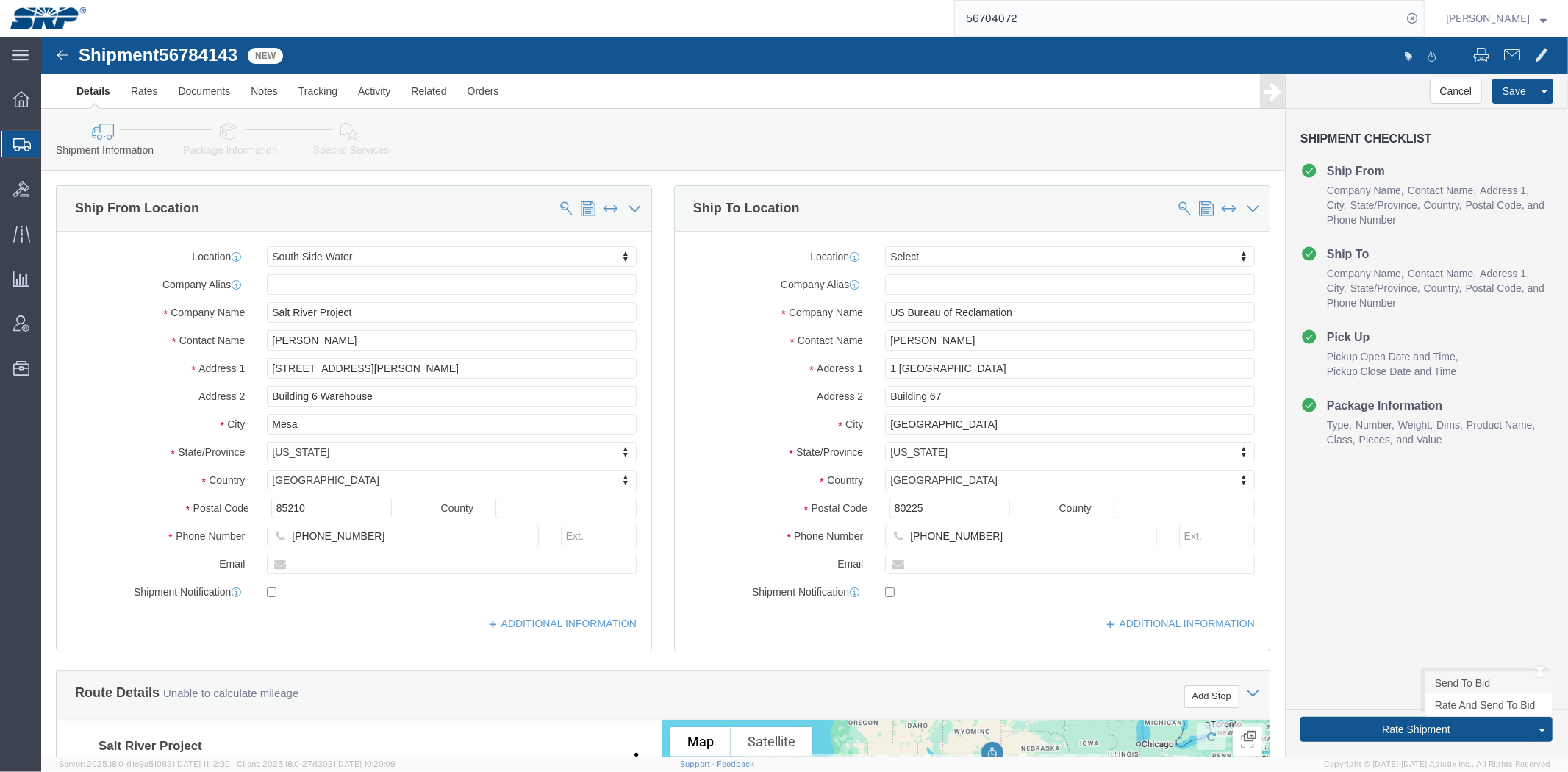
click link "Send To Bid"
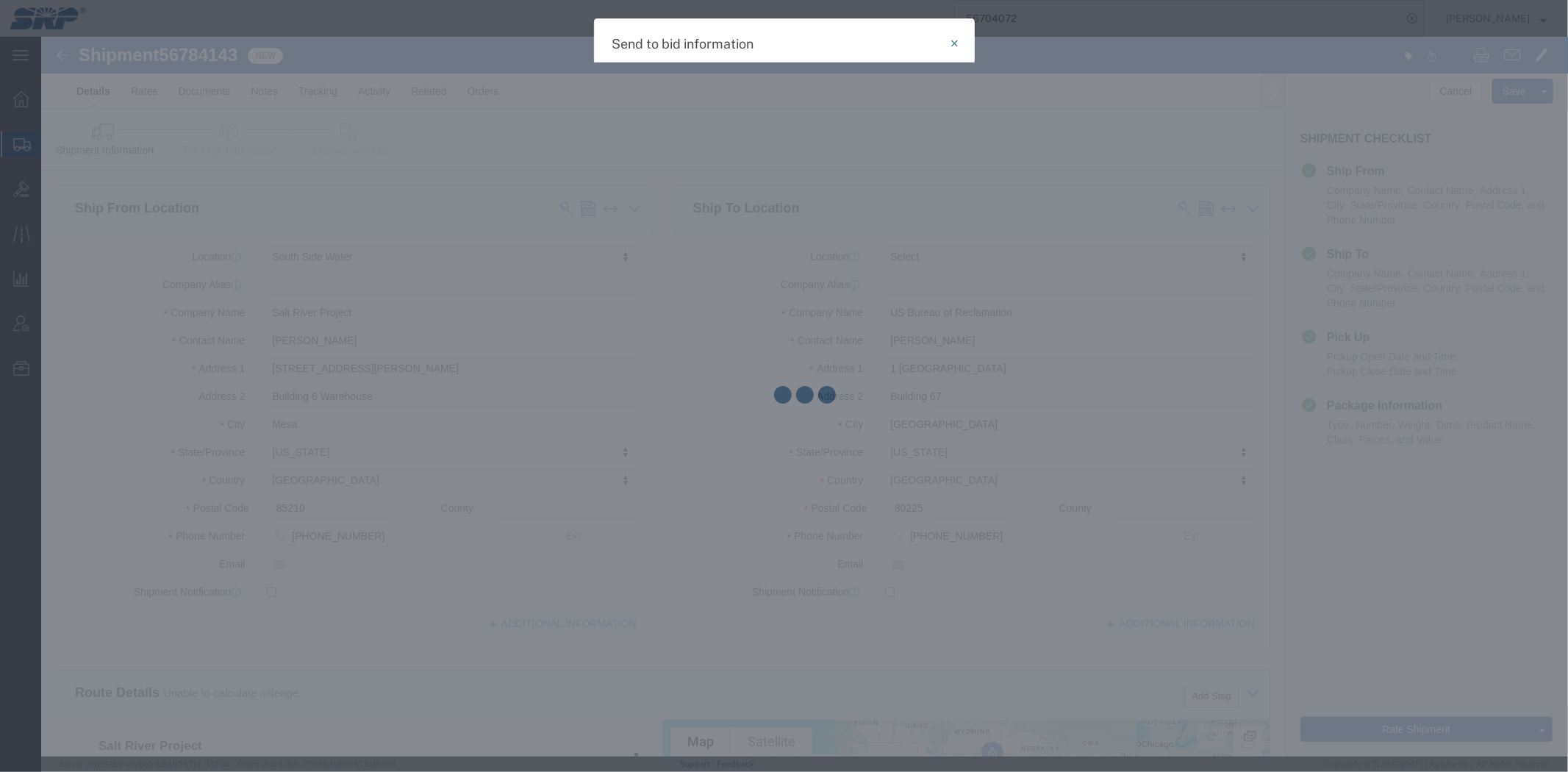
select select "LTL"
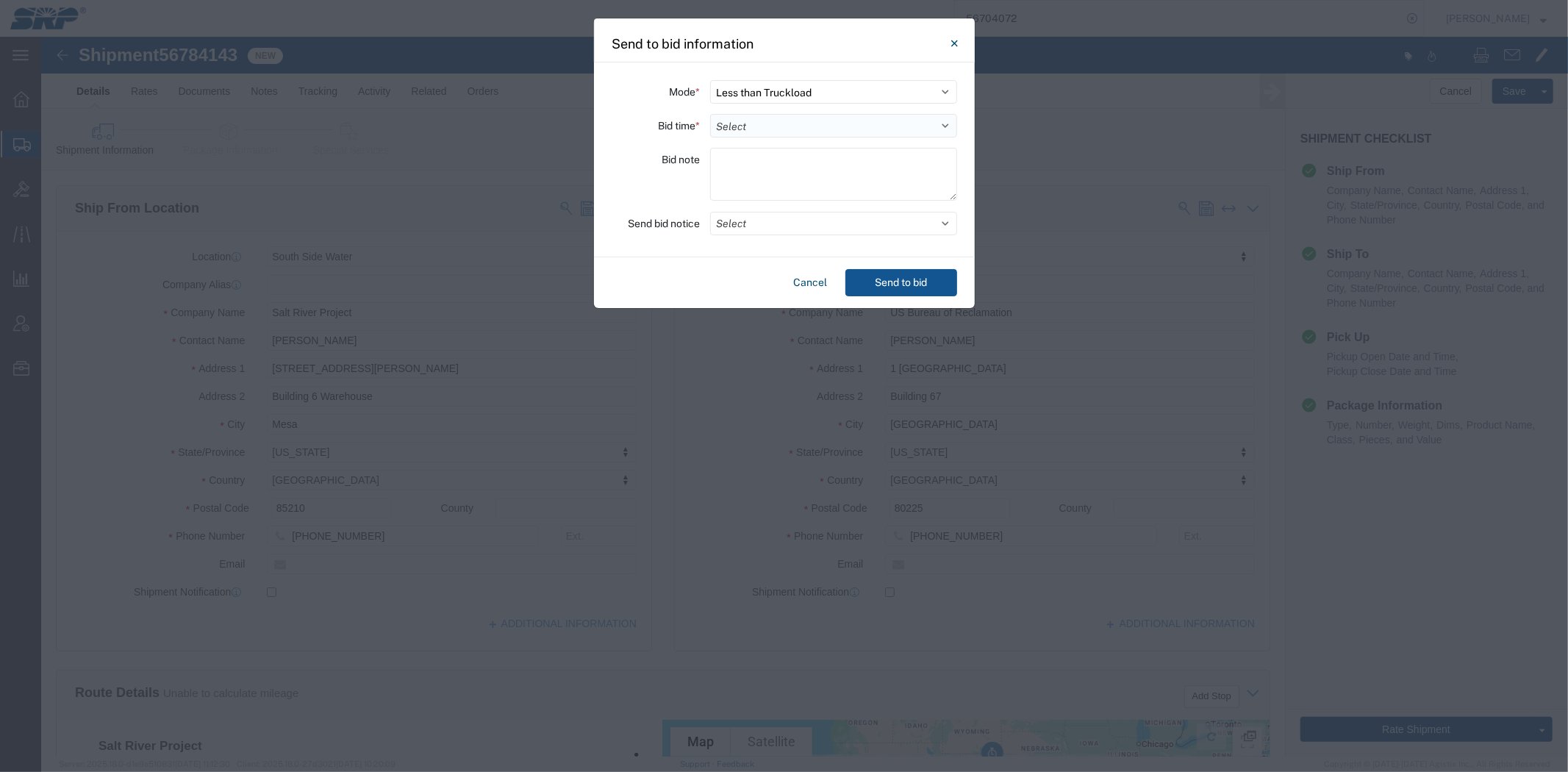
click at [804, 133] on select "Select 30 Min (Rush) 1 Hour (Rush) 2 Hours (Rush) 4 Hours (Rush) 8 Hours (Rush)…" at bounding box center [833, 125] width 247 height 24
select select "16"
click at [710, 114] on select "Select 30 Min (Rush) 1 Hour (Rush) 2 Hours (Rush) 4 Hours (Rush) 8 Hours (Rush)…" at bounding box center [833, 125] width 247 height 24
click at [767, 169] on textarea at bounding box center [833, 174] width 247 height 53
paste textarea "Deliver 9/5 by 5 PM. Contains hazmat. SDS in documents section"
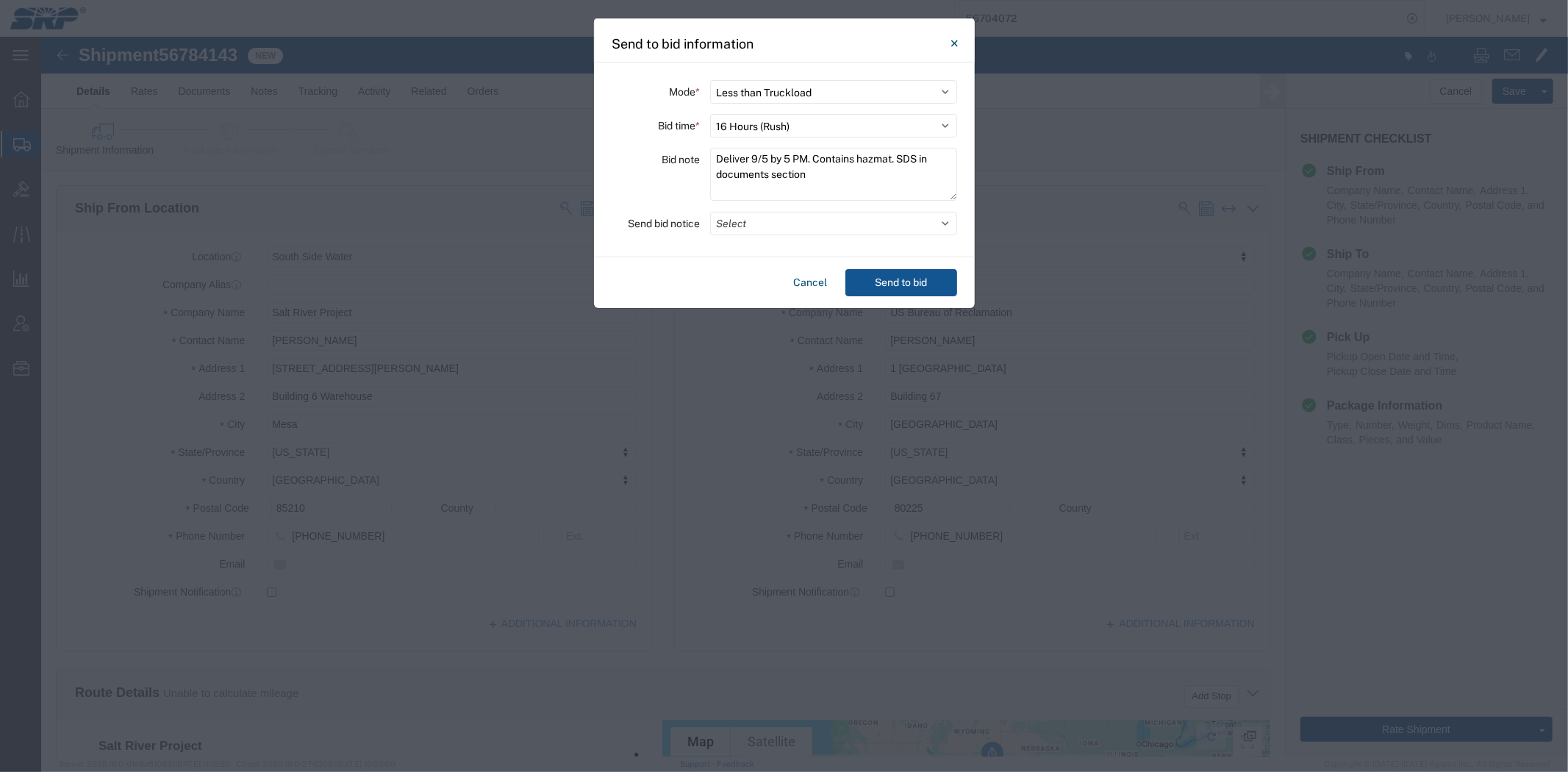
drag, startPoint x: 807, startPoint y: 156, endPoint x: 478, endPoint y: 163, distance: 329.1
click at [478, 163] on div "Send to bid information Mode * Select Small Parcel Truckload Air Rail Less than…" at bounding box center [784, 386] width 1568 height 772
type textarea "Pick up 9/11, deliver 9/12. Contains hazmat. SDS in documents section"
click at [791, 222] on button "Select" at bounding box center [833, 223] width 247 height 24
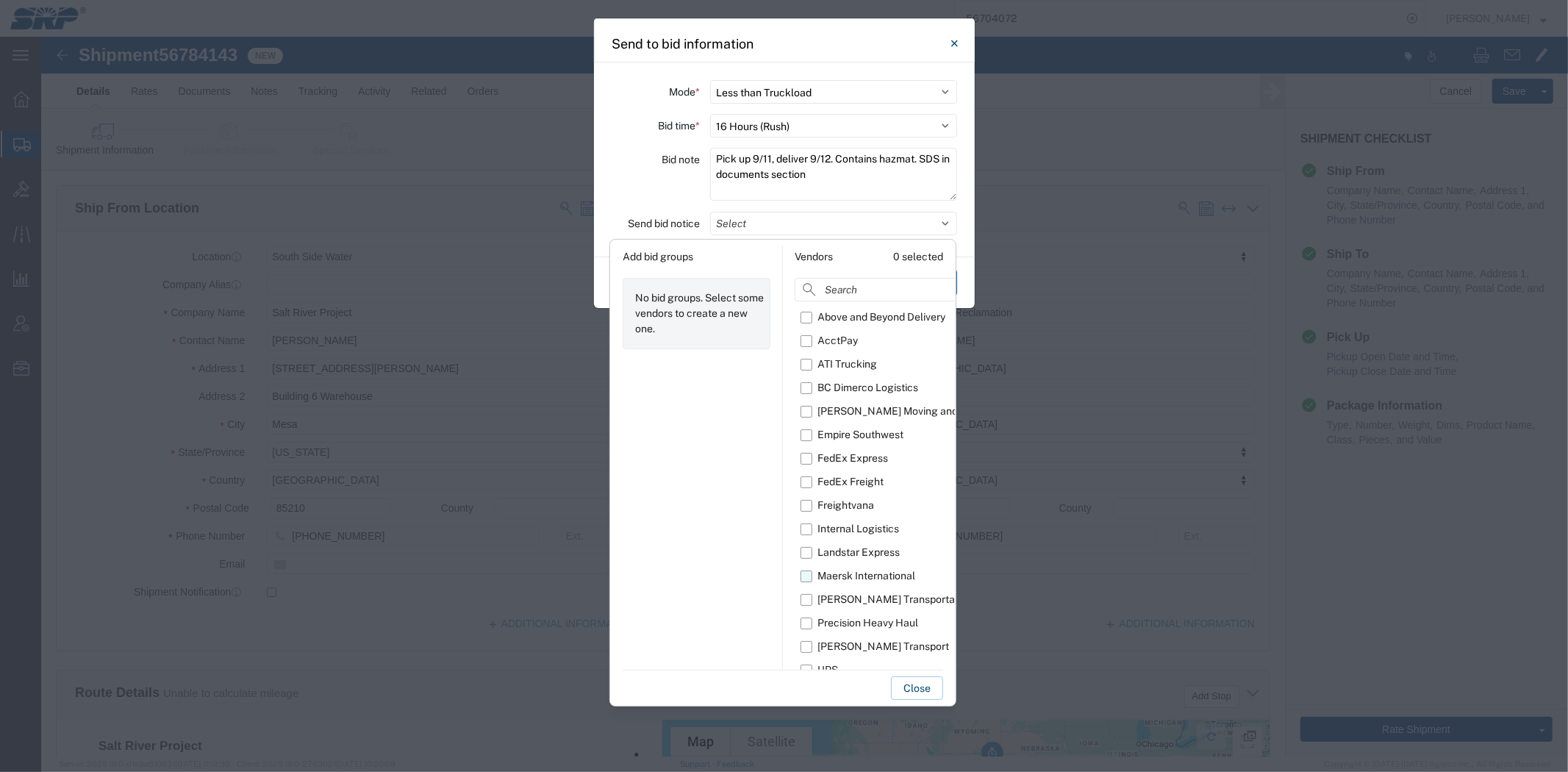
click at [845, 578] on div "Maersk International" at bounding box center [866, 576] width 98 height 15
click at [0, 0] on input "Maersk International" at bounding box center [0, 0] width 0 height 0
click at [669, 184] on div "Bid note" at bounding box center [656, 176] width 88 height 57
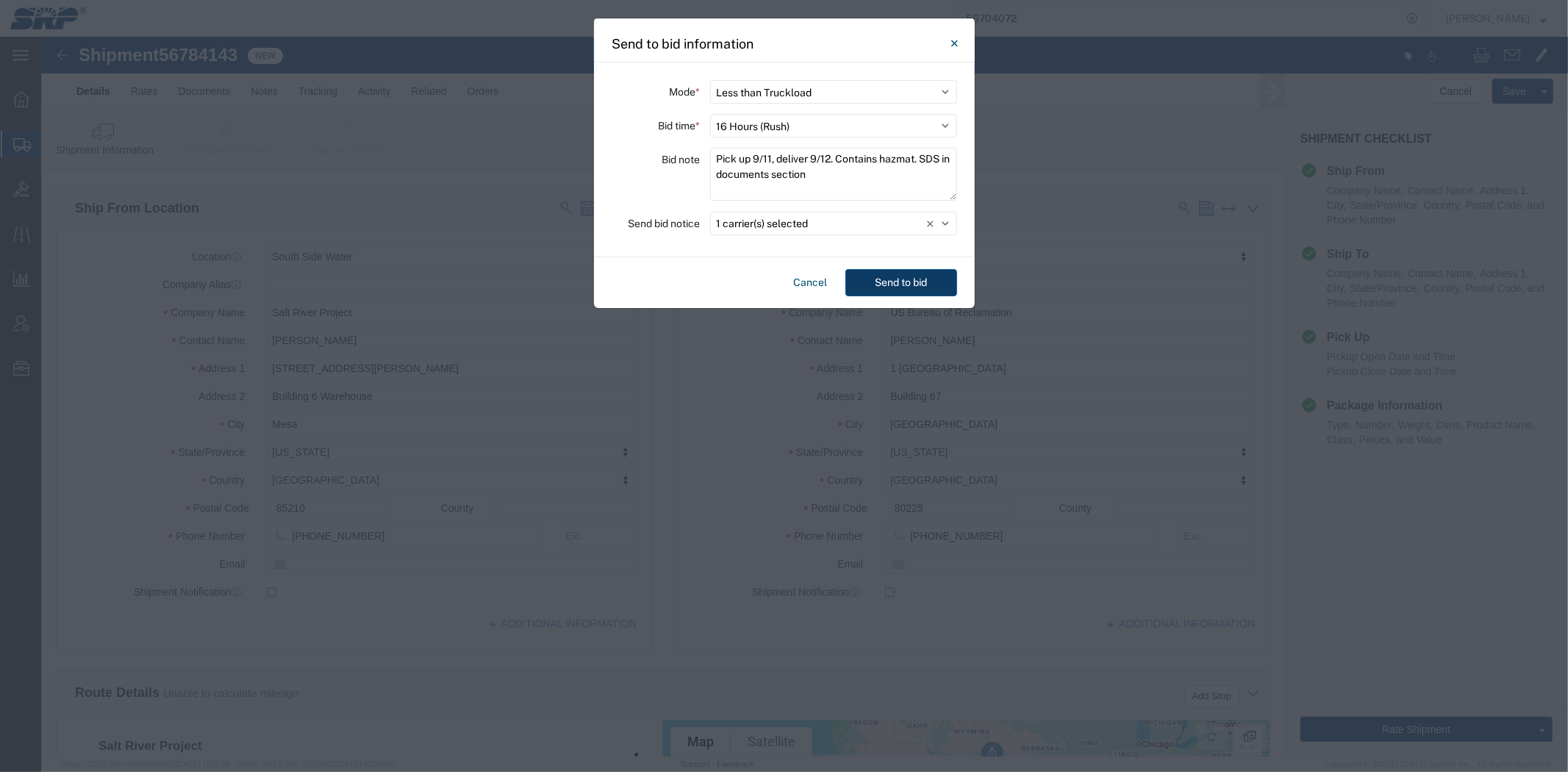
click at [920, 291] on button "Send to bid" at bounding box center [901, 282] width 112 height 27
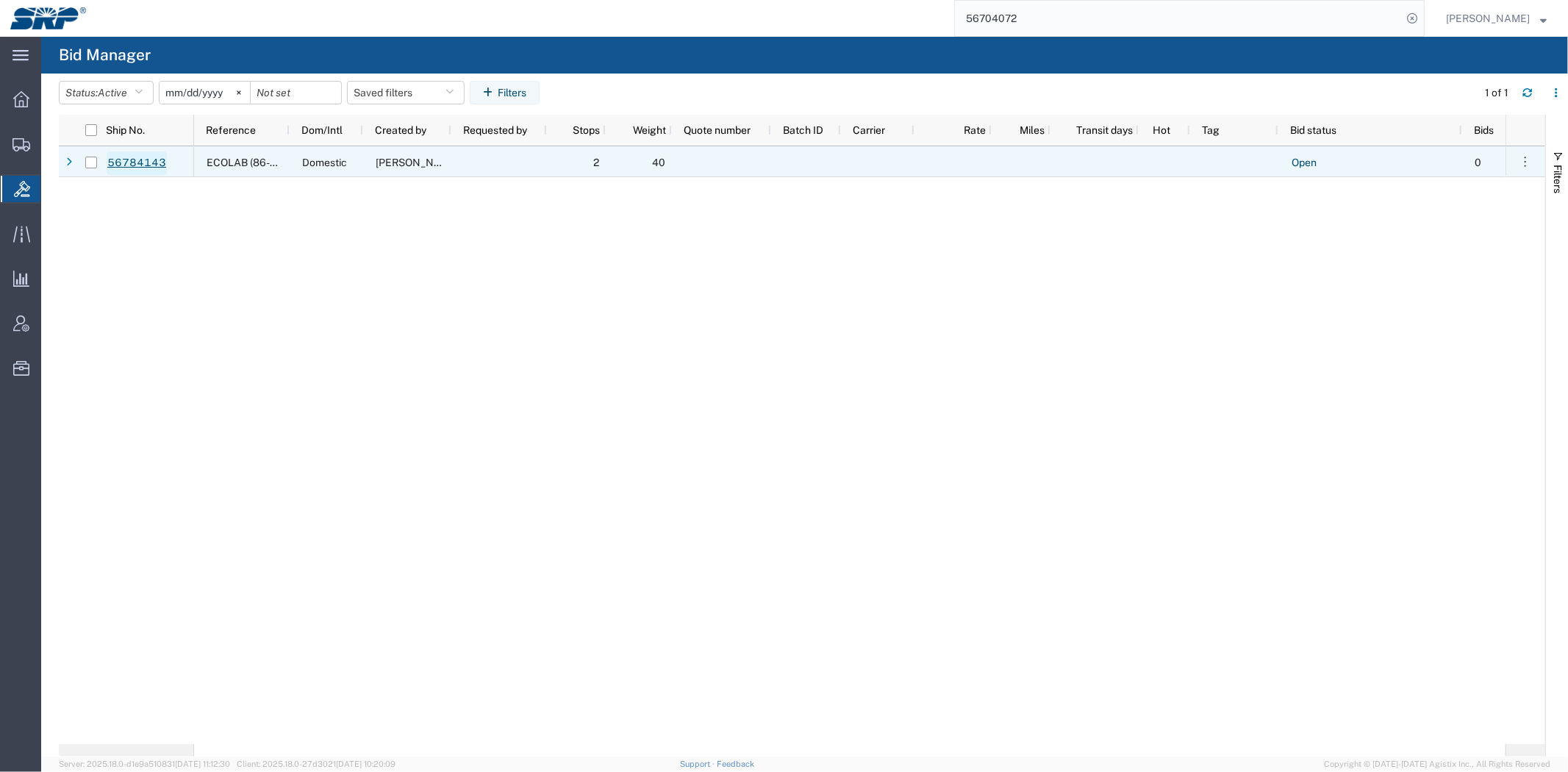
click at [136, 163] on link "56784143" at bounding box center [136, 163] width 60 height 24
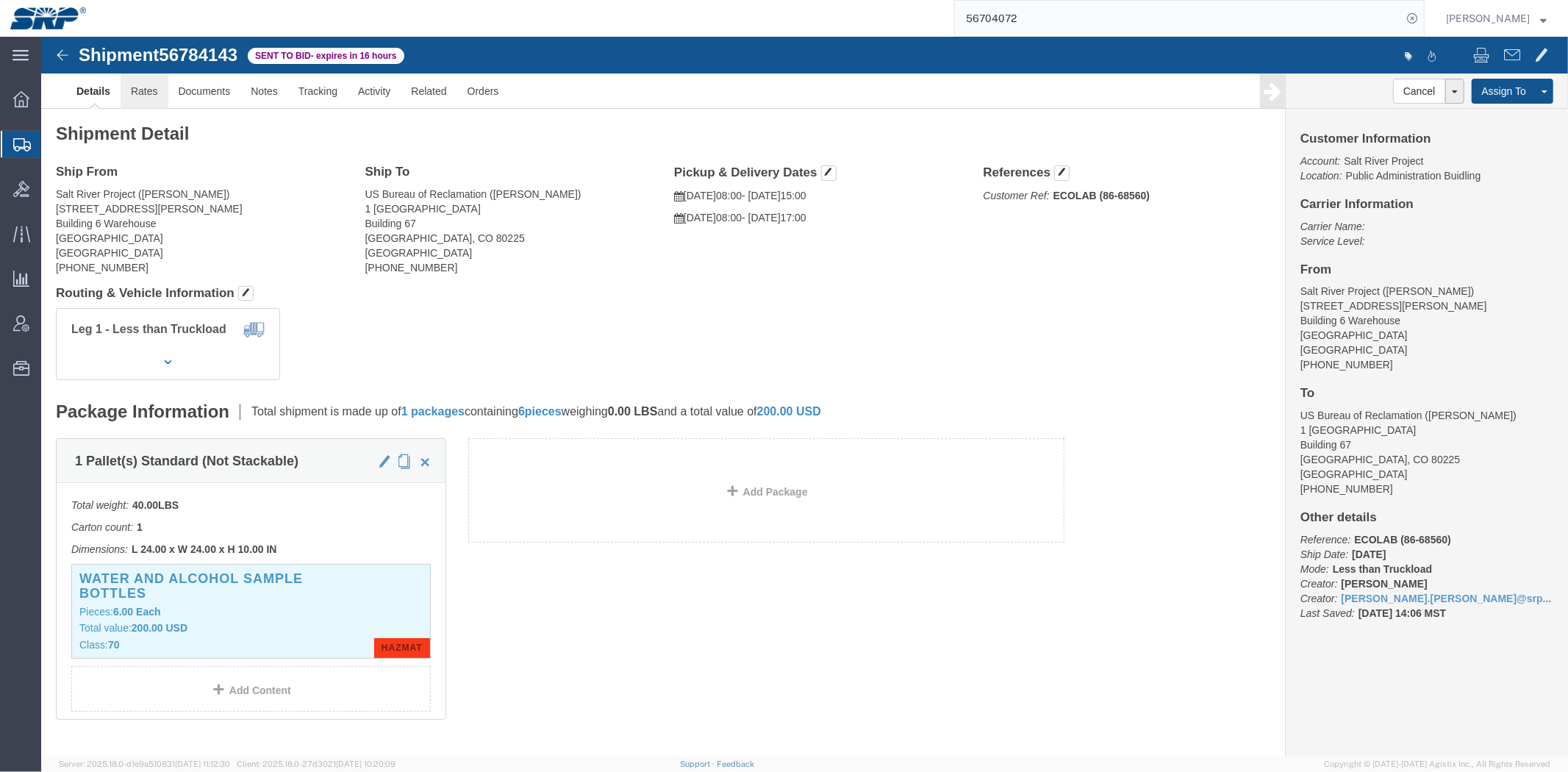
click link "Rates"
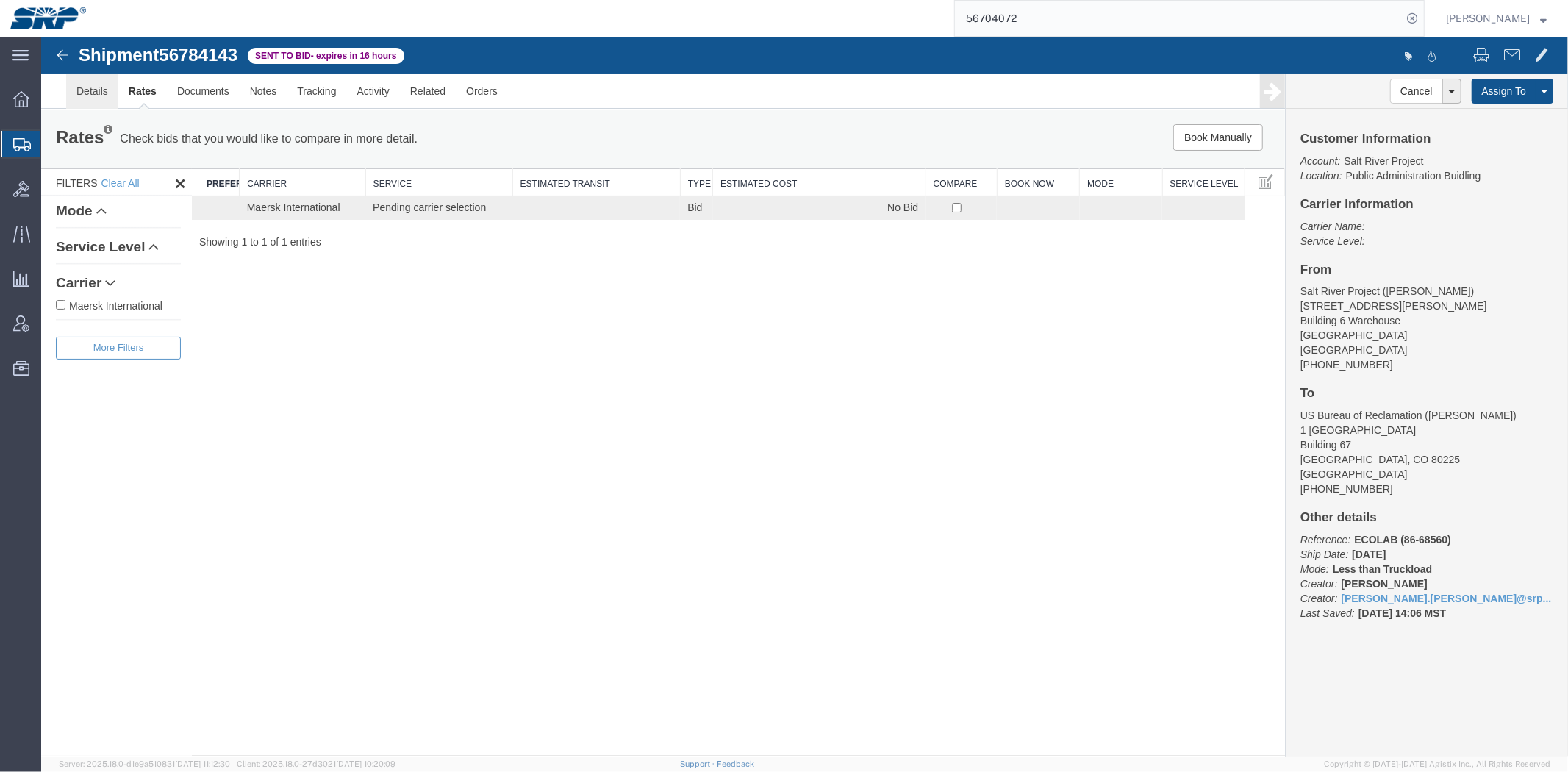
click at [92, 96] on link "Details" at bounding box center [90, 89] width 52 height 35
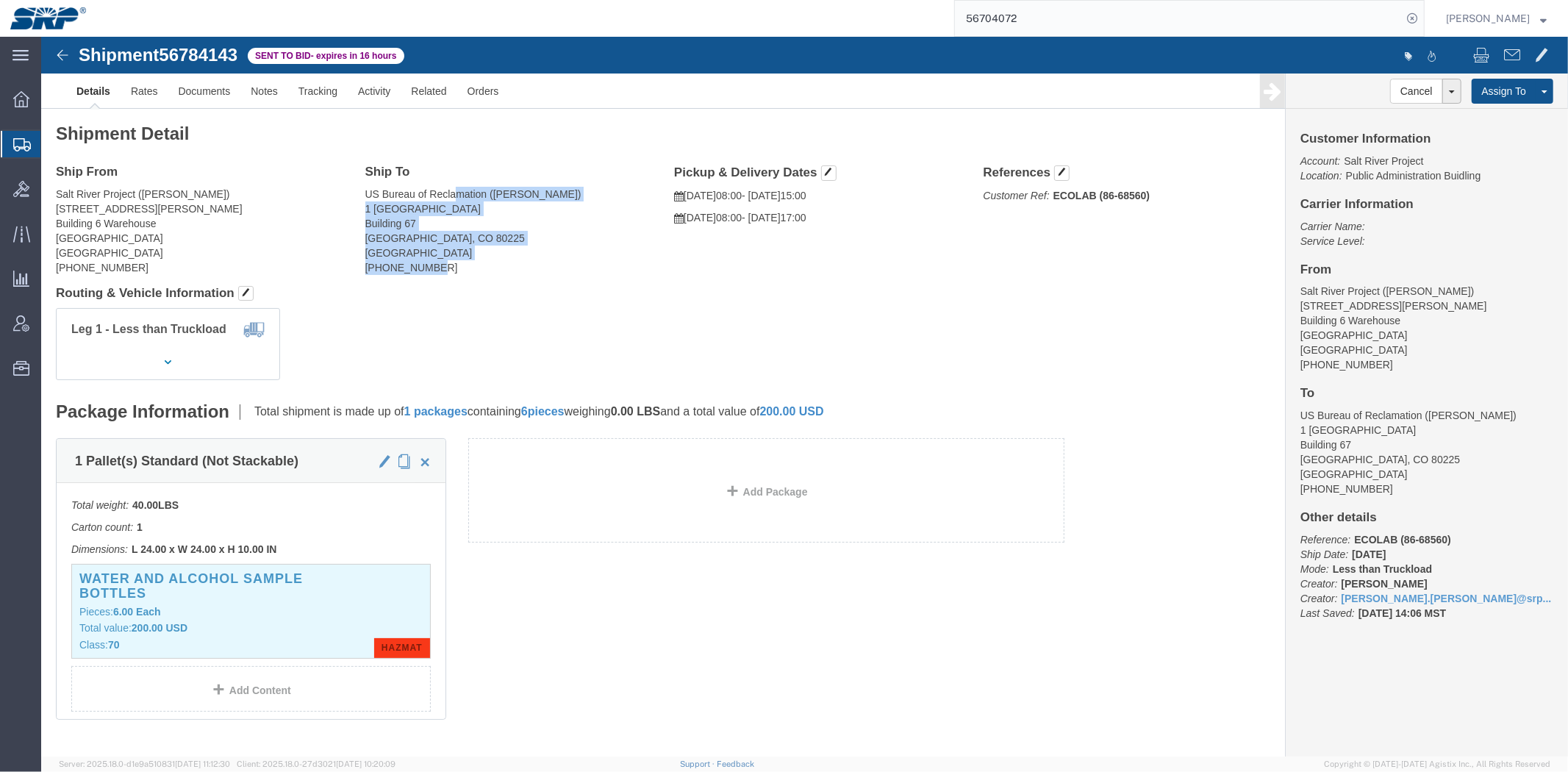
drag, startPoint x: 411, startPoint y: 154, endPoint x: 415, endPoint y: 226, distance: 72.1
click address "US Bureau of Reclamation ([PERSON_NAME]) [STREET_ADDRESS] [PHONE_NUMBER]"
click div "Leg 1 - Less than Truckload"
click div "Ship From Salt River Project ([PERSON_NAME]) [STREET_ADDRESS][PERSON_NAME] [PHO…"
click link "Documents"
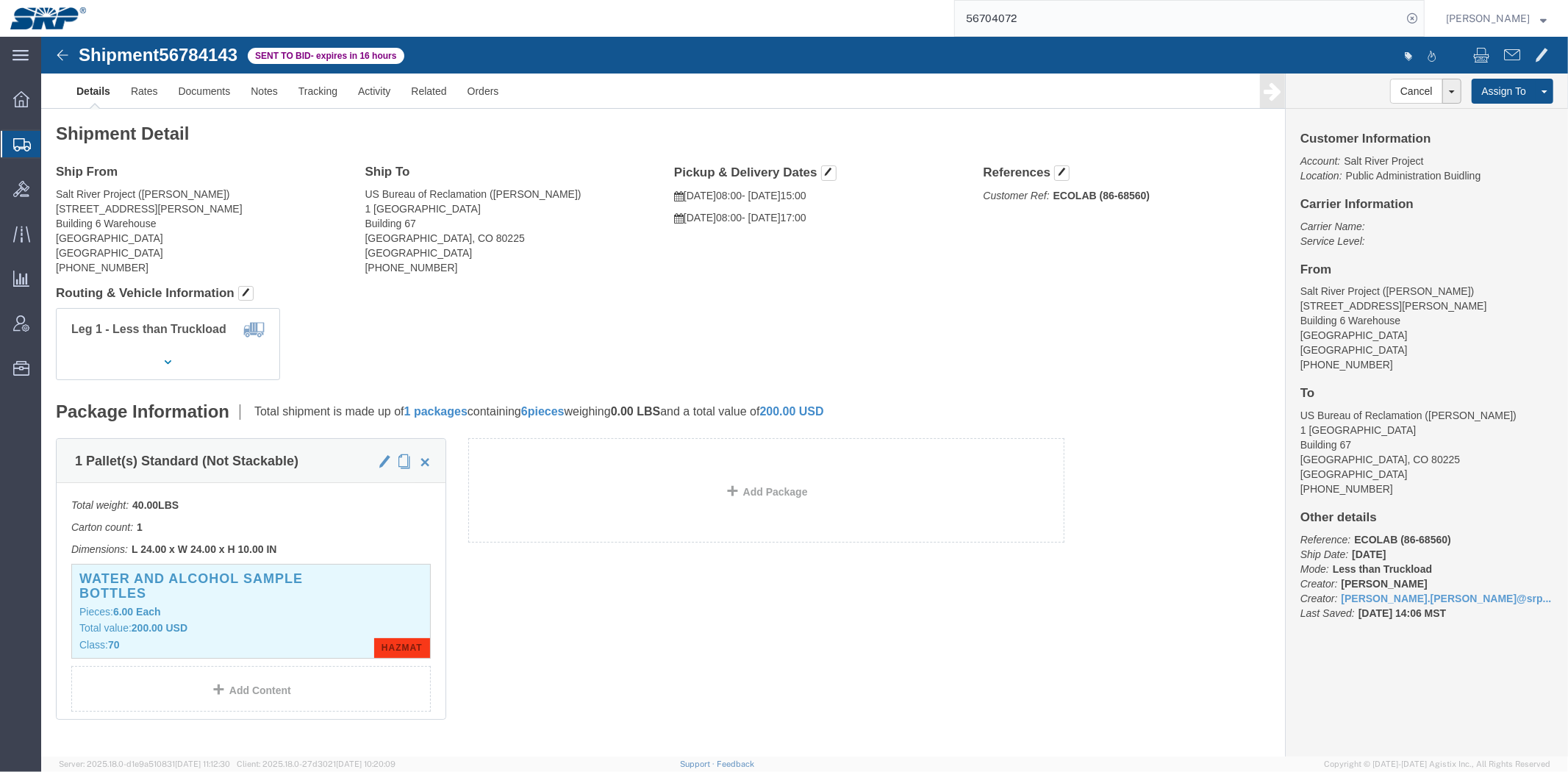
click div
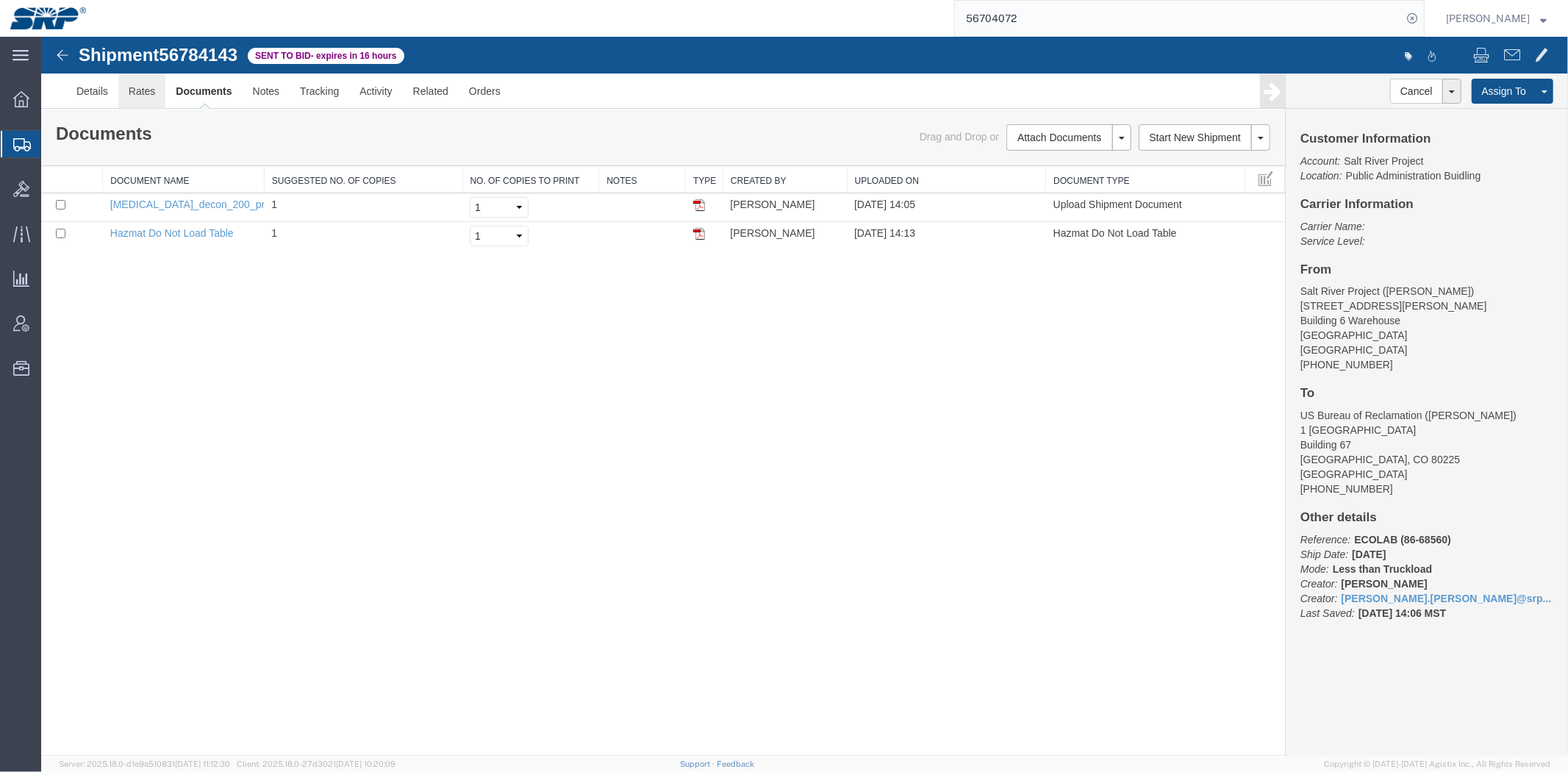
click at [164, 91] on link "Rates" at bounding box center [141, 89] width 48 height 35
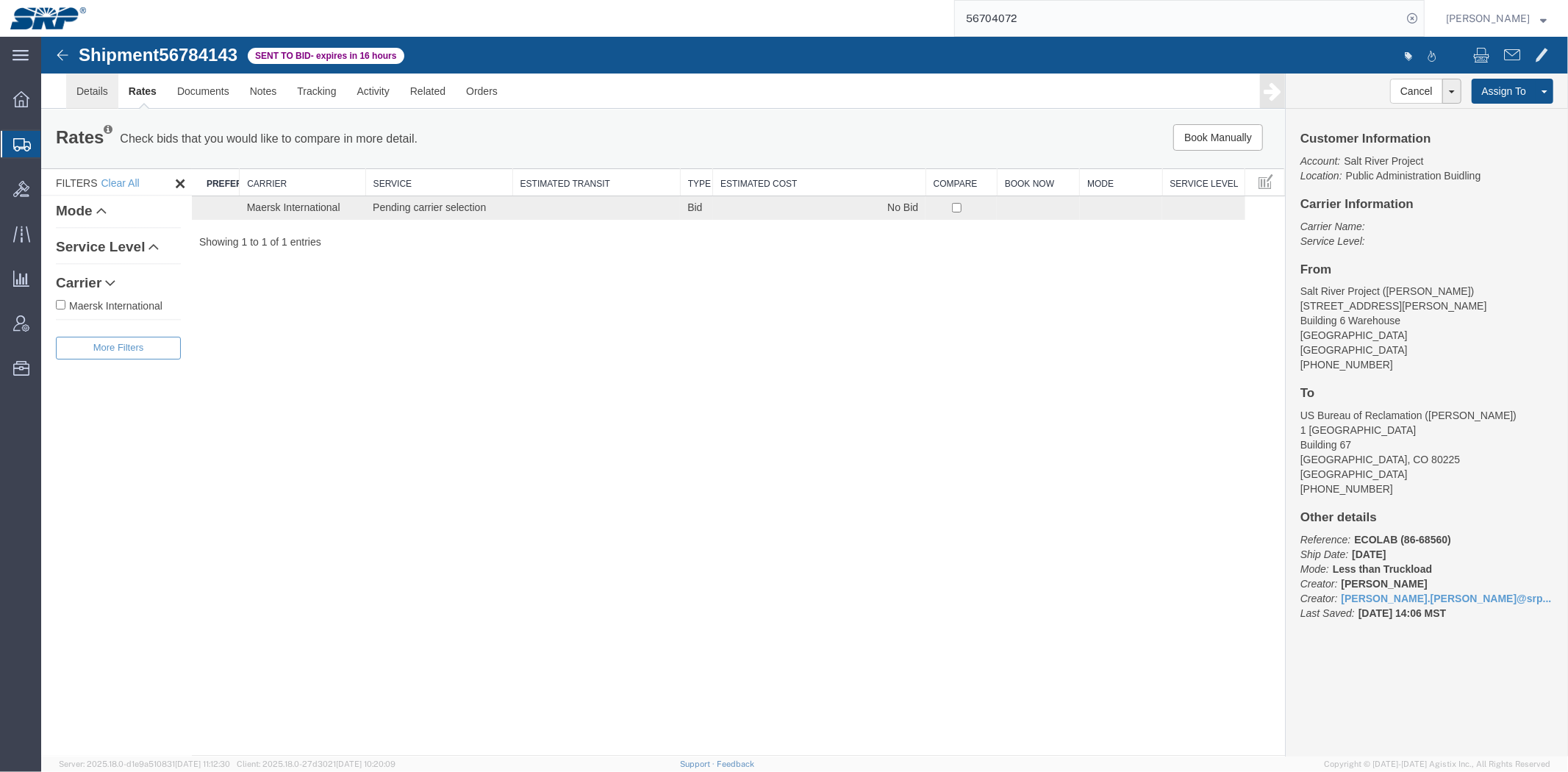
click at [90, 89] on link "Details" at bounding box center [90, 89] width 52 height 35
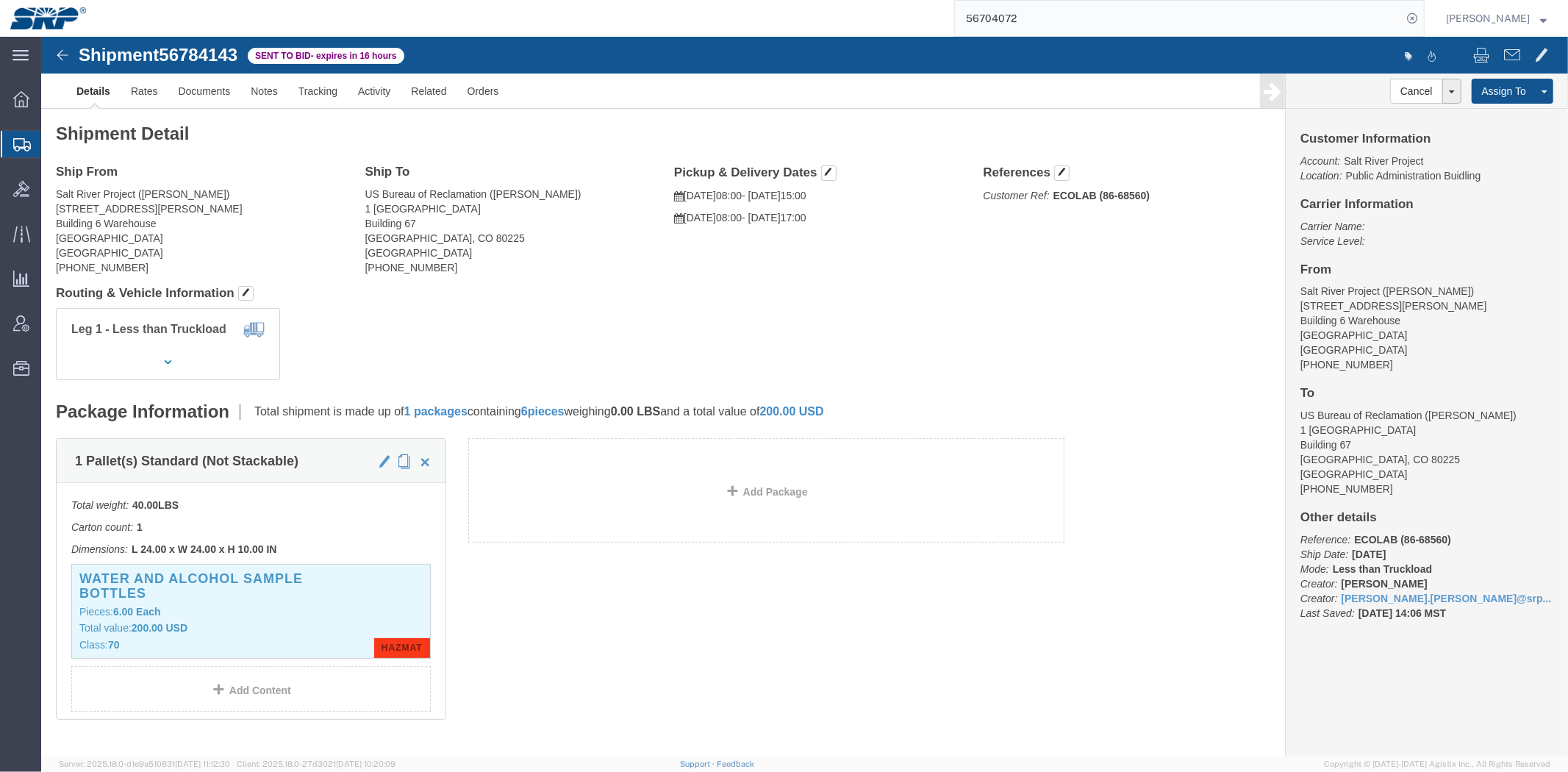
click div "1 Pallet(s) Standard (Not Stackable) Total weight: 40.00 LBS Carton count: 1 Di…"
click link "Rates"
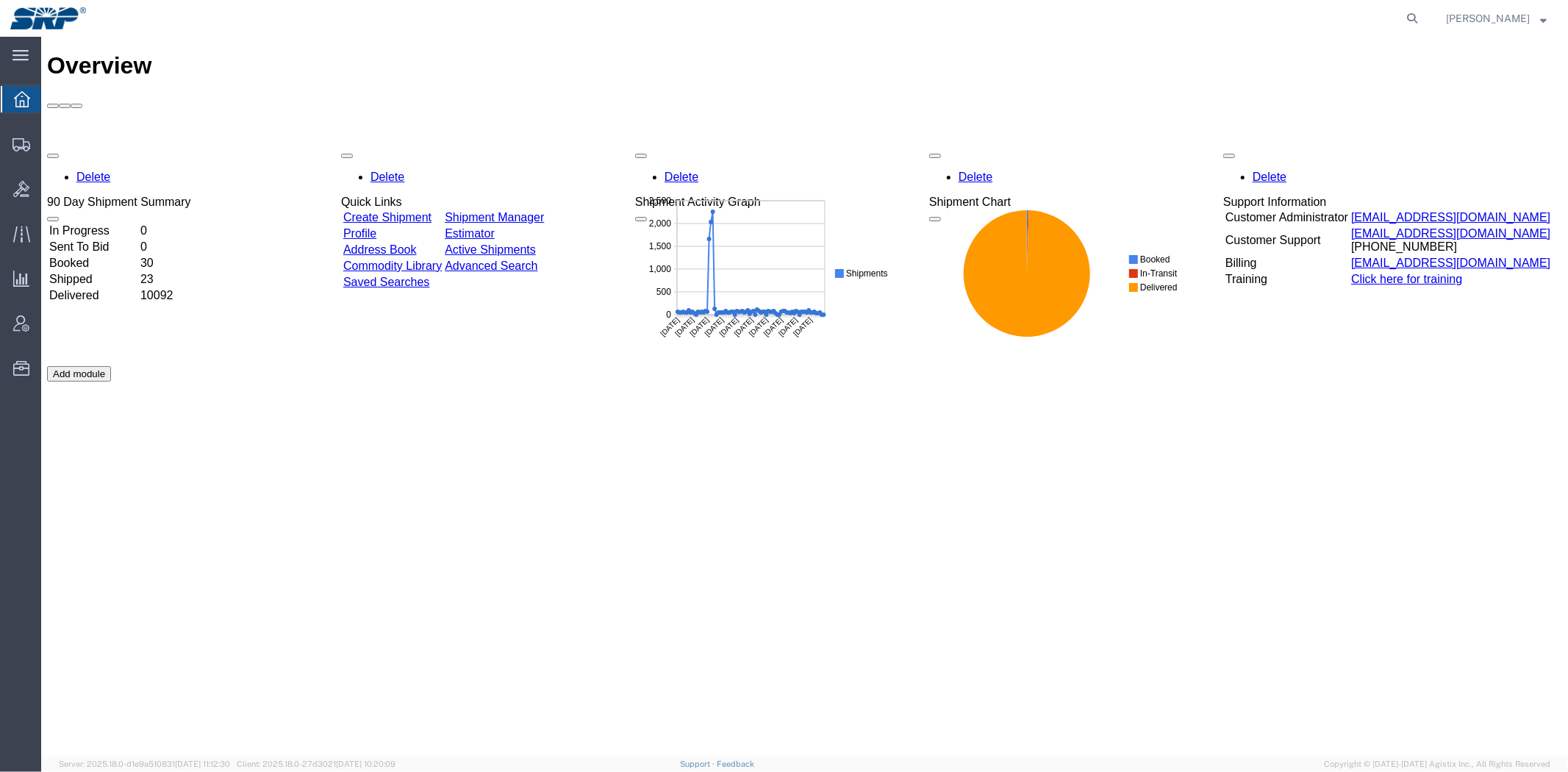
click at [1398, 13] on agx-global-search at bounding box center [1190, 18] width 471 height 37
click at [1407, 17] on icon at bounding box center [1412, 19] width 21 height 21
drag, startPoint x: 1336, startPoint y: 28, endPoint x: 1351, endPoint y: 25, distance: 15.3
click at [1341, 28] on input "search" at bounding box center [1177, 18] width 447 height 35
paste input "56704072"
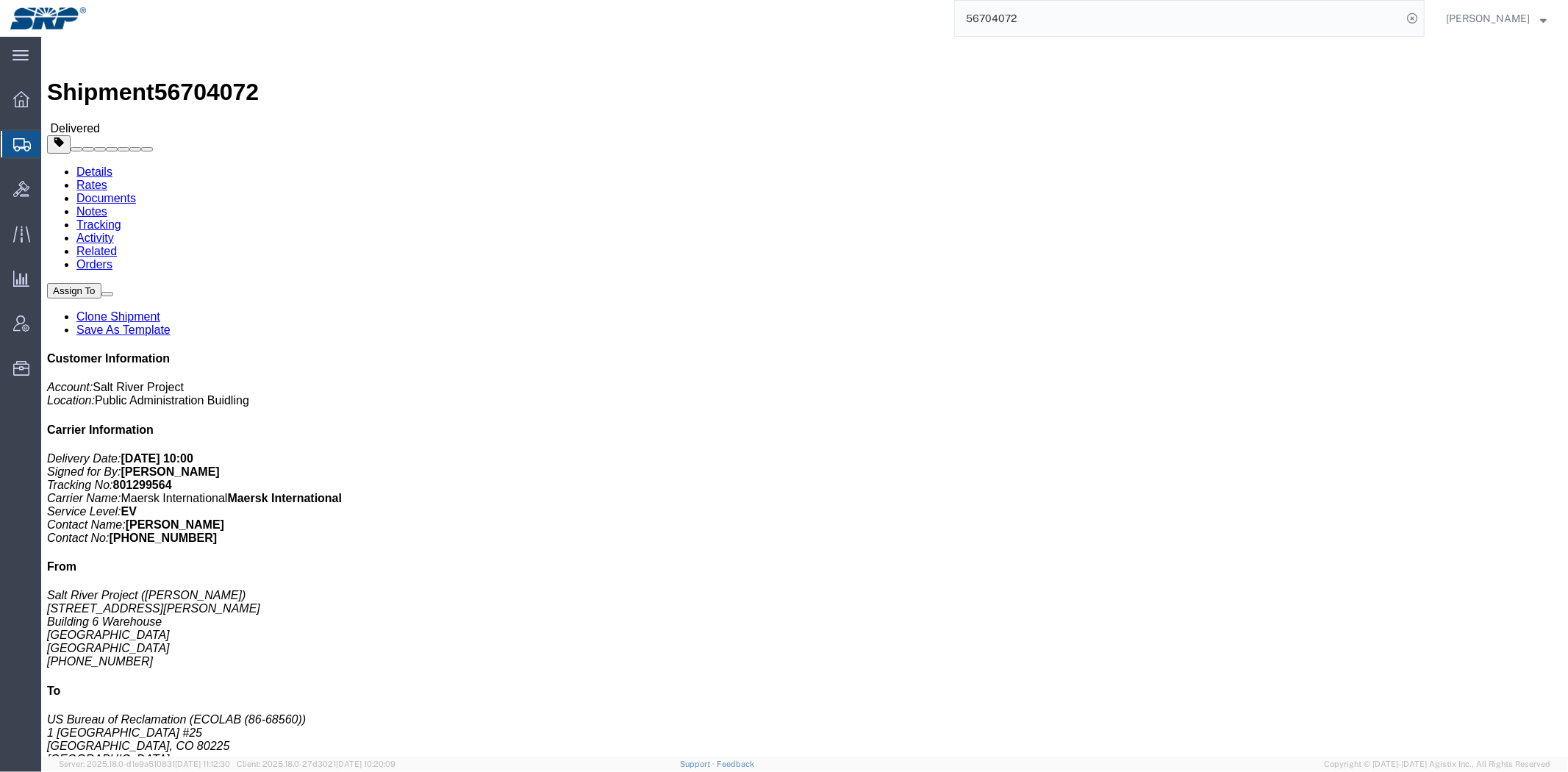
click link "Notes"
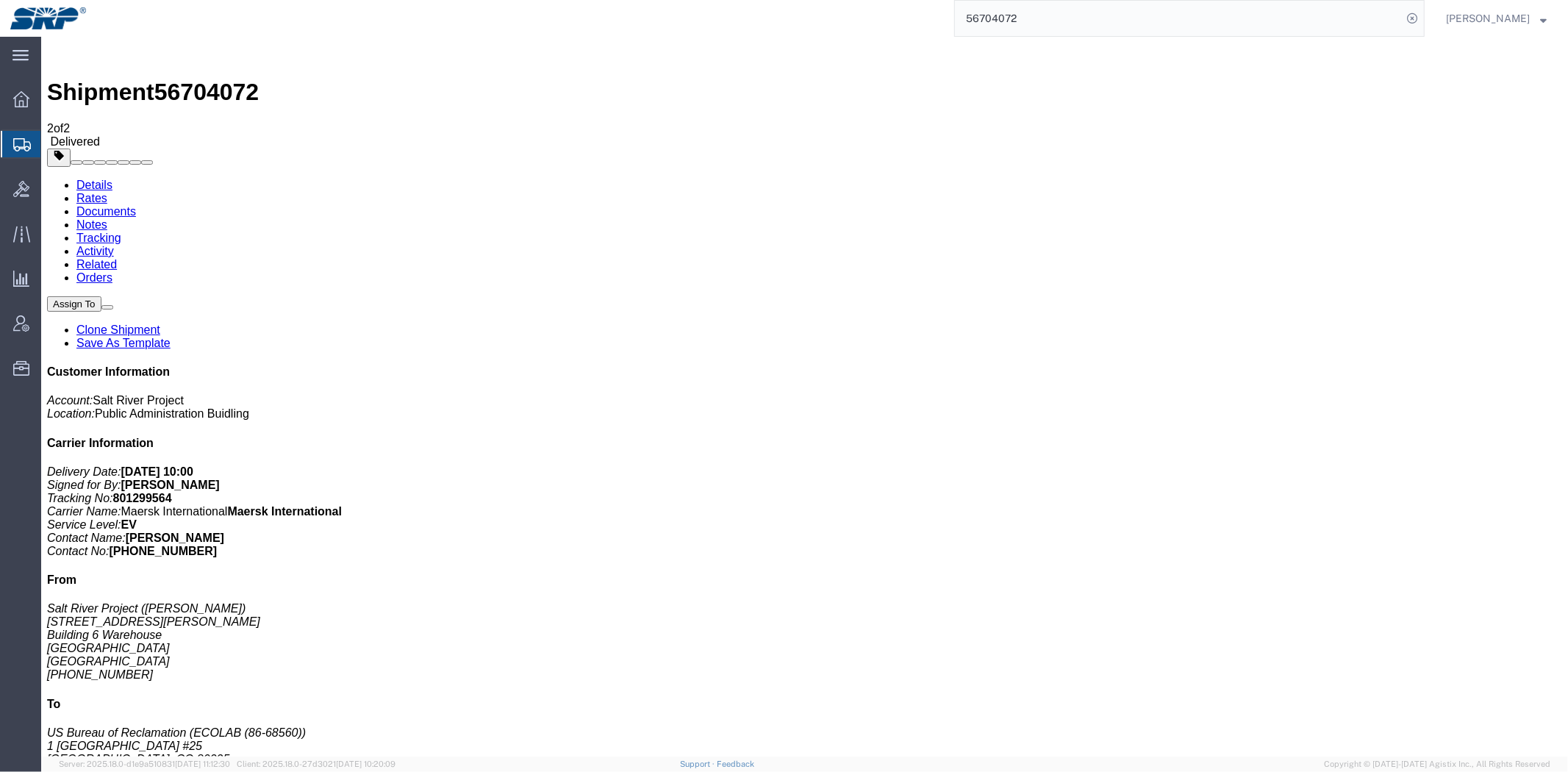
drag, startPoint x: 778, startPoint y: 243, endPoint x: 796, endPoint y: 262, distance: 26.2
copy td "Deliver 9/5 by 5 PM. Contains hazmat. SDS in documents section"
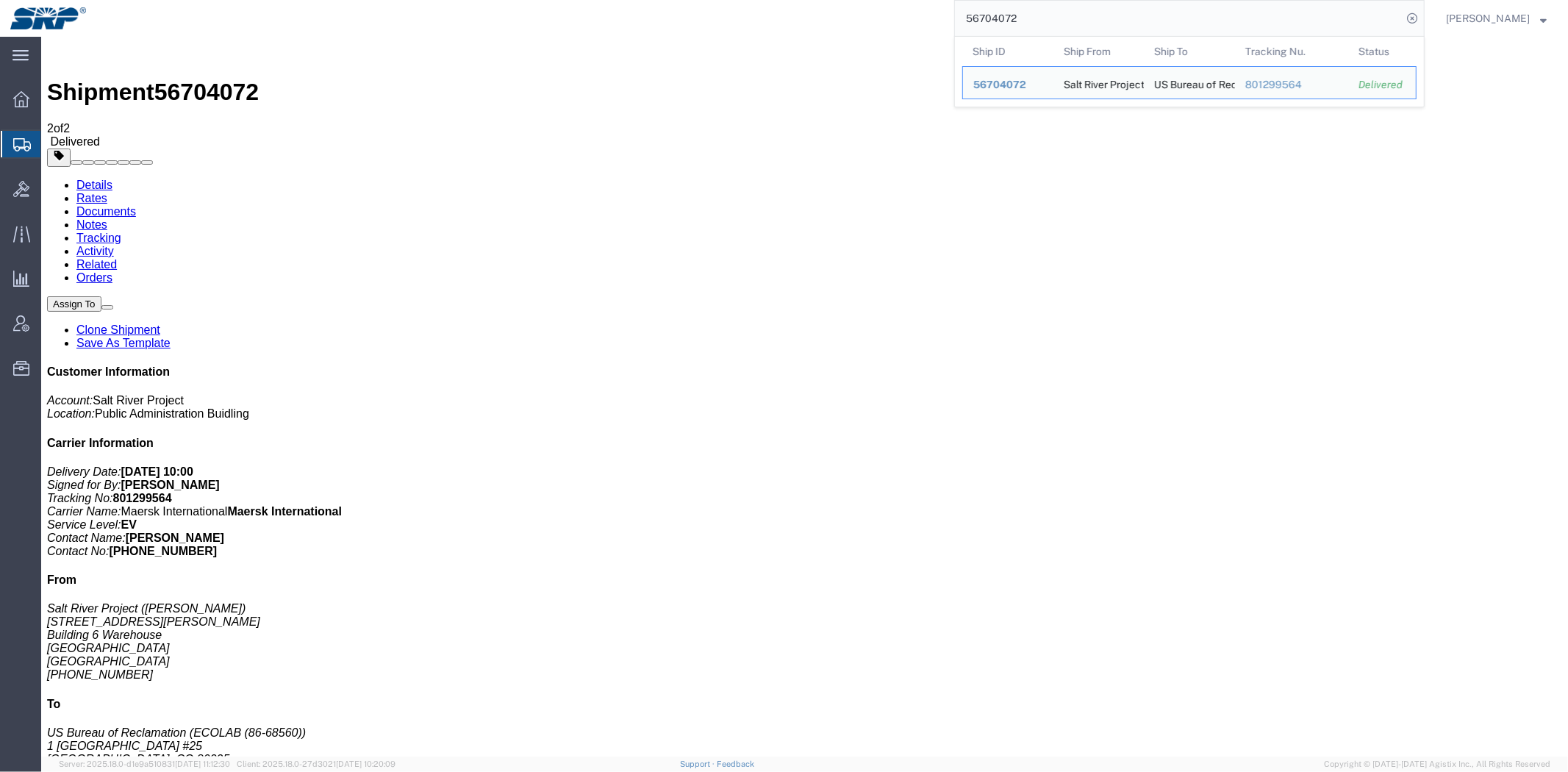
click at [1011, 17] on input "56704072" at bounding box center [1177, 18] width 447 height 35
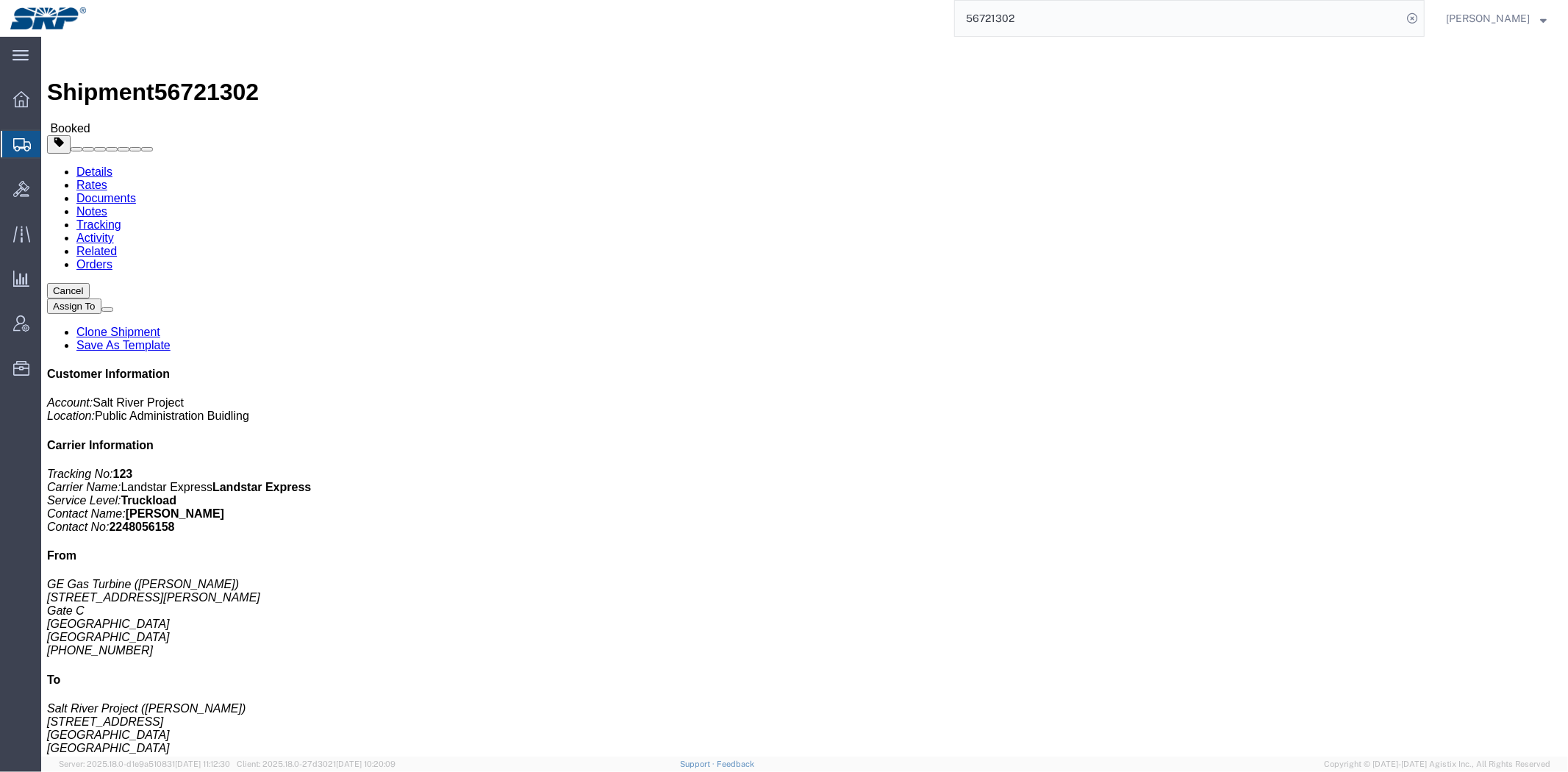
click at [1004, 2] on input "56721302" at bounding box center [1177, 18] width 447 height 35
type input "56647455"
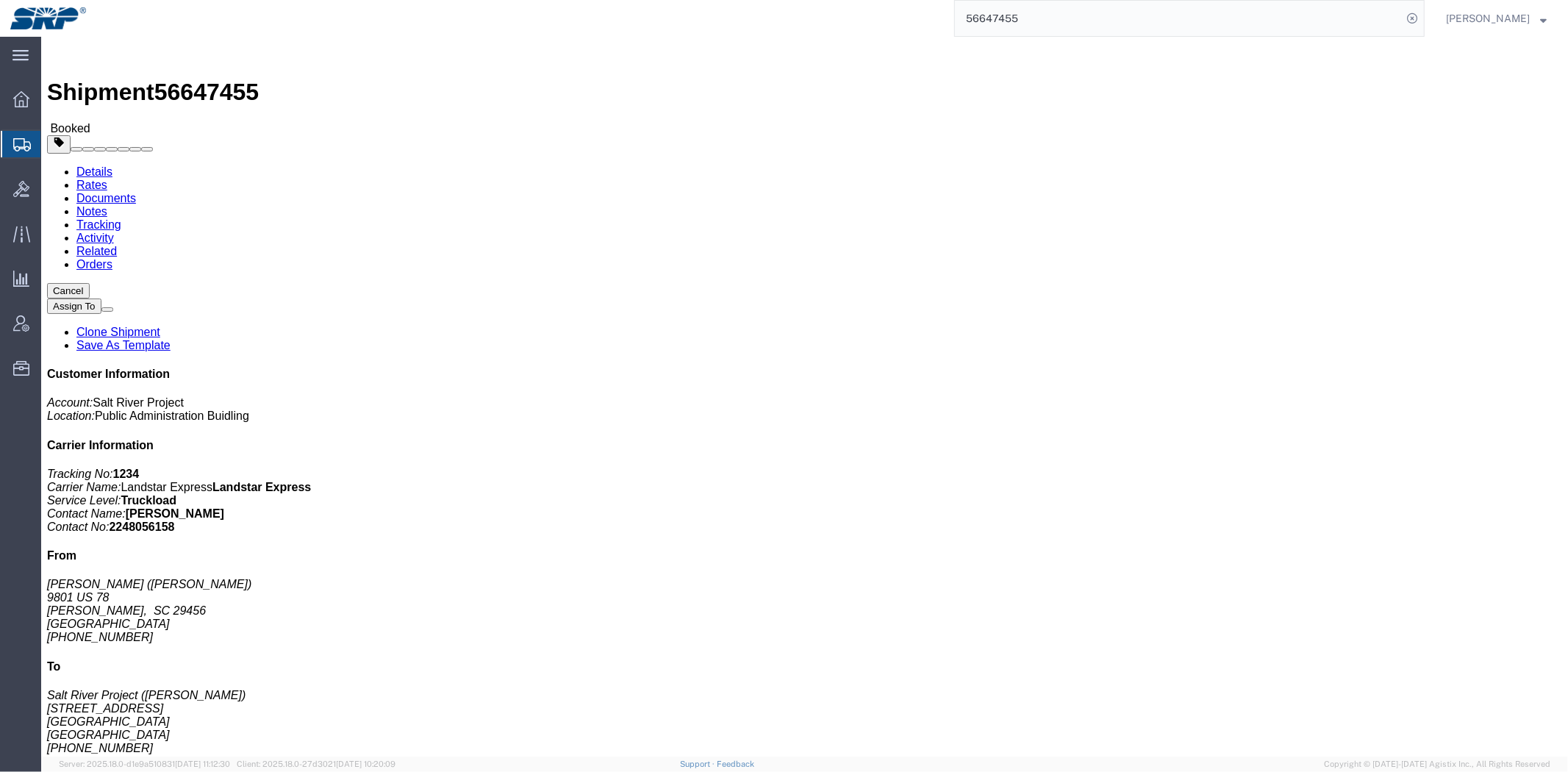
drag, startPoint x: 79, startPoint y: 215, endPoint x: 3, endPoint y: 146, distance: 102.6
click div "Ship From Neal Brothers (Matthew Whipple) 9801 US 78 Ladson, SC 29456 United St…"
drag, startPoint x: 1206, startPoint y: 377, endPoint x: 1250, endPoint y: 322, distance: 70.4
click div "Package Information Total shipment is made up of 1 packages containing 1 pieces…"
drag, startPoint x: 12, startPoint y: 158, endPoint x: 133, endPoint y: 211, distance: 132.1
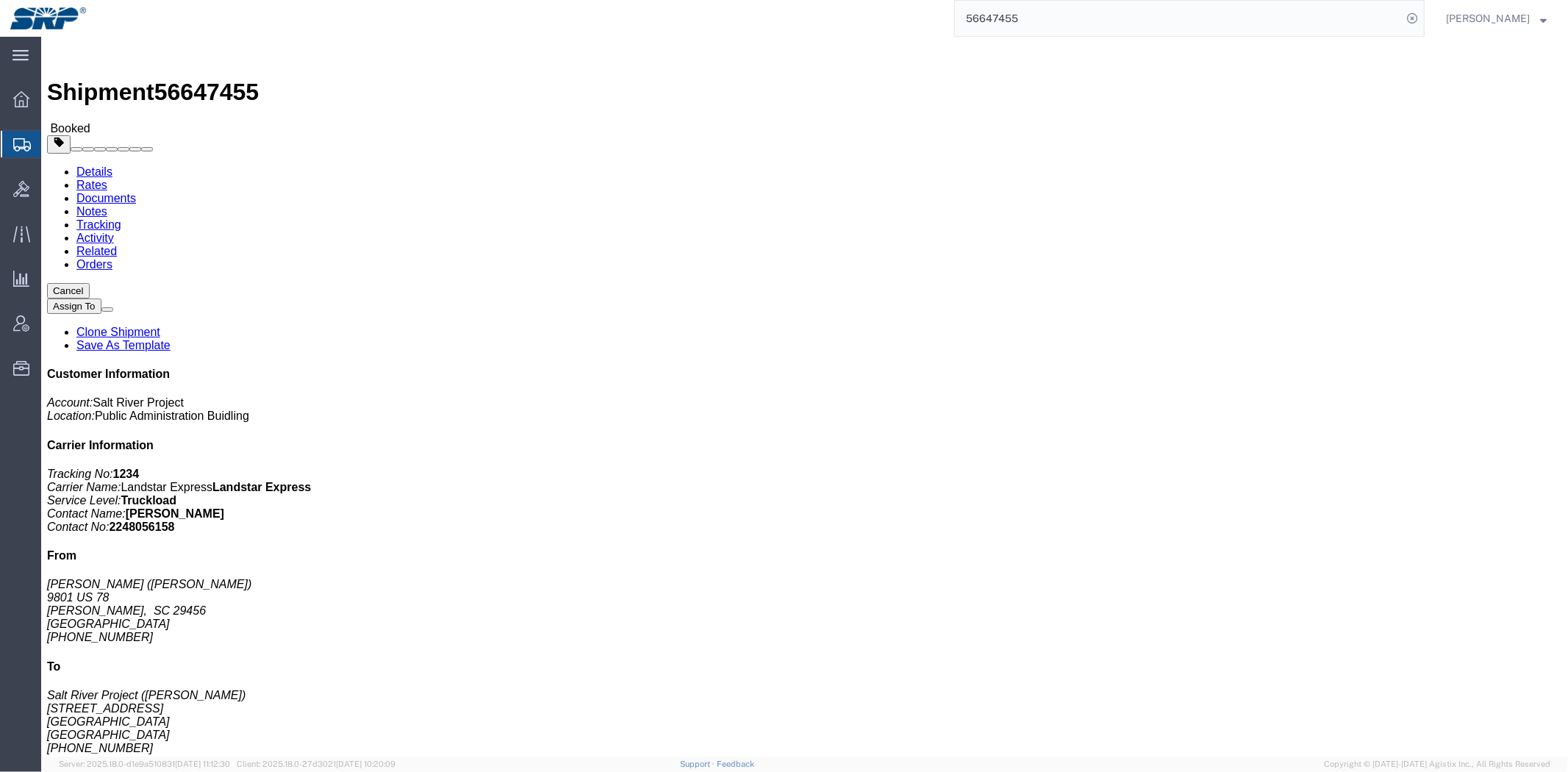
click div "Ship From Neal Brothers (Matthew Whipple) 9801 US 78 Ladson, SC 29456 United St…"
click address "Neal Brothers (Matthew Whipple) 9801 US 78 Ladson, SC 29456 United States 814-4…"
drag, startPoint x: 14, startPoint y: 168, endPoint x: 99, endPoint y: 186, distance: 86.9
click address "Neal Brothers (Matthew Whipple) 9801 US 78 Ladson, SC 29456 United States 814-4…"
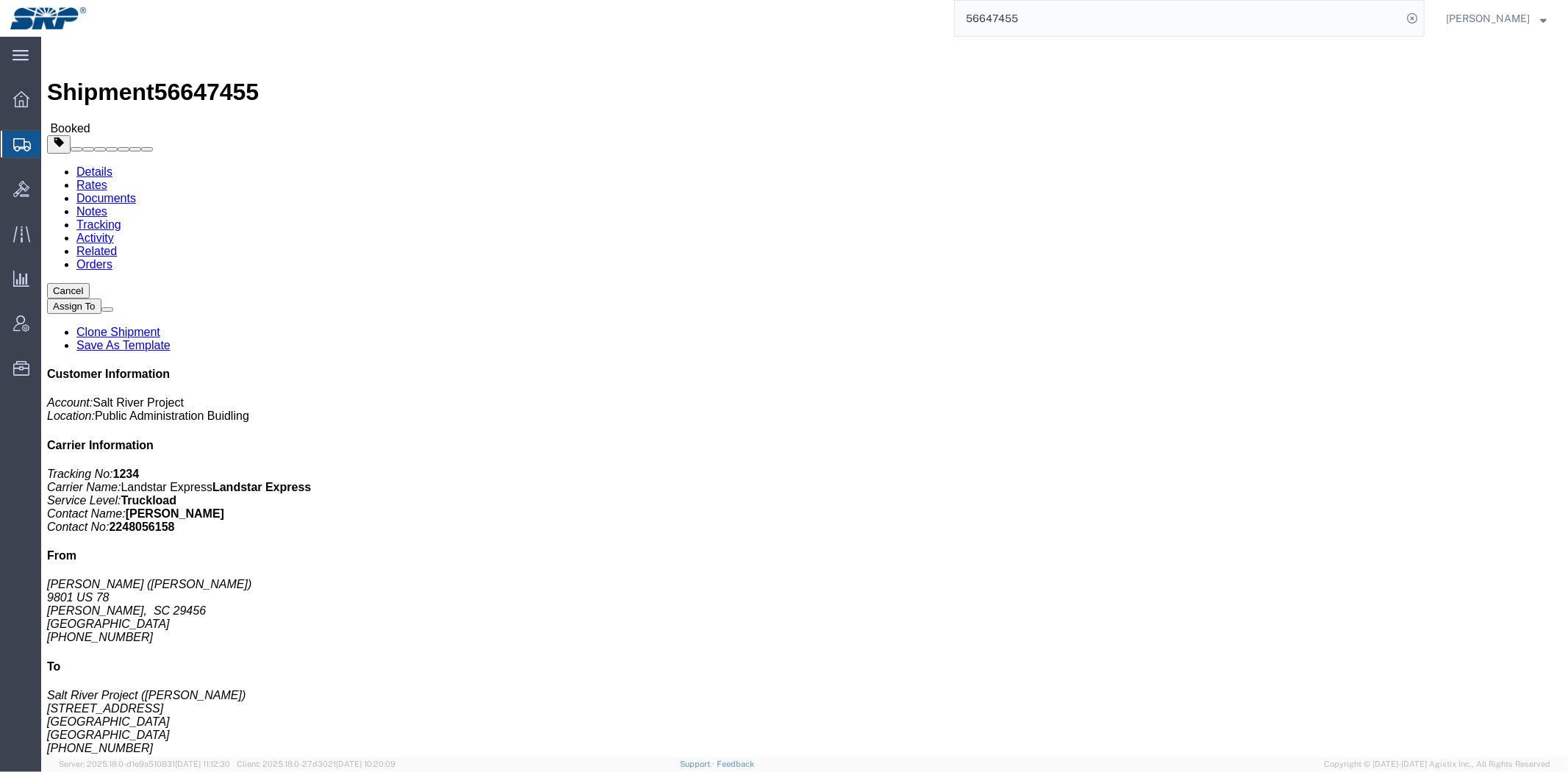
drag, startPoint x: 103, startPoint y: 186, endPoint x: 4, endPoint y: 177, distance: 99.4
click div "Ship From Neal Brothers (Matthew Whipple) 9801 US 78 Ladson, SC 29456 United St…"
copy address "9801 US 78 Ladson, SC 29456"
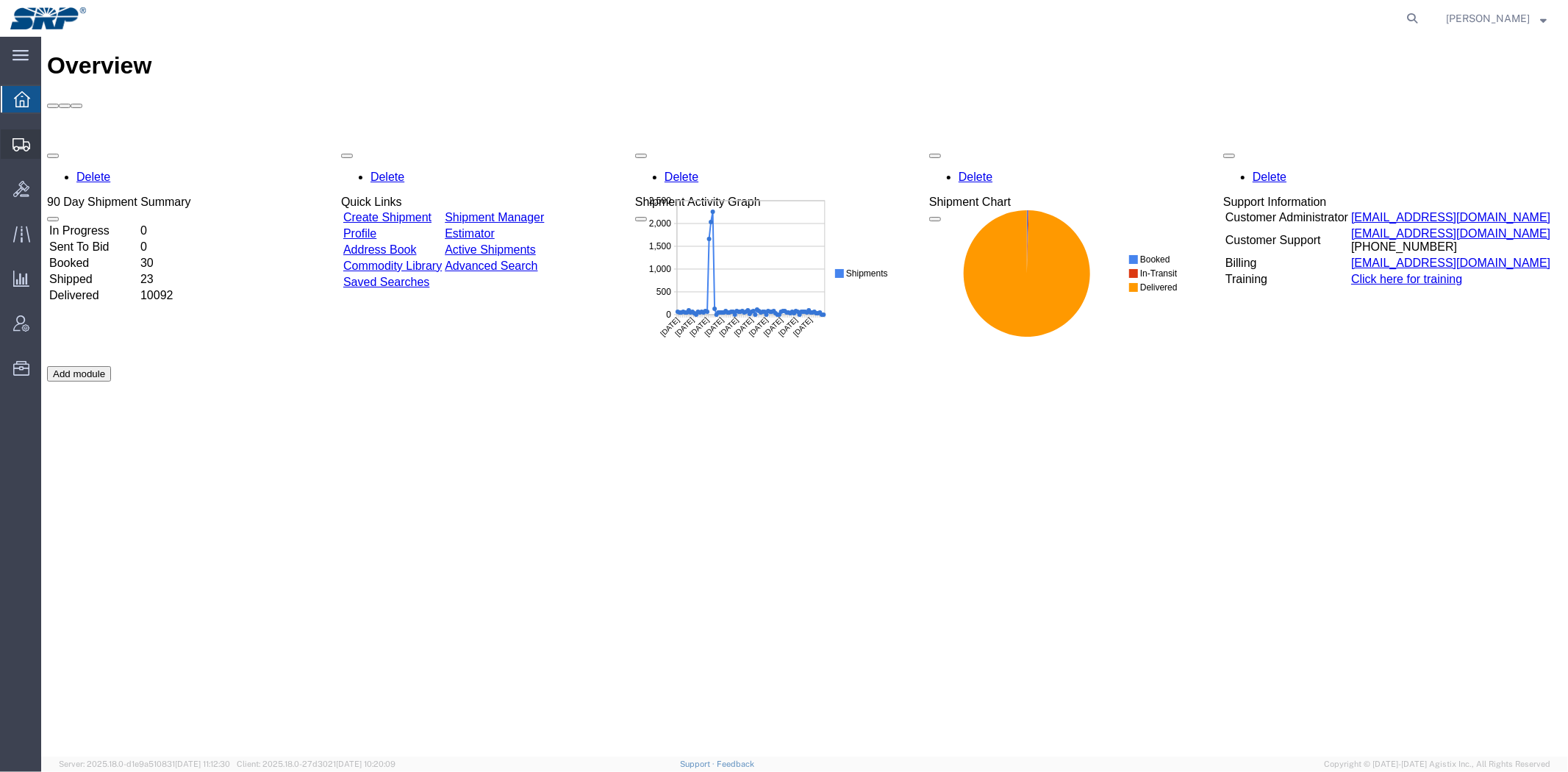
click at [0, 0] on span "Shipment Manager" at bounding box center [0, 0] width 0 height 0
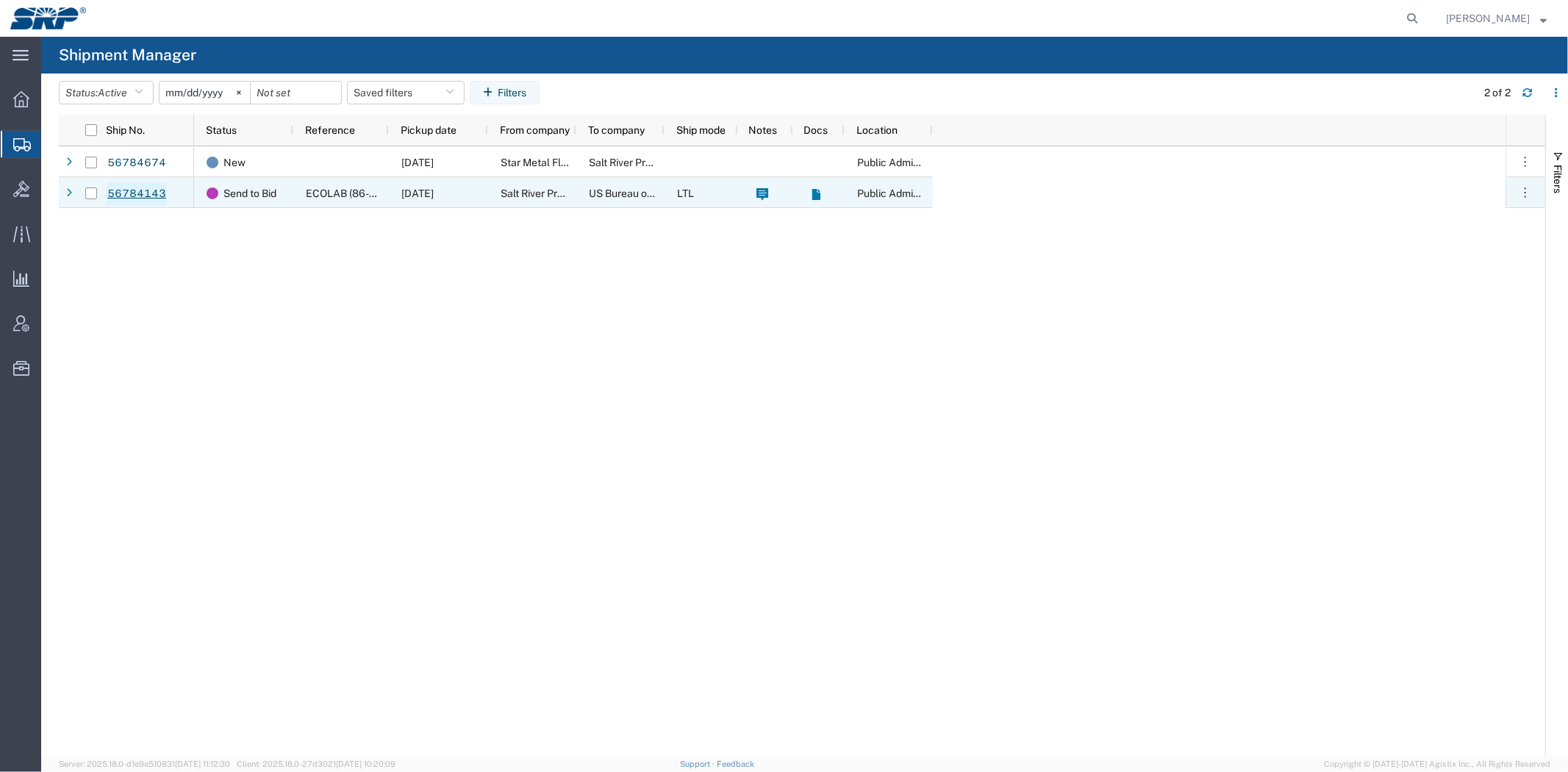
click at [145, 194] on link "56784143" at bounding box center [136, 194] width 60 height 24
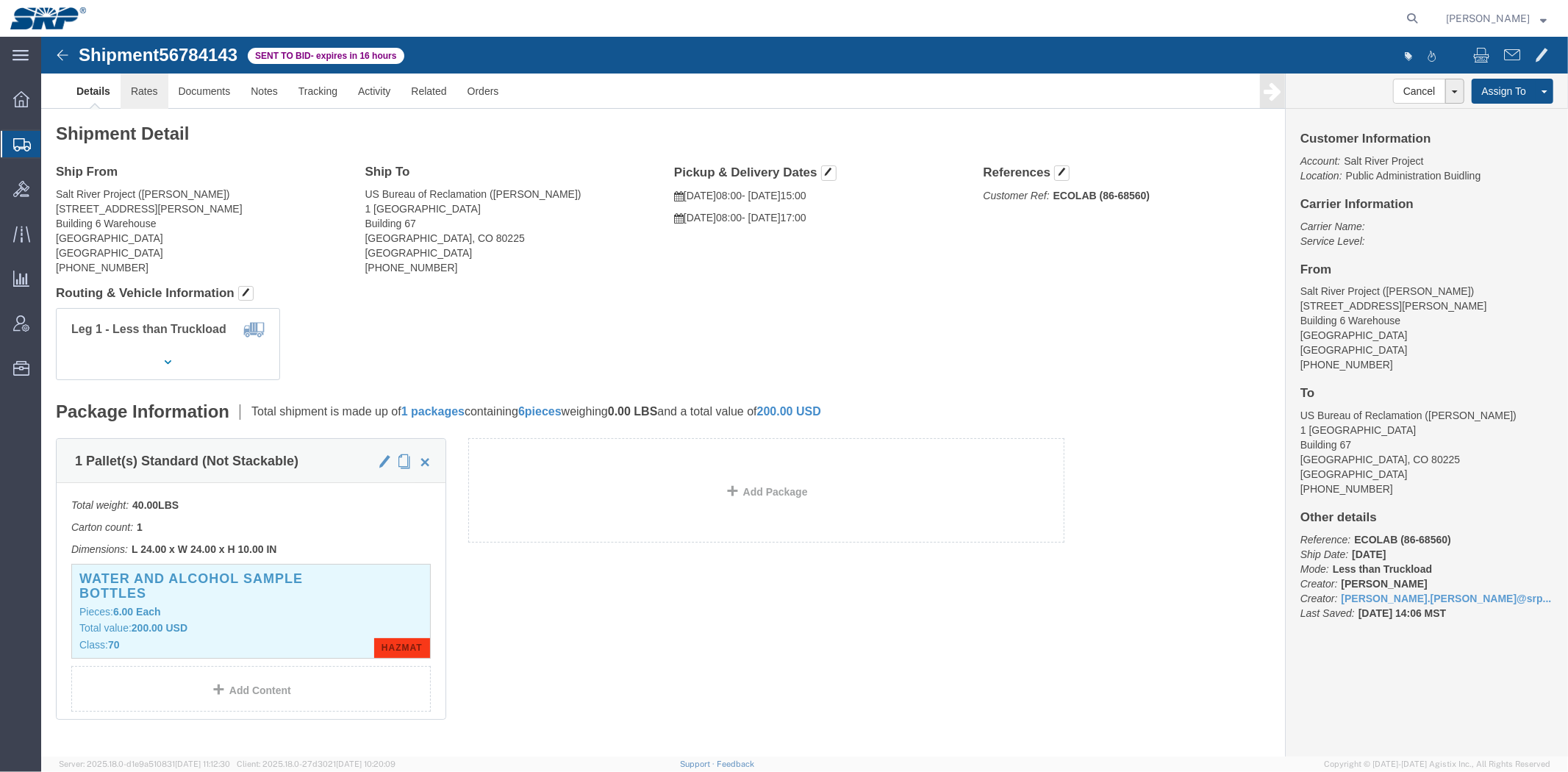
click link "Rates"
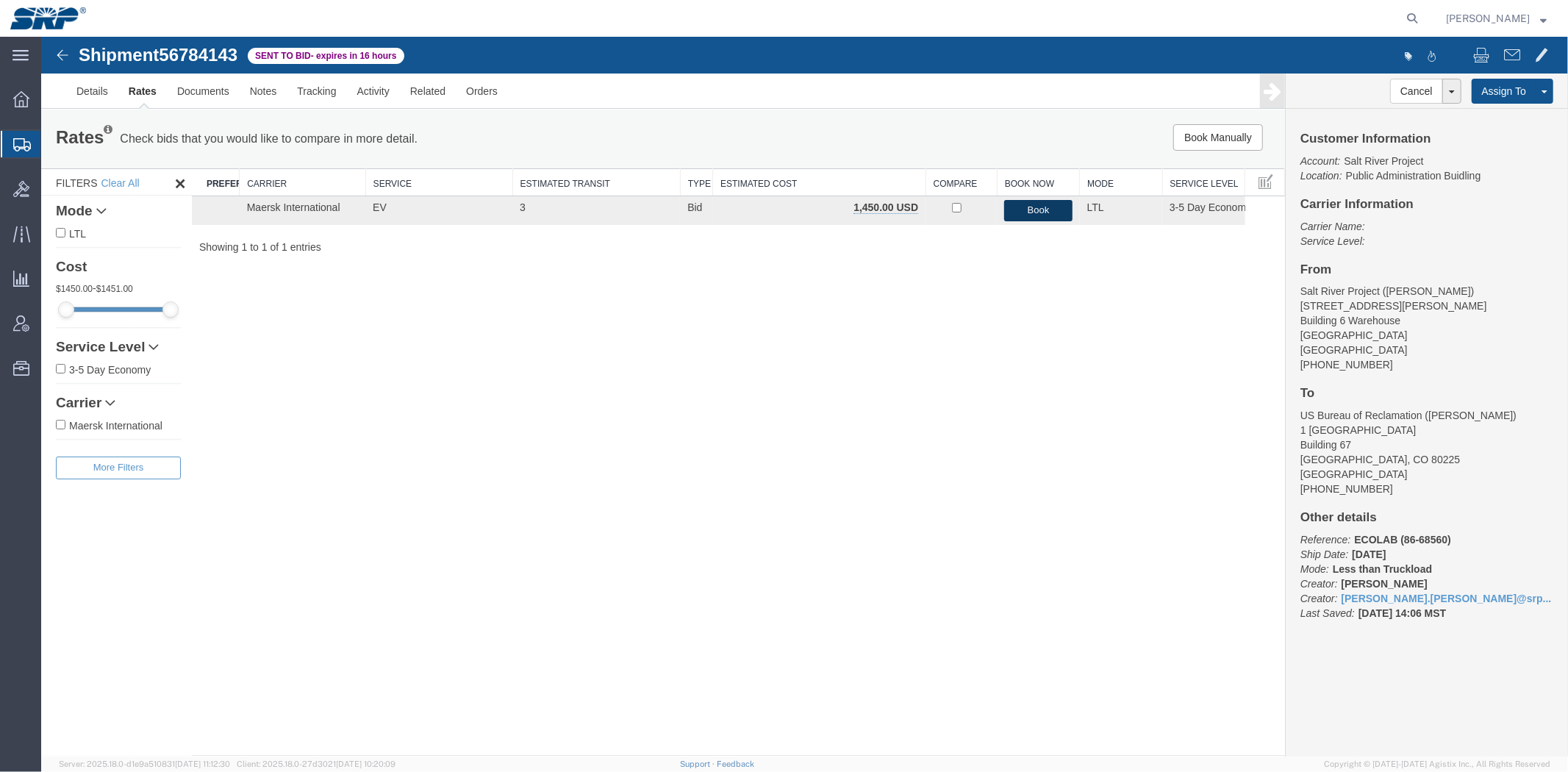
click at [1039, 213] on button "Book" at bounding box center [1037, 210] width 68 height 22
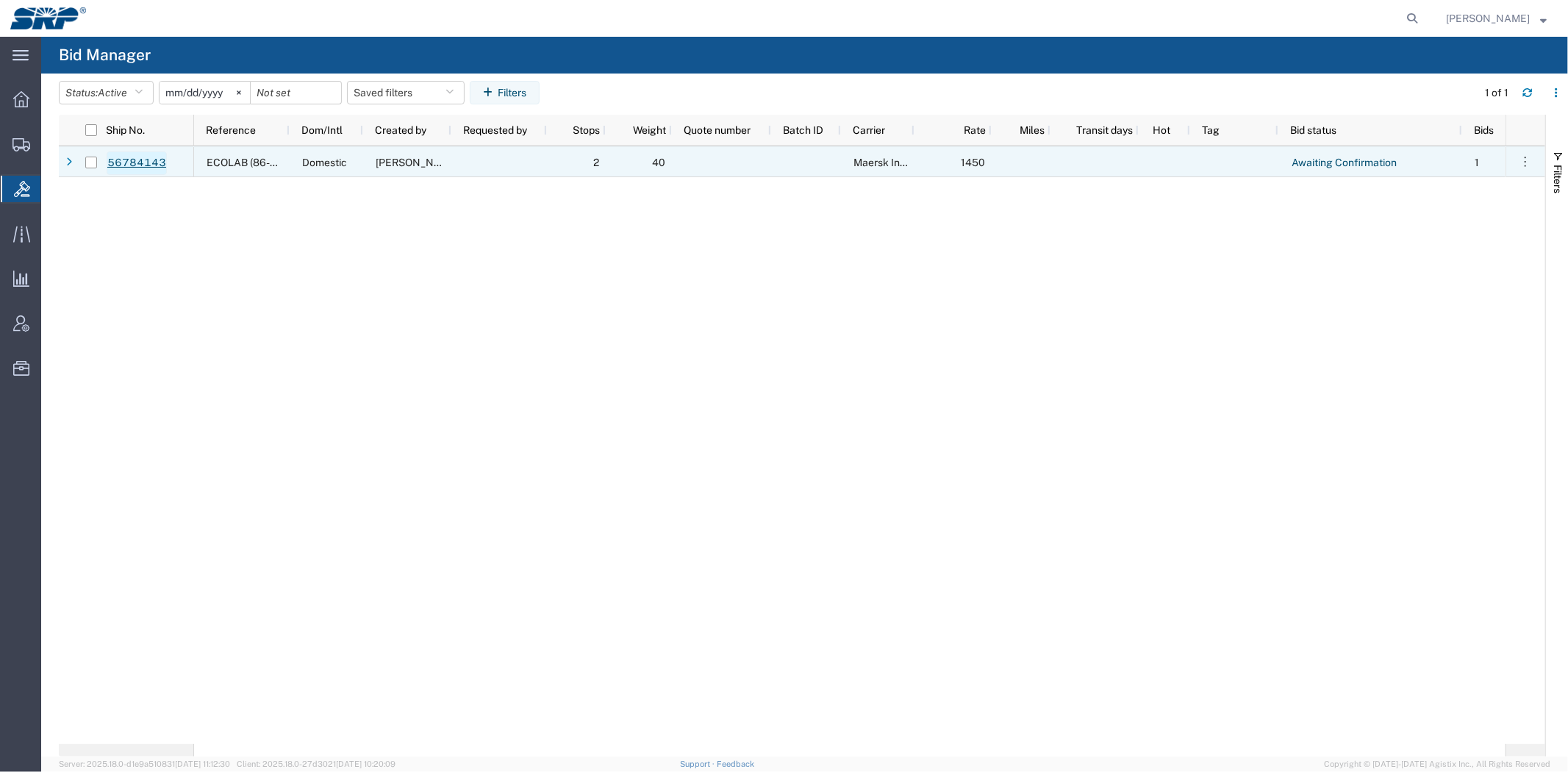
click at [136, 167] on link "56784143" at bounding box center [136, 163] width 60 height 24
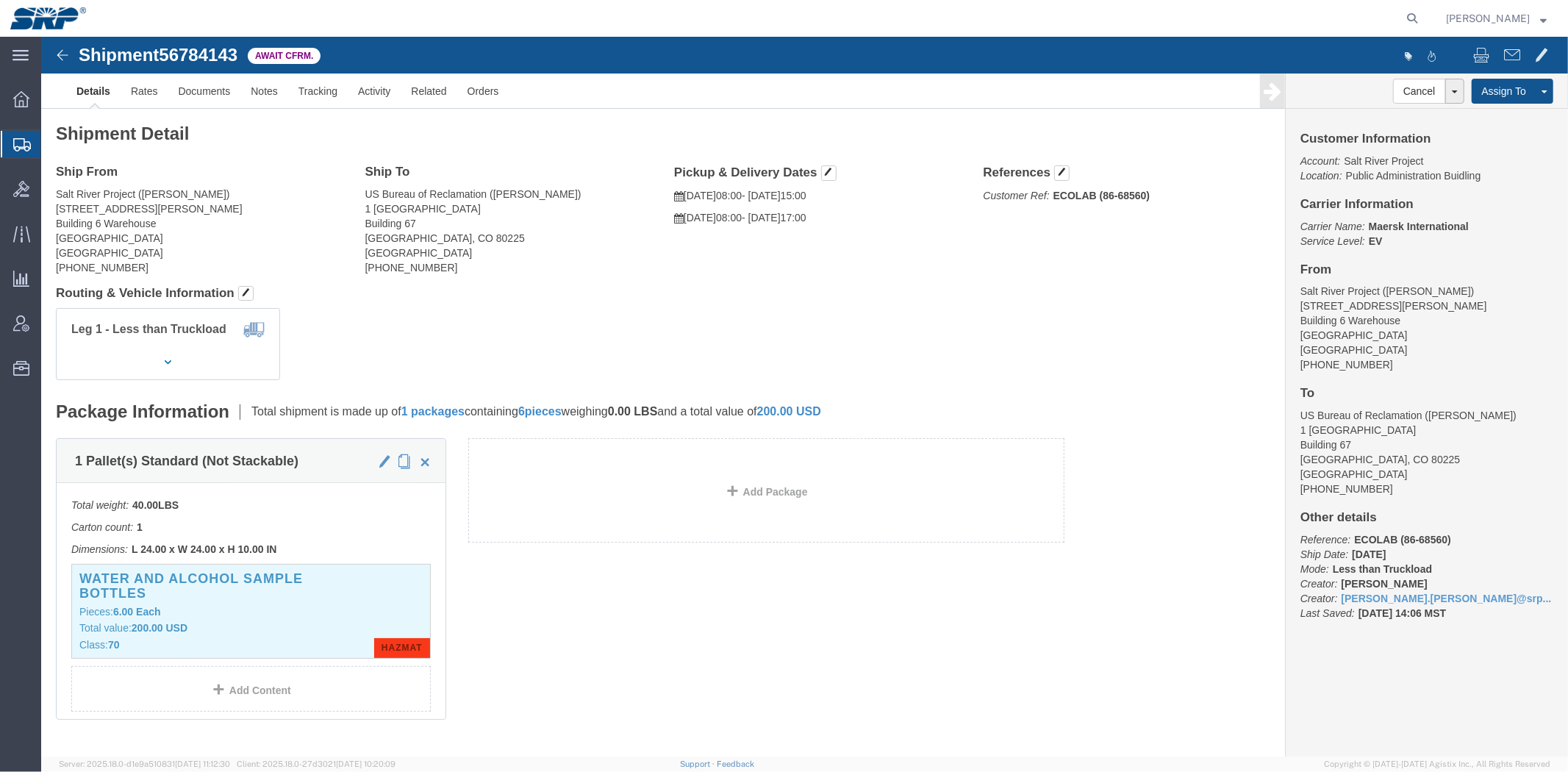
drag, startPoint x: 63, startPoint y: 169, endPoint x: 96, endPoint y: 155, distance: 35.8
click at [0, 0] on span "Shipment Manager" at bounding box center [0, 0] width 0 height 0
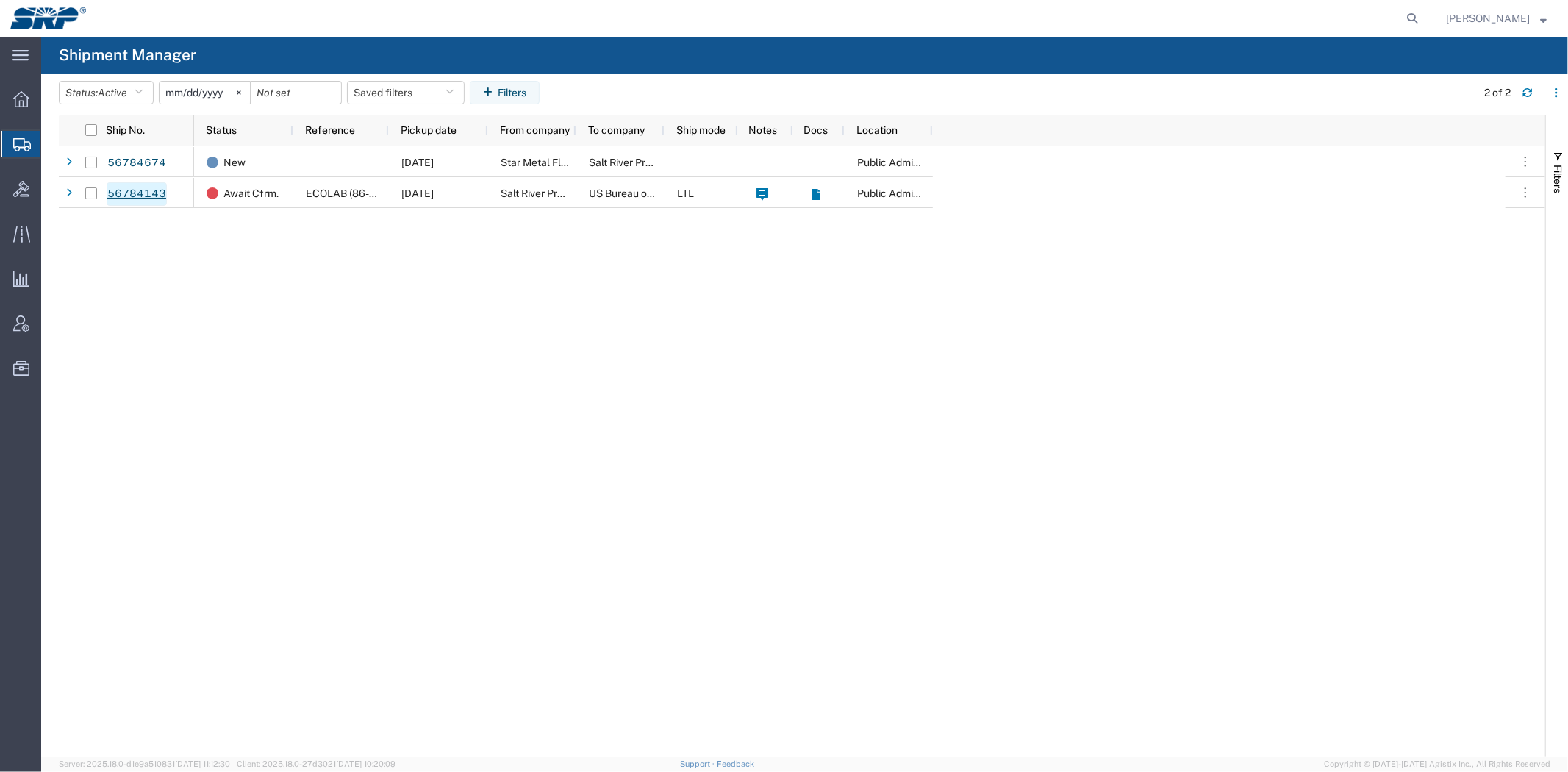
click at [142, 200] on link "56784143" at bounding box center [136, 194] width 60 height 24
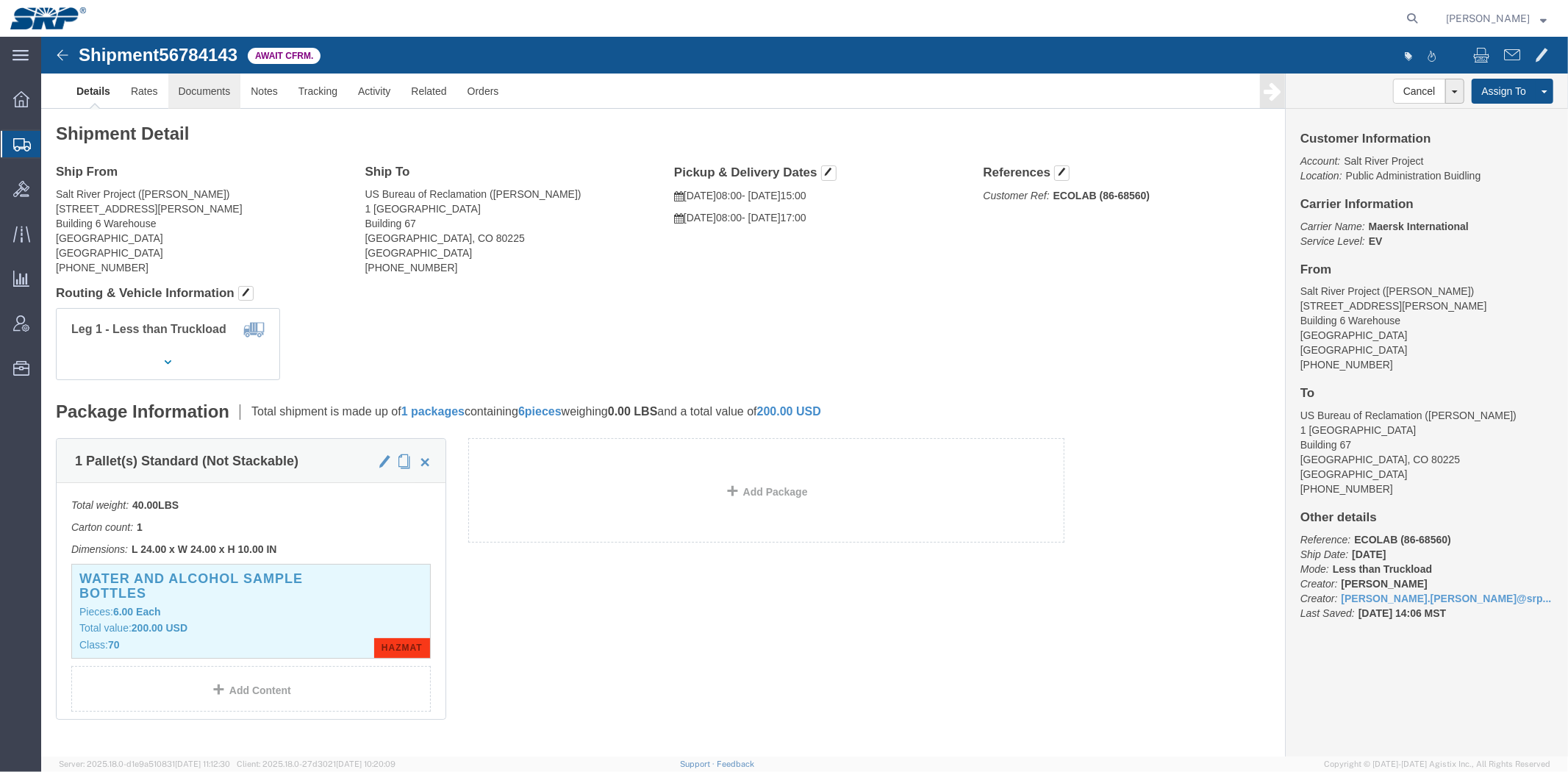
click link "Documents"
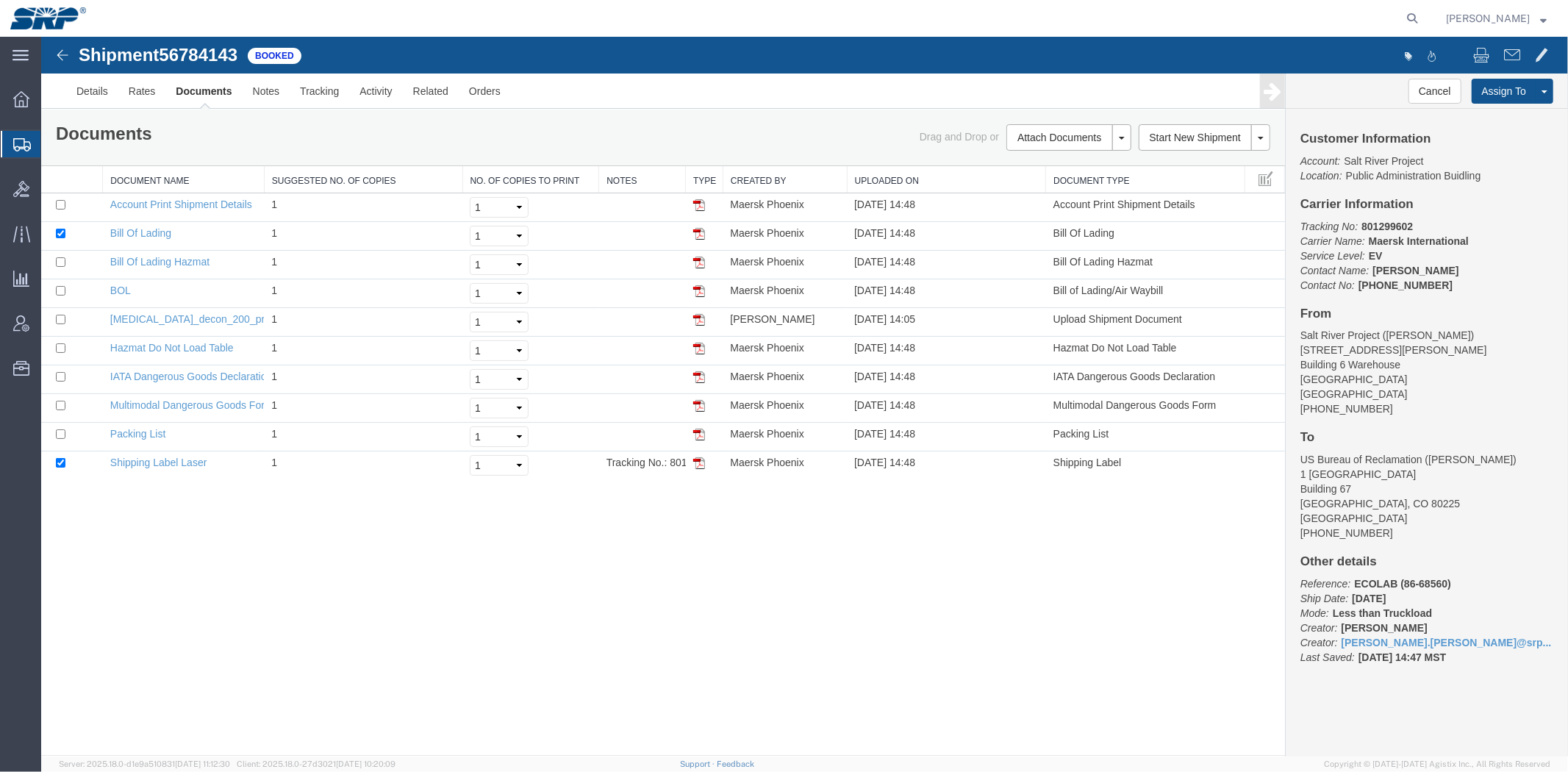
click at [193, 56] on span "56784143" at bounding box center [198, 54] width 79 height 20
copy span "56784143"
click at [115, 283] on link "BOL" at bounding box center [120, 289] width 21 height 11
